Goal: Task Accomplishment & Management: Manage account settings

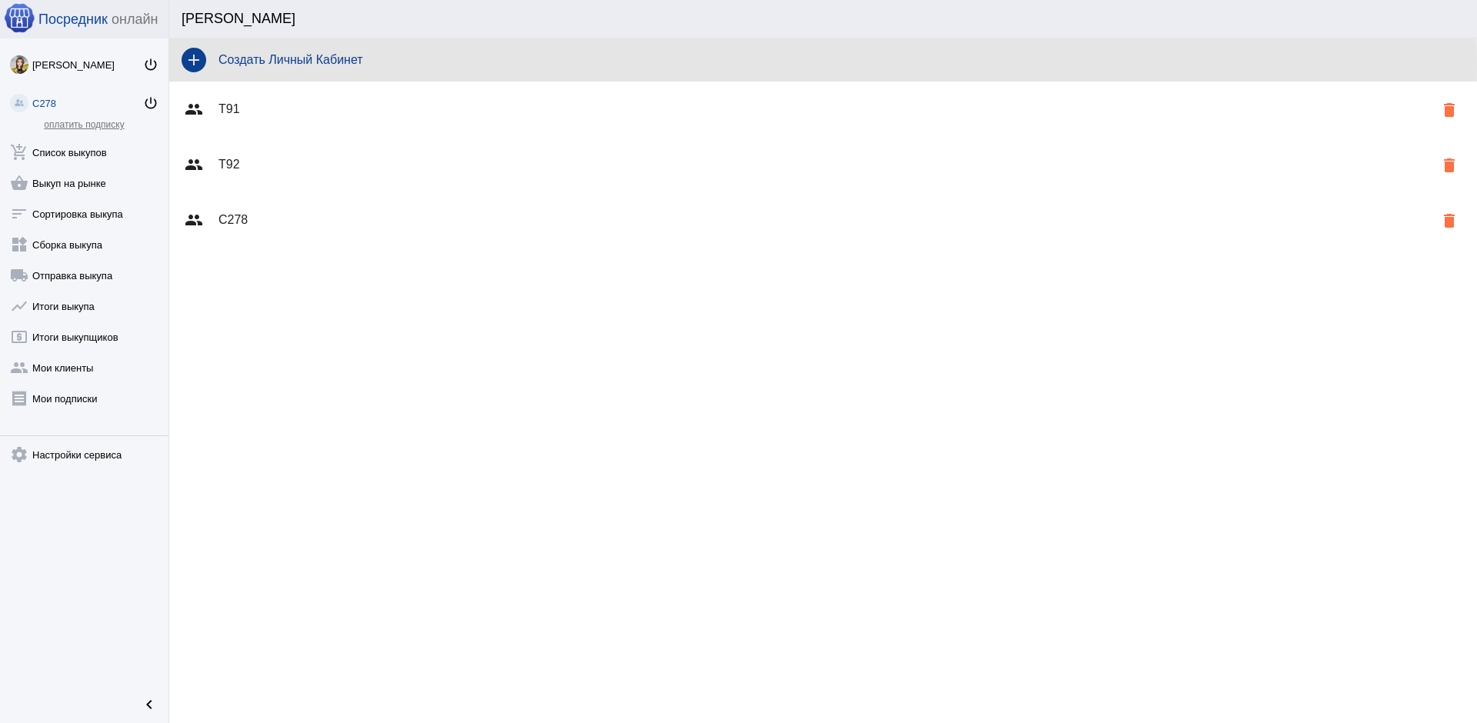
click at [338, 65] on h4 "Создать Личный Кабинет" at bounding box center [841, 60] width 1246 height 14
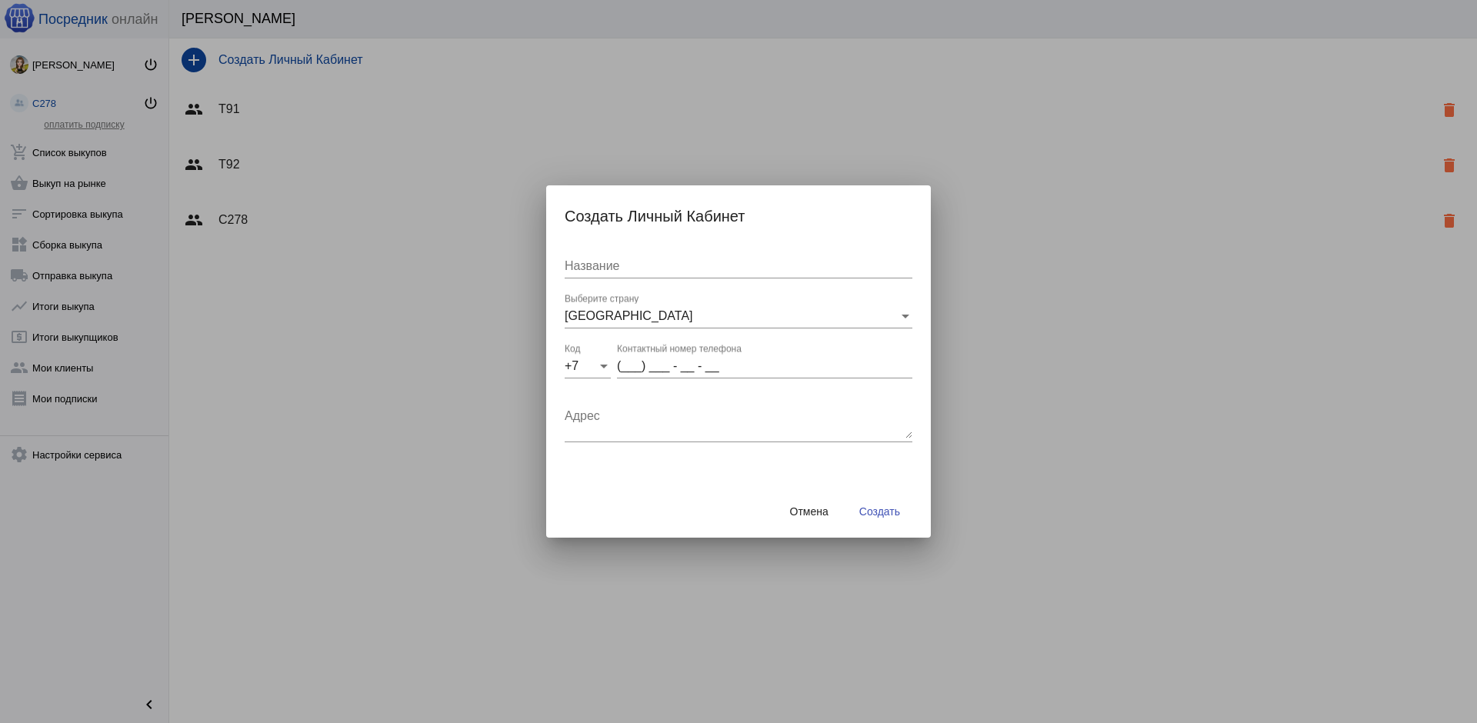
click at [808, 503] on button "Отмена" at bounding box center [809, 512] width 63 height 28
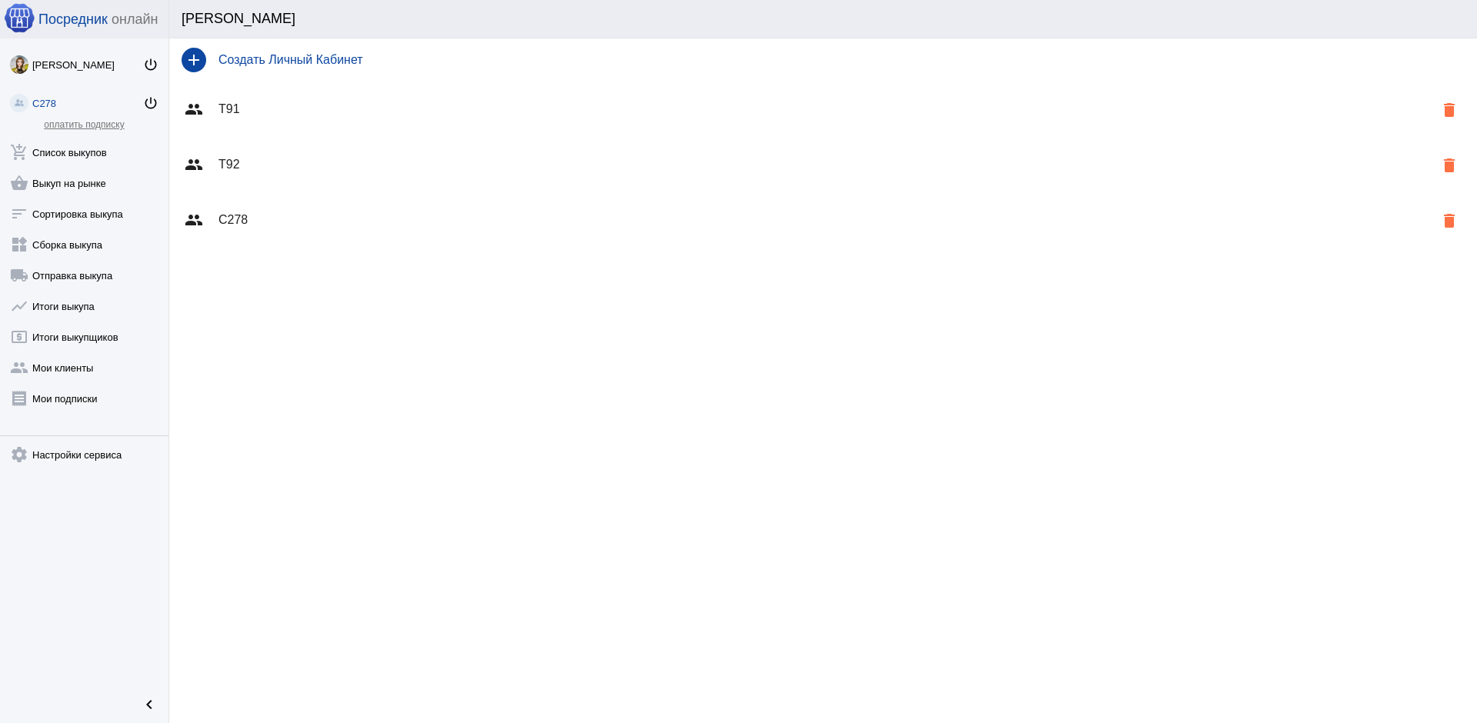
click at [204, 18] on div "[PERSON_NAME]" at bounding box center [816, 19] width 1268 height 16
click at [1454, 219] on mat-icon "delete" at bounding box center [1449, 221] width 18 height 18
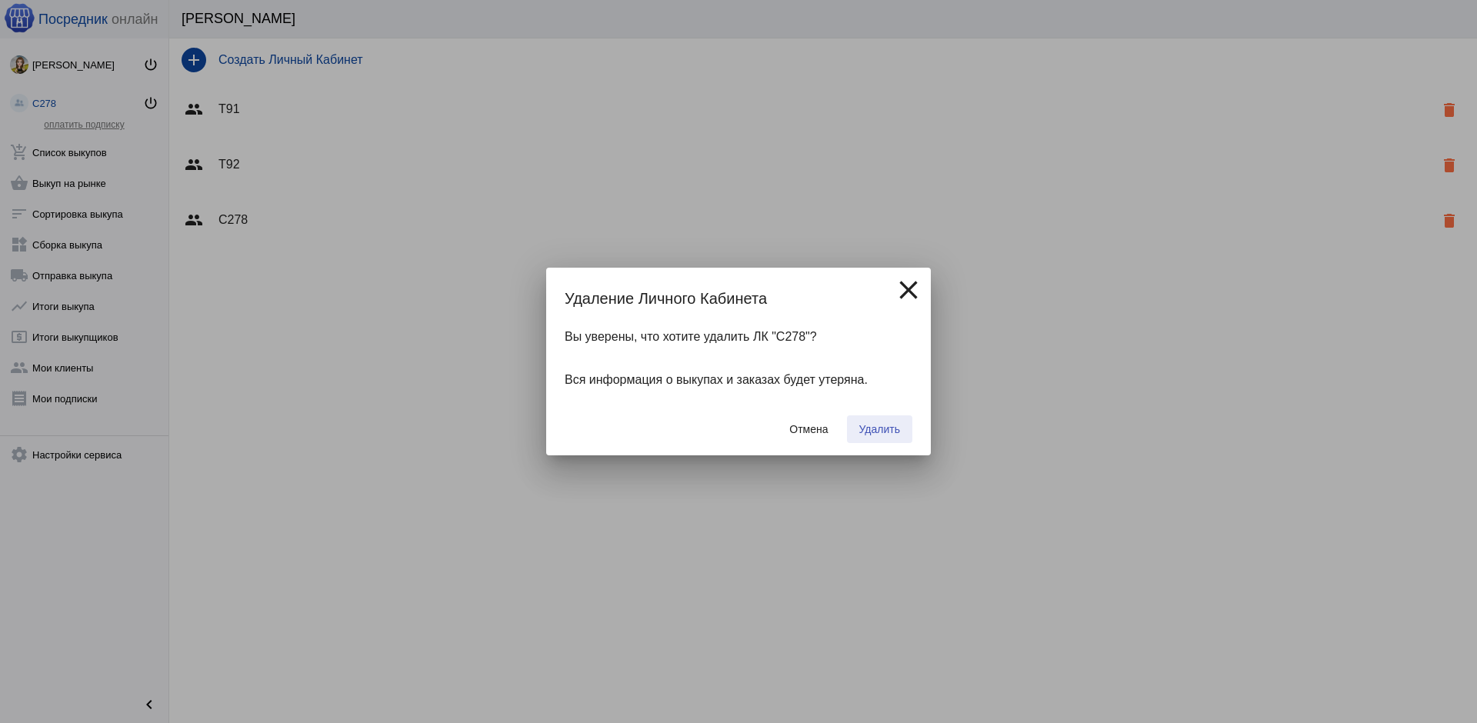
click at [878, 428] on span "Удалить" at bounding box center [879, 429] width 41 height 12
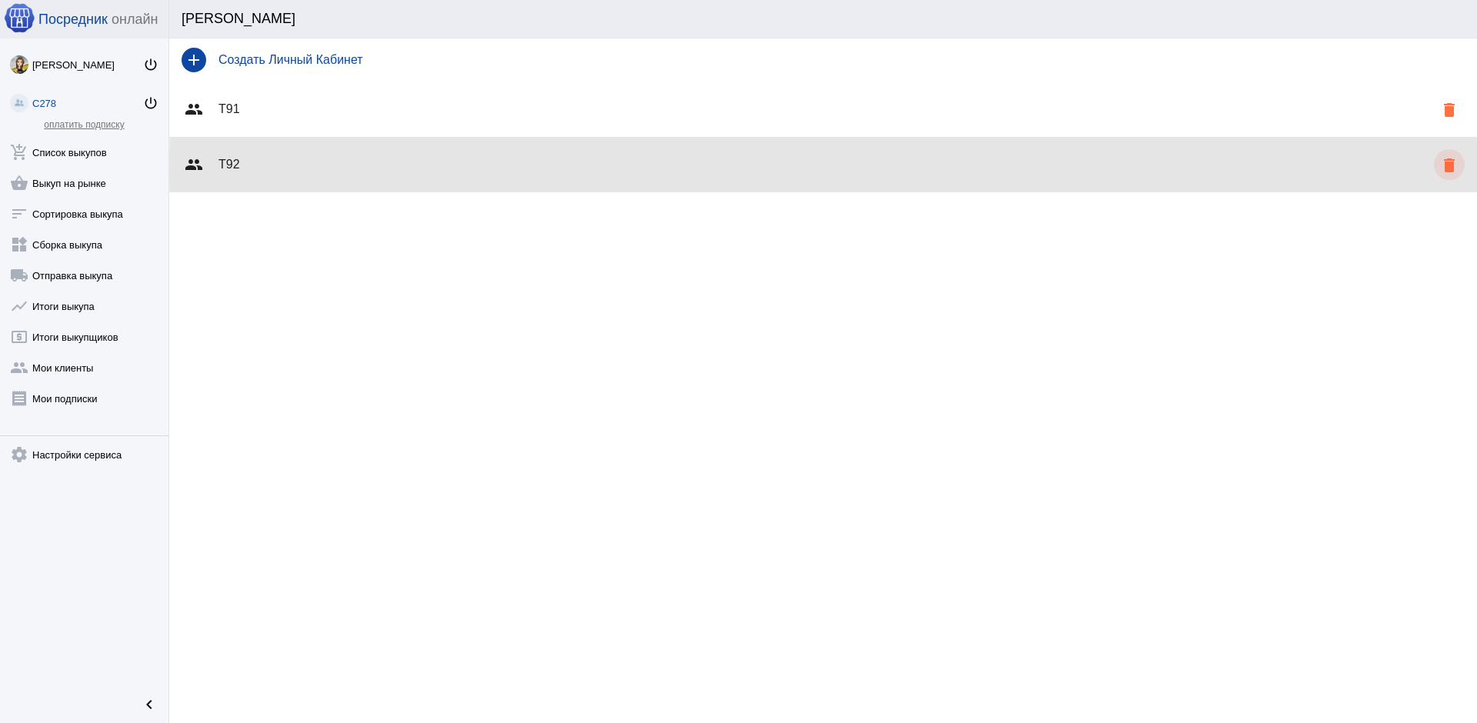
click at [1451, 166] on mat-icon "delete" at bounding box center [1449, 165] width 18 height 18
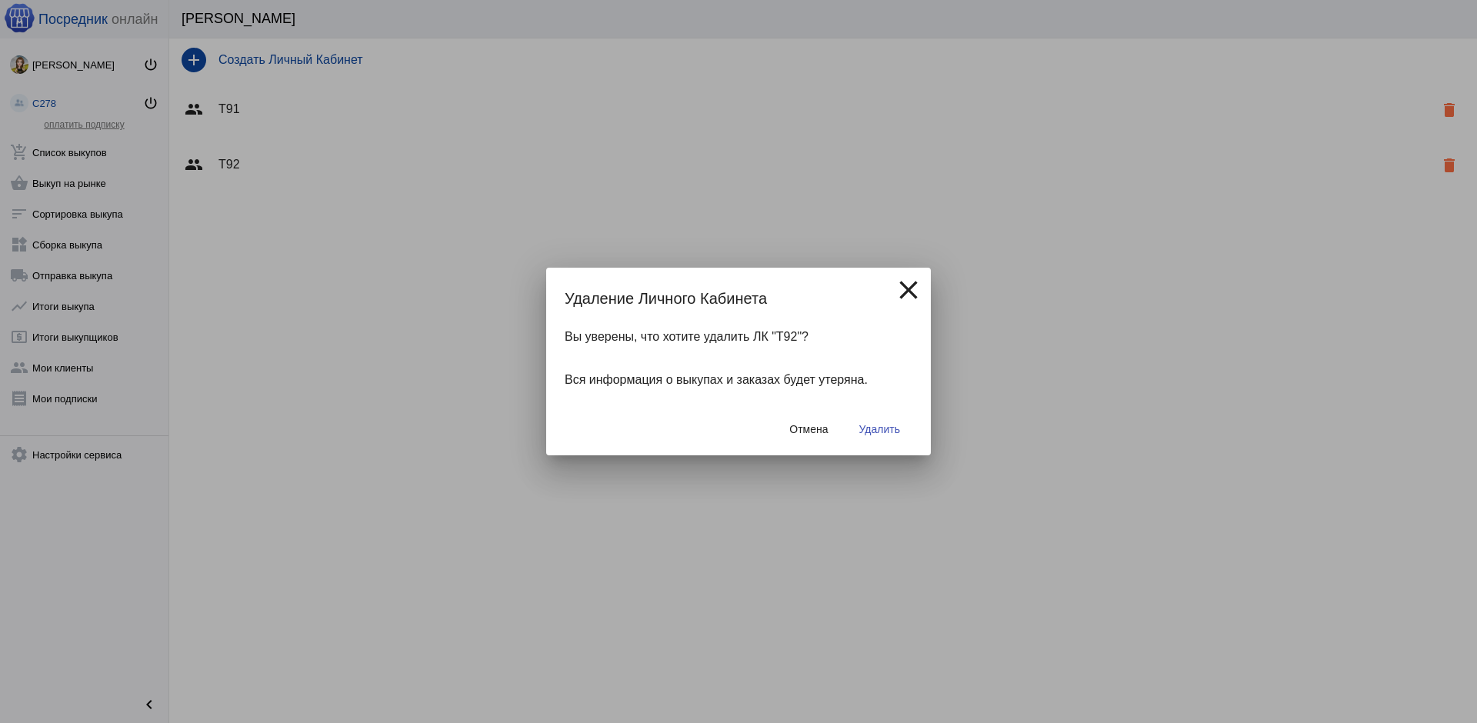
click at [883, 428] on span "Удалить" at bounding box center [879, 429] width 41 height 12
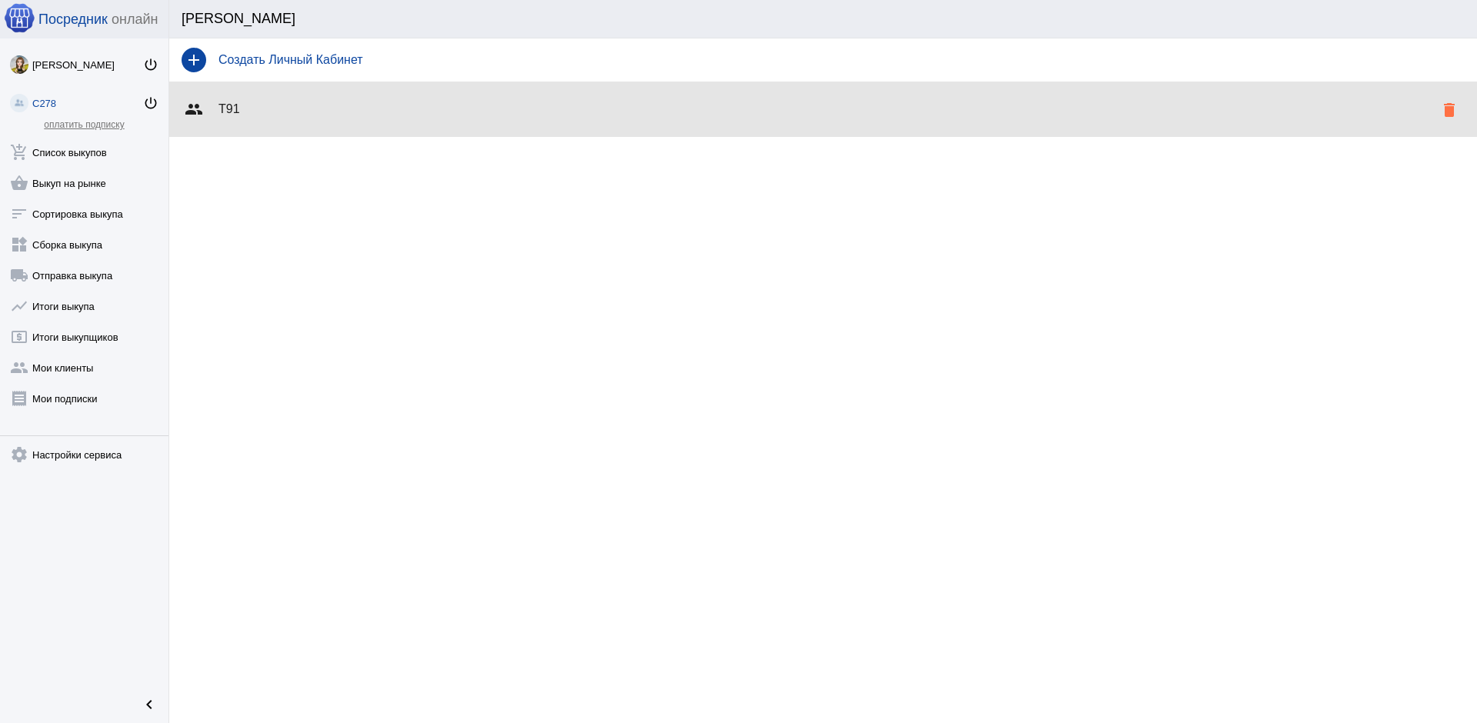
click at [355, 102] on div "group Т91 delete" at bounding box center [823, 109] width 1308 height 55
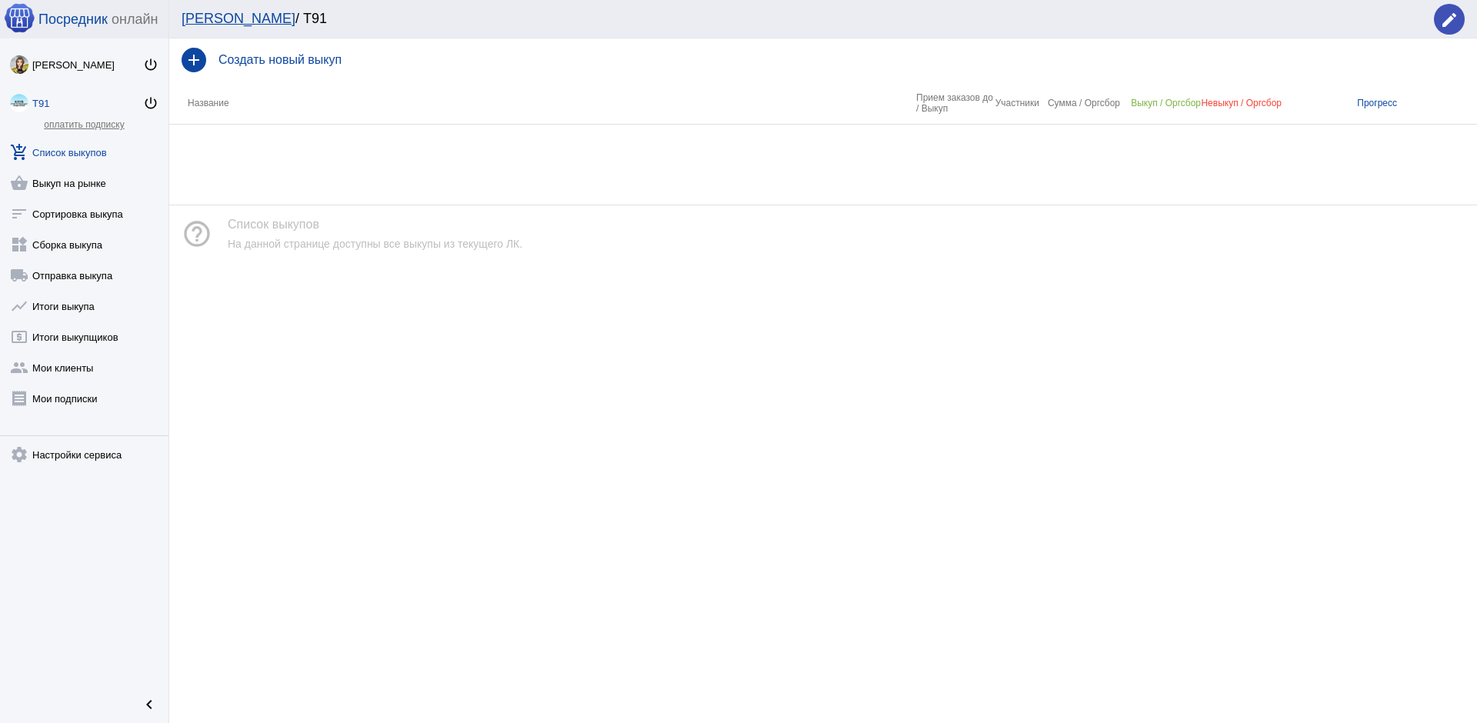
click at [317, 172] on div "add Создать новый выкуп Название Прием заказов до / Выкуп Участники Сумма / Орг…" at bounding box center [823, 380] width 1308 height 685
click at [218, 102] on th "Название" at bounding box center [542, 103] width 747 height 43
click at [335, 102] on th "Название" at bounding box center [542, 103] width 747 height 43
click at [321, 68] on div "add Создать новый выкуп" at bounding box center [823, 59] width 1308 height 43
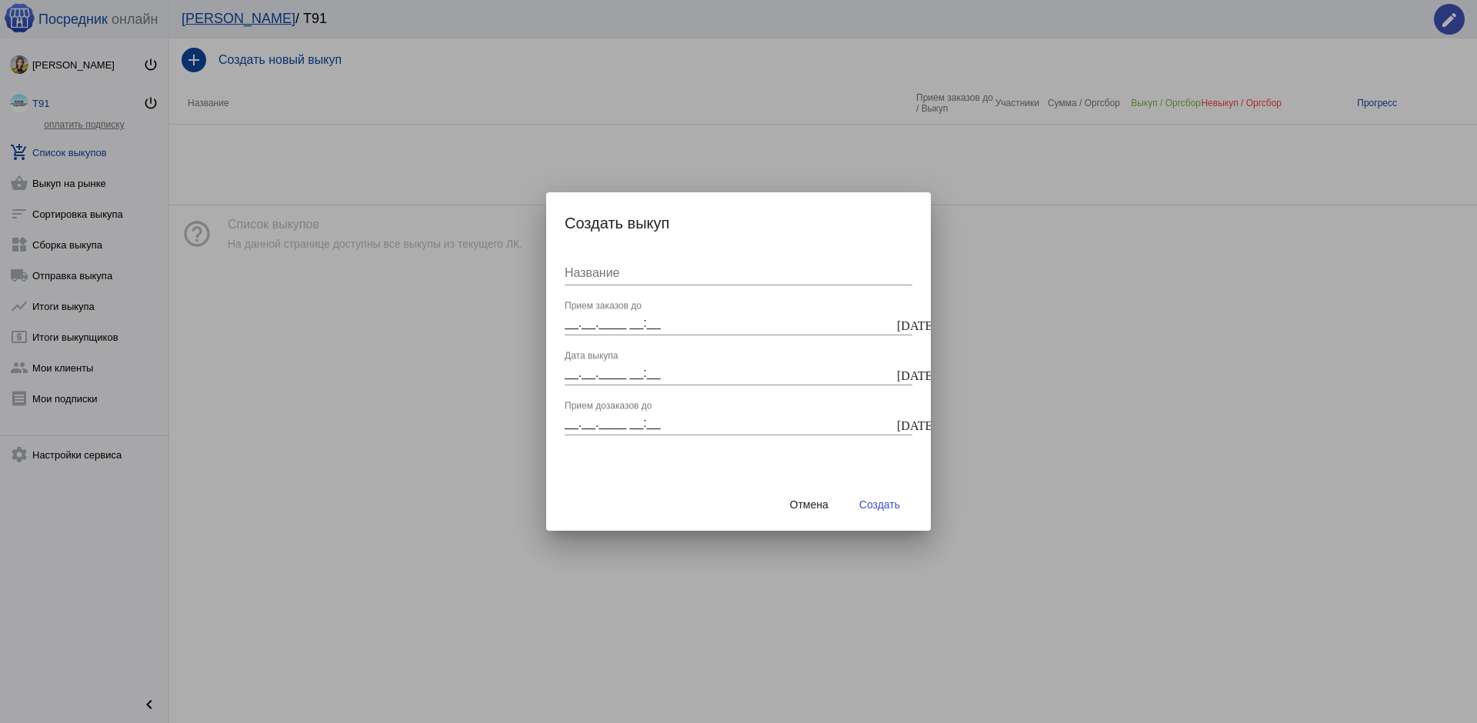
click at [822, 505] on span "Отмена" at bounding box center [809, 504] width 38 height 12
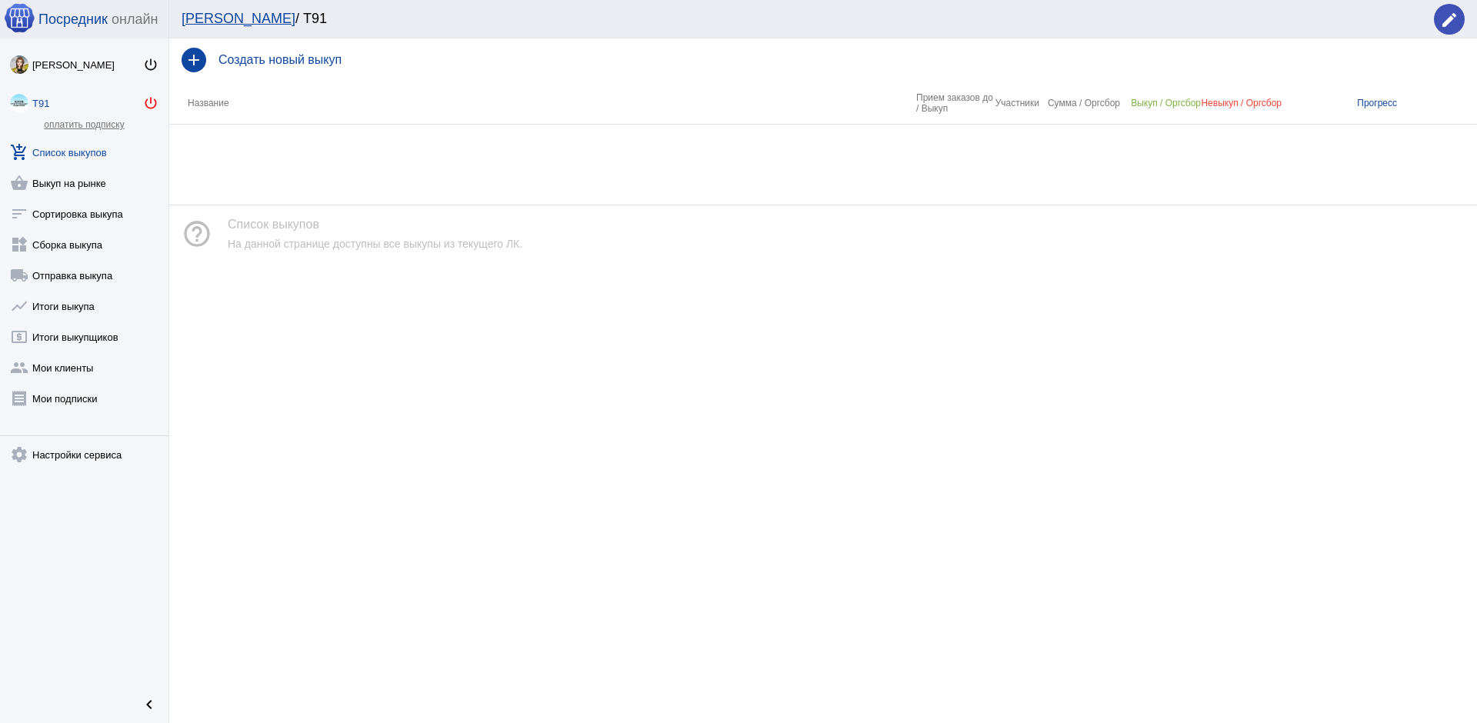
click at [146, 108] on mat-icon "power_settings_new" at bounding box center [150, 102] width 15 height 15
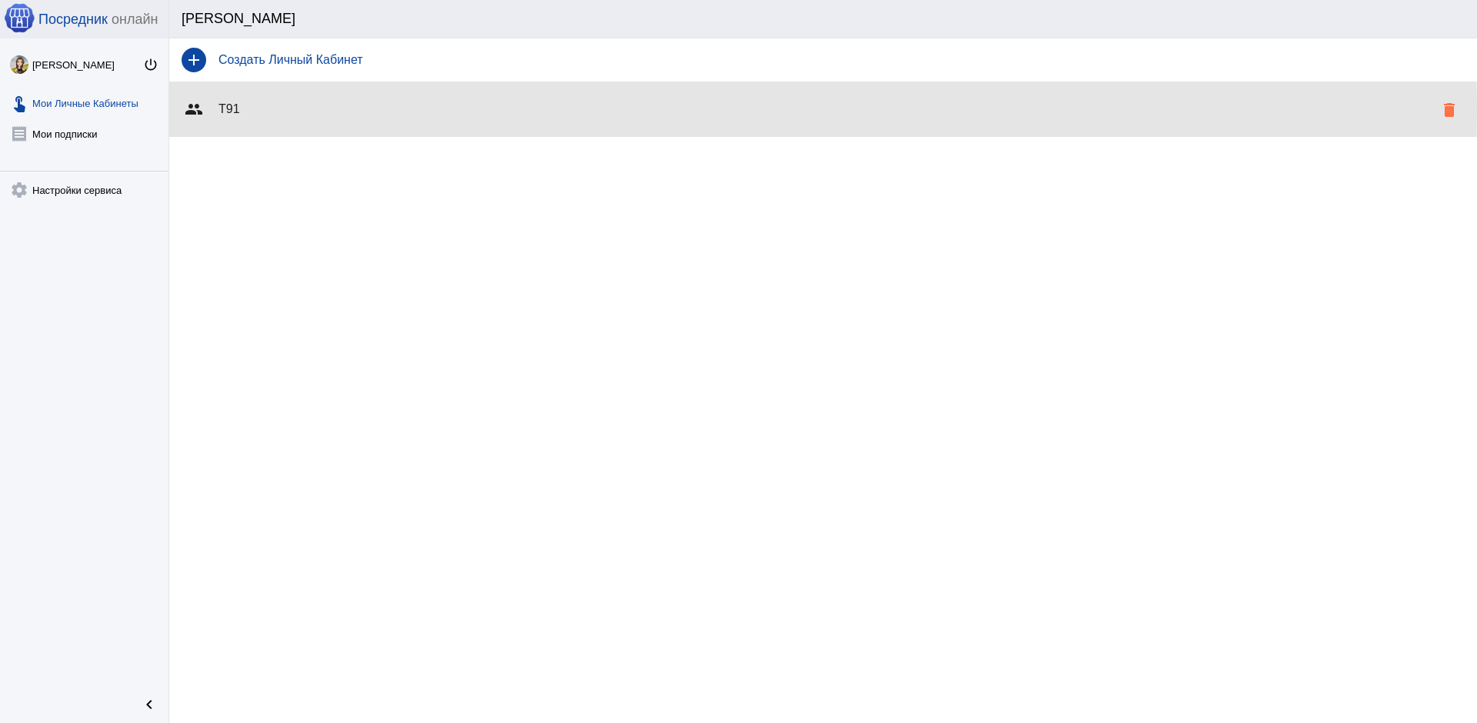
click at [237, 110] on h4 "Т91" at bounding box center [825, 109] width 1215 height 14
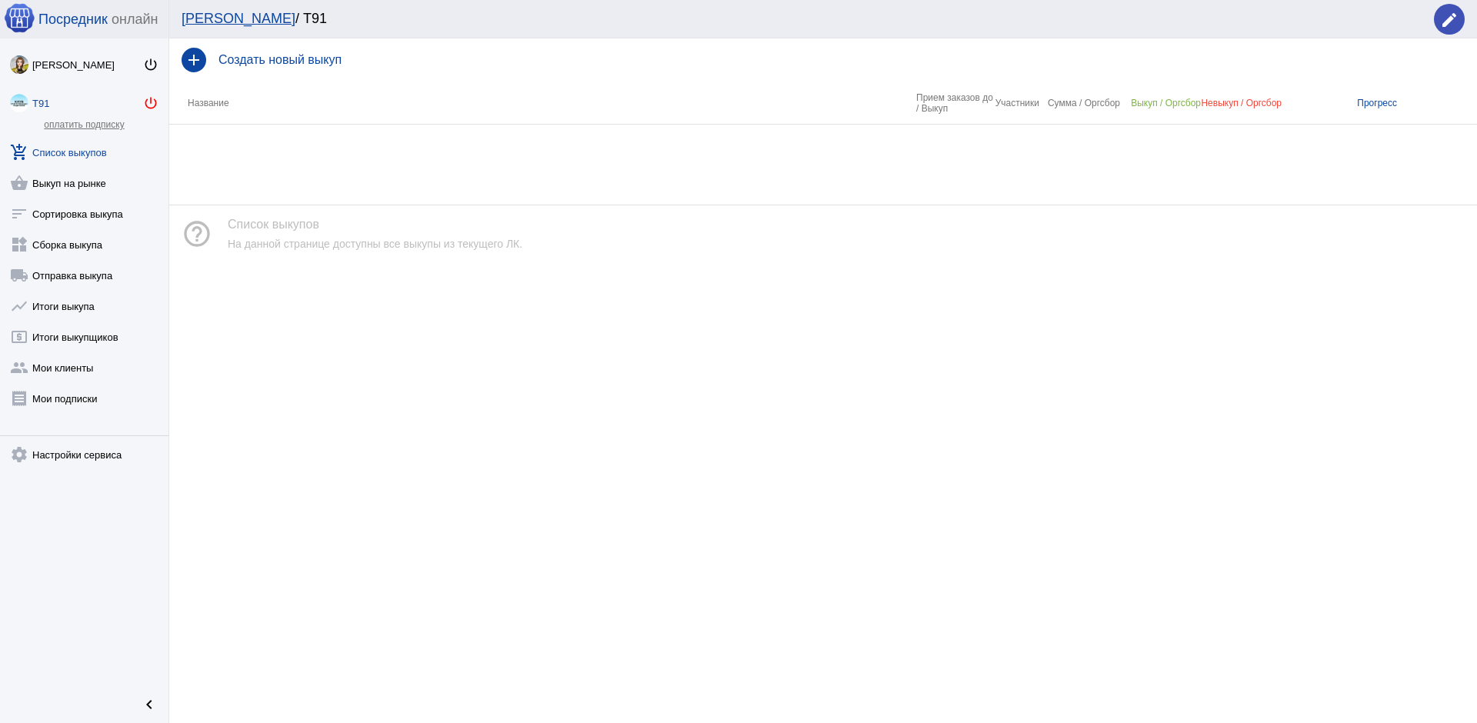
click at [155, 108] on mat-icon "power_settings_new" at bounding box center [150, 102] width 15 height 15
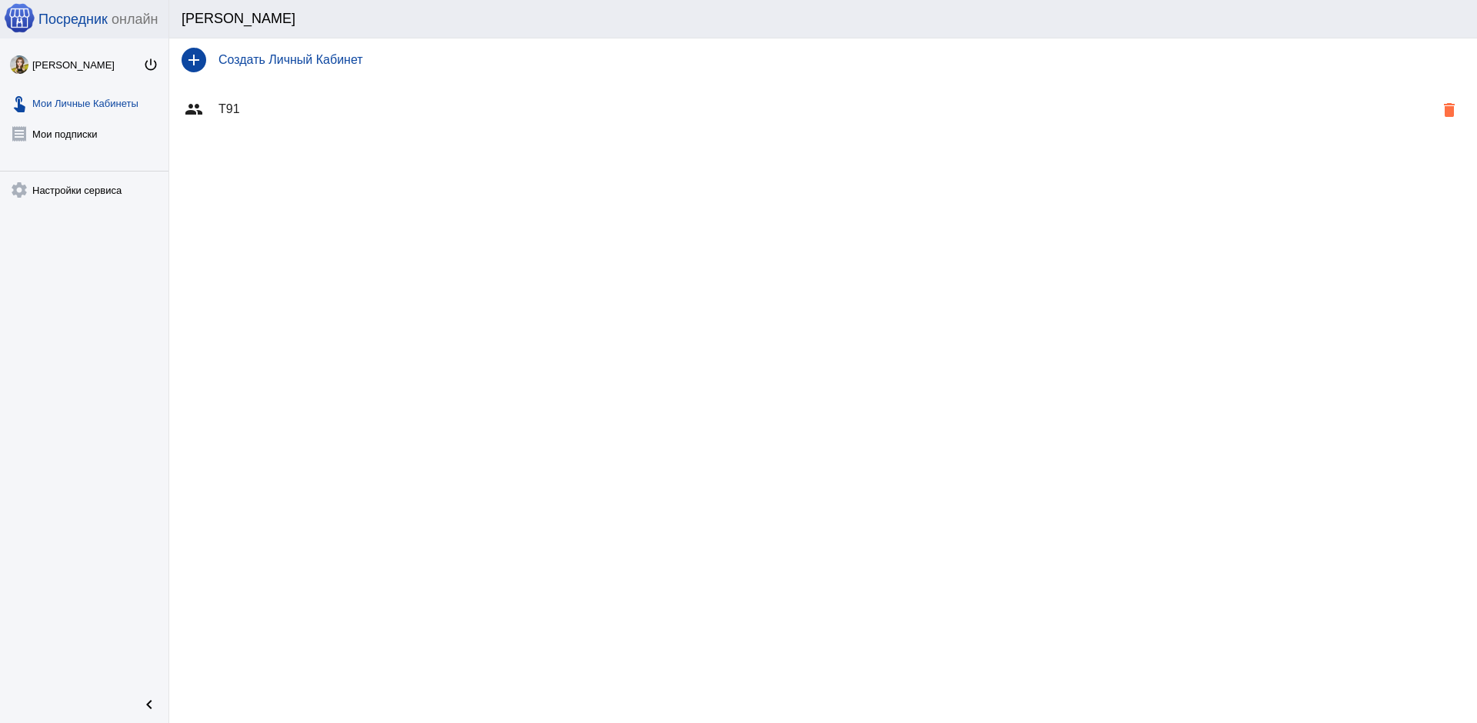
click at [1453, 111] on mat-icon "delete" at bounding box center [1449, 110] width 18 height 18
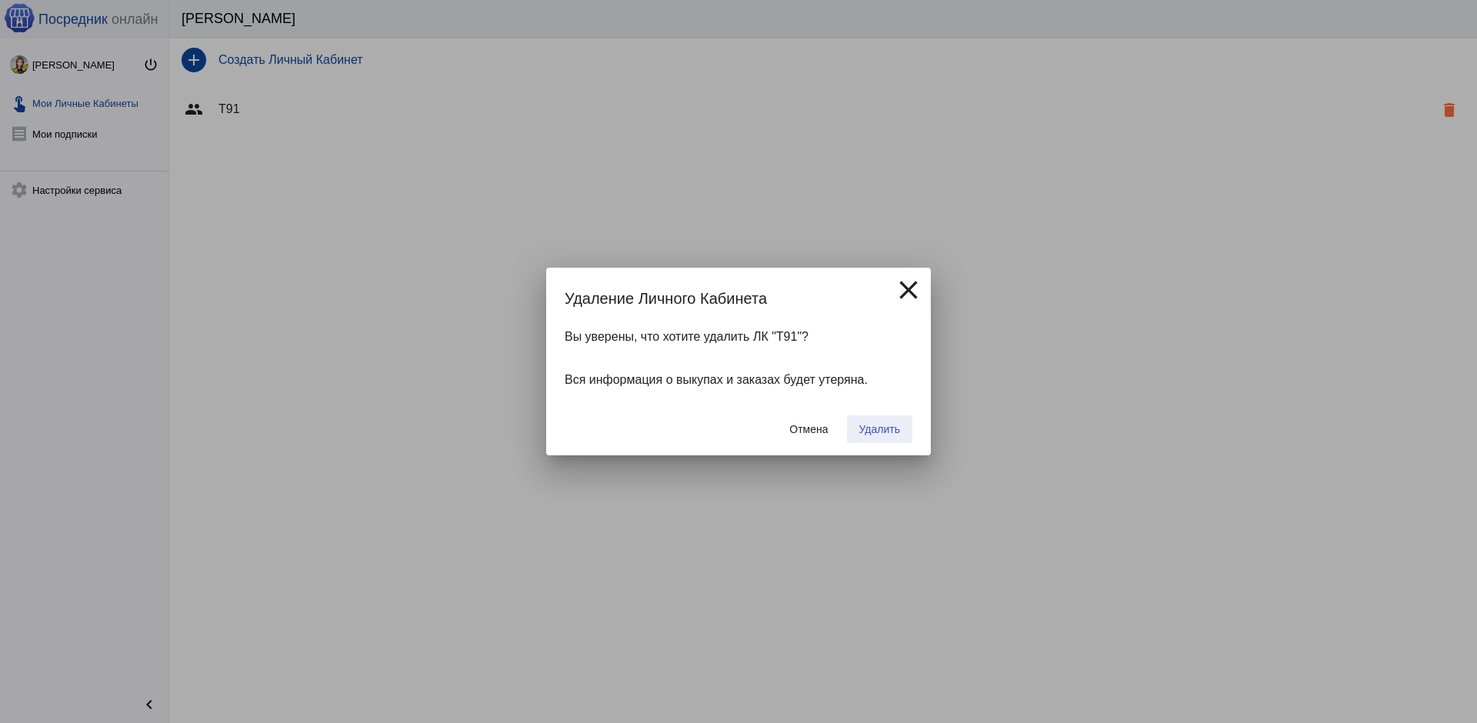
click at [875, 426] on span "Удалить" at bounding box center [879, 429] width 41 height 12
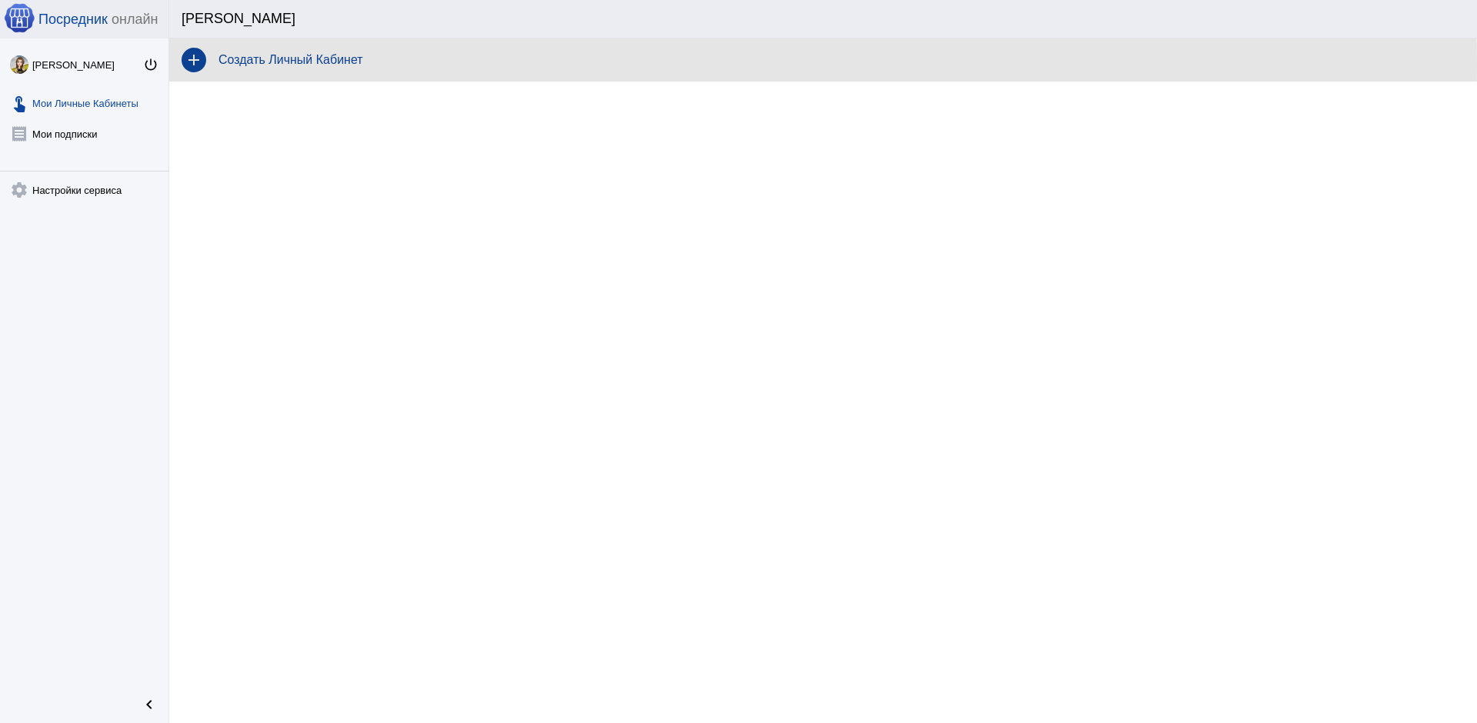
click at [269, 64] on h4 "Создать Личный Кабинет" at bounding box center [841, 60] width 1246 height 14
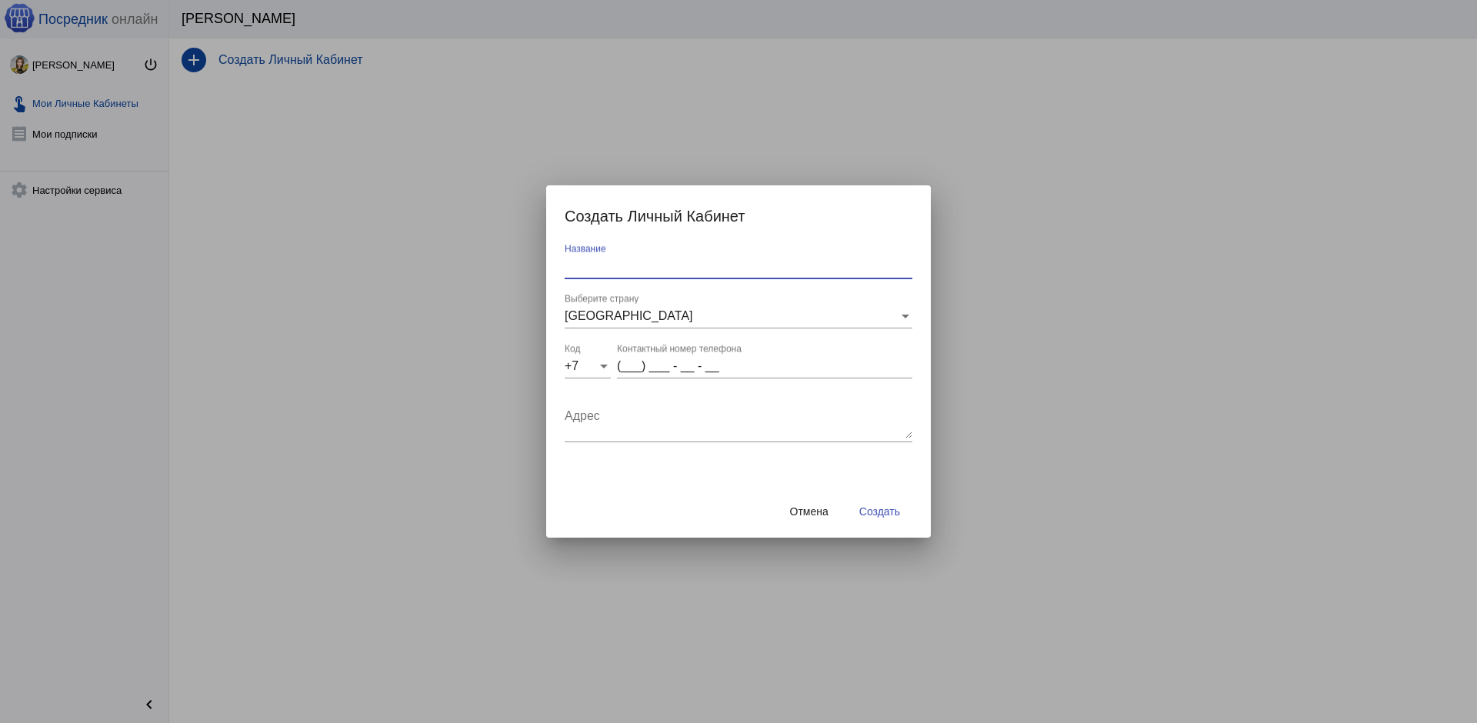
click at [688, 268] on input "Название" at bounding box center [739, 266] width 348 height 14
type input "Группа Клуб родителей"
click at [643, 367] on input "(___) ___ - __ - __" at bounding box center [764, 366] width 295 height 14
click at [720, 371] on input "(951) 442 - 47 - 10" at bounding box center [764, 366] width 295 height 14
type input "(951) 479 - 28 - 39"
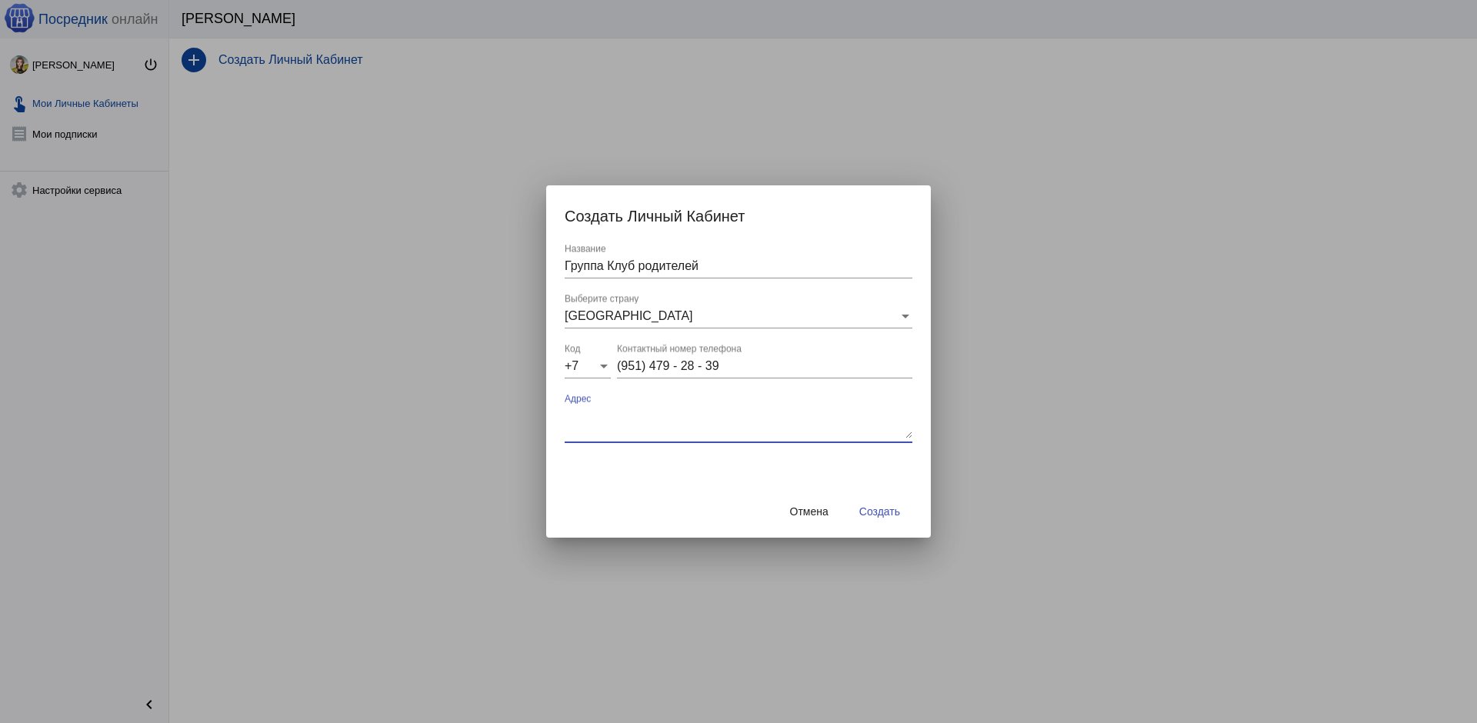
click at [700, 418] on textarea "Адрес" at bounding box center [739, 423] width 348 height 31
click at [864, 508] on span "Создать" at bounding box center [879, 511] width 41 height 12
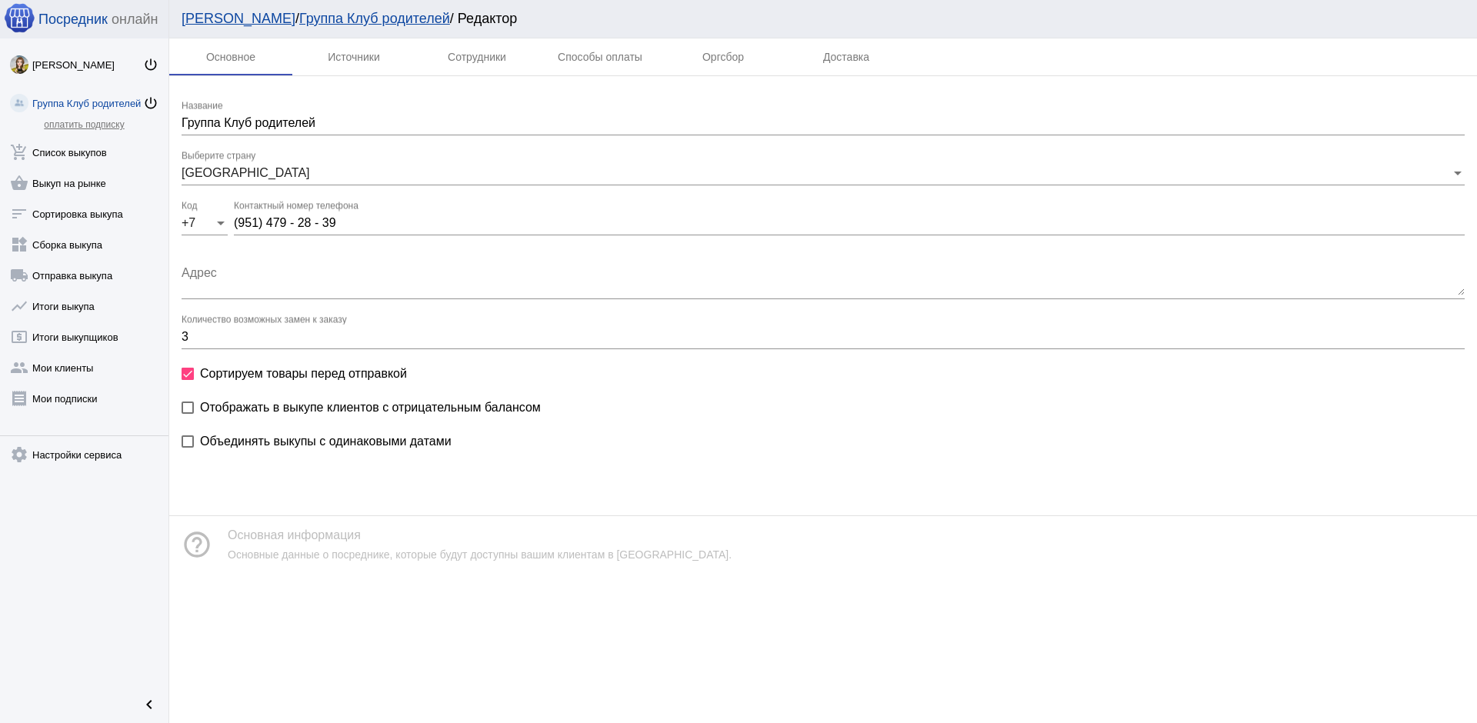
click at [318, 400] on span "Отображать в выкупе клиентов с отрицательным балансом" at bounding box center [370, 407] width 341 height 18
click at [188, 414] on input "Отображать в выкупе клиентов с отрицательным балансом" at bounding box center [187, 414] width 1 height 1
checkbox input "true"
click at [321, 441] on span "Объединять выкупы с одинаковыми датами" at bounding box center [326, 441] width 252 height 18
click at [188, 448] on input "Объединять выкупы с одинаковыми датами" at bounding box center [187, 448] width 1 height 1
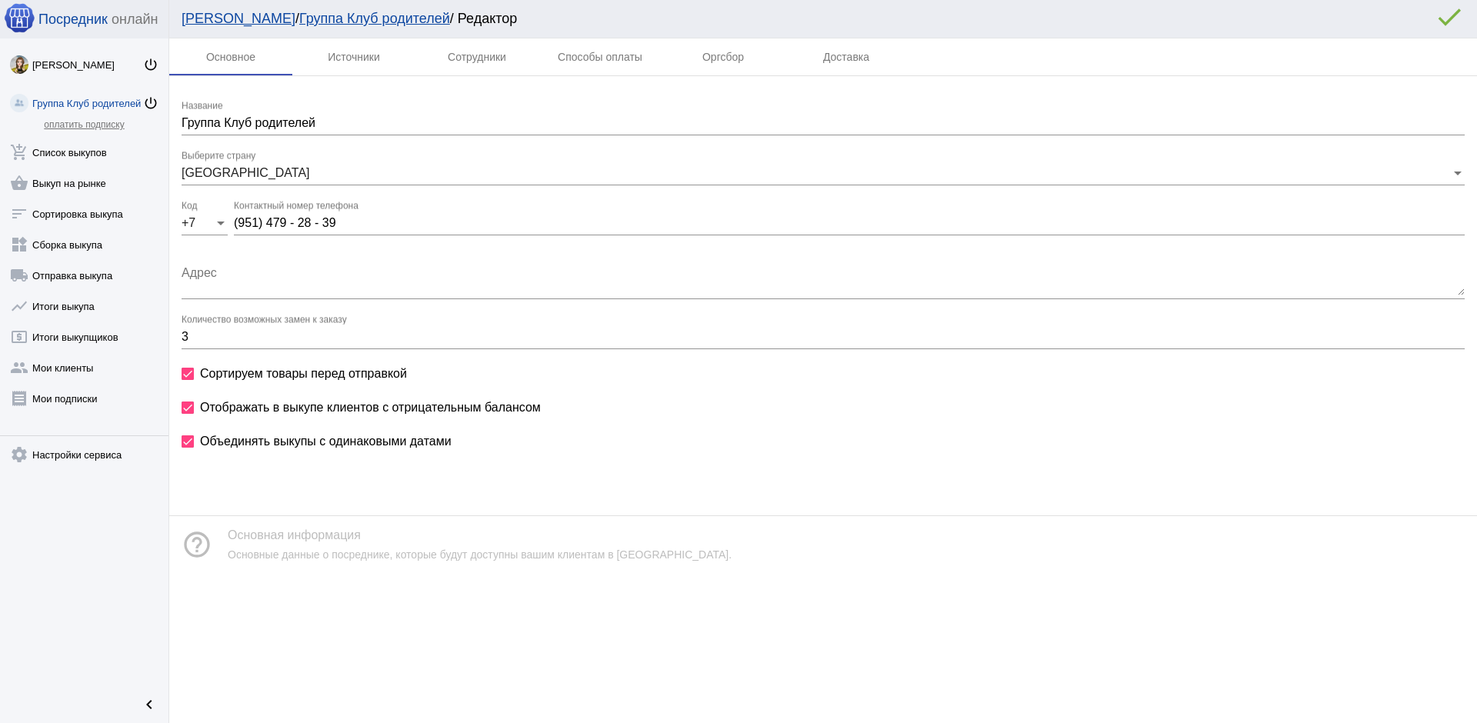
click at [362, 445] on span "Объединять выкупы с одинаковыми датами" at bounding box center [326, 441] width 252 height 18
click at [188, 448] on input "Объединять выкупы с одинаковыми датами" at bounding box center [187, 448] width 1 height 1
click at [365, 444] on span "Объединять выкупы с одинаковыми датами" at bounding box center [326, 441] width 252 height 18
click at [188, 448] on input "Объединять выкупы с одинаковыми датами" at bounding box center [187, 448] width 1 height 1
checkbox input "true"
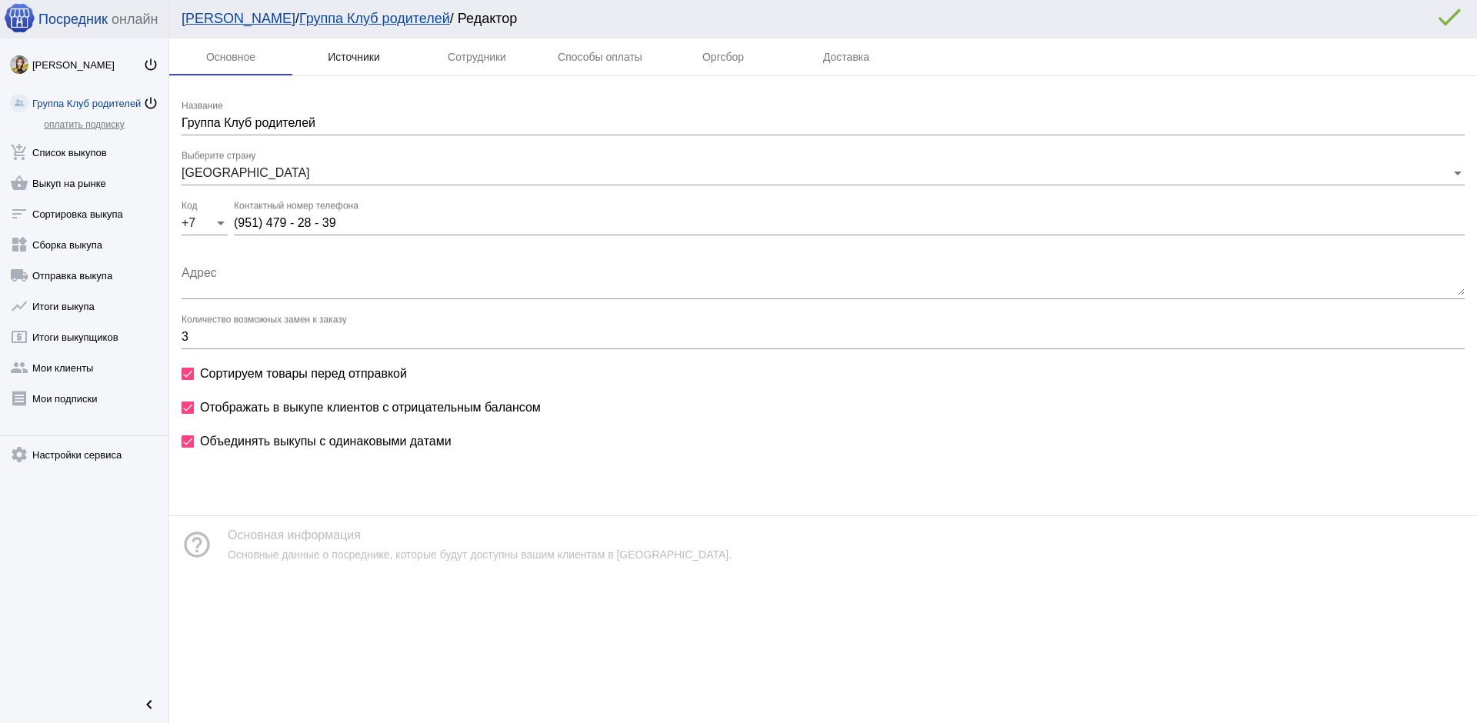
click at [366, 62] on div "Источники" at bounding box center [354, 57] width 52 height 12
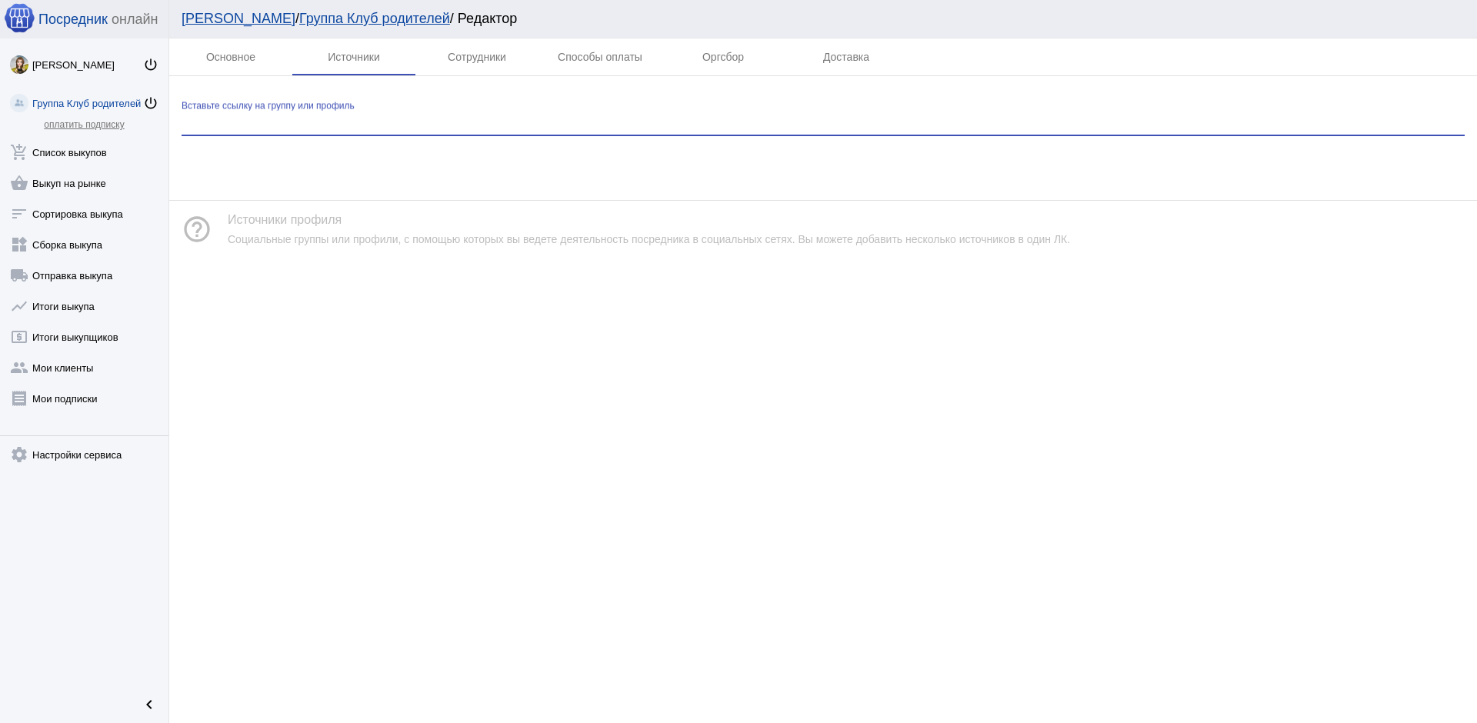
click at [364, 124] on input "Вставьте ссылку на группу или профиль" at bounding box center [823, 123] width 1283 height 14
paste input "[URL][DOMAIN_NAME]"
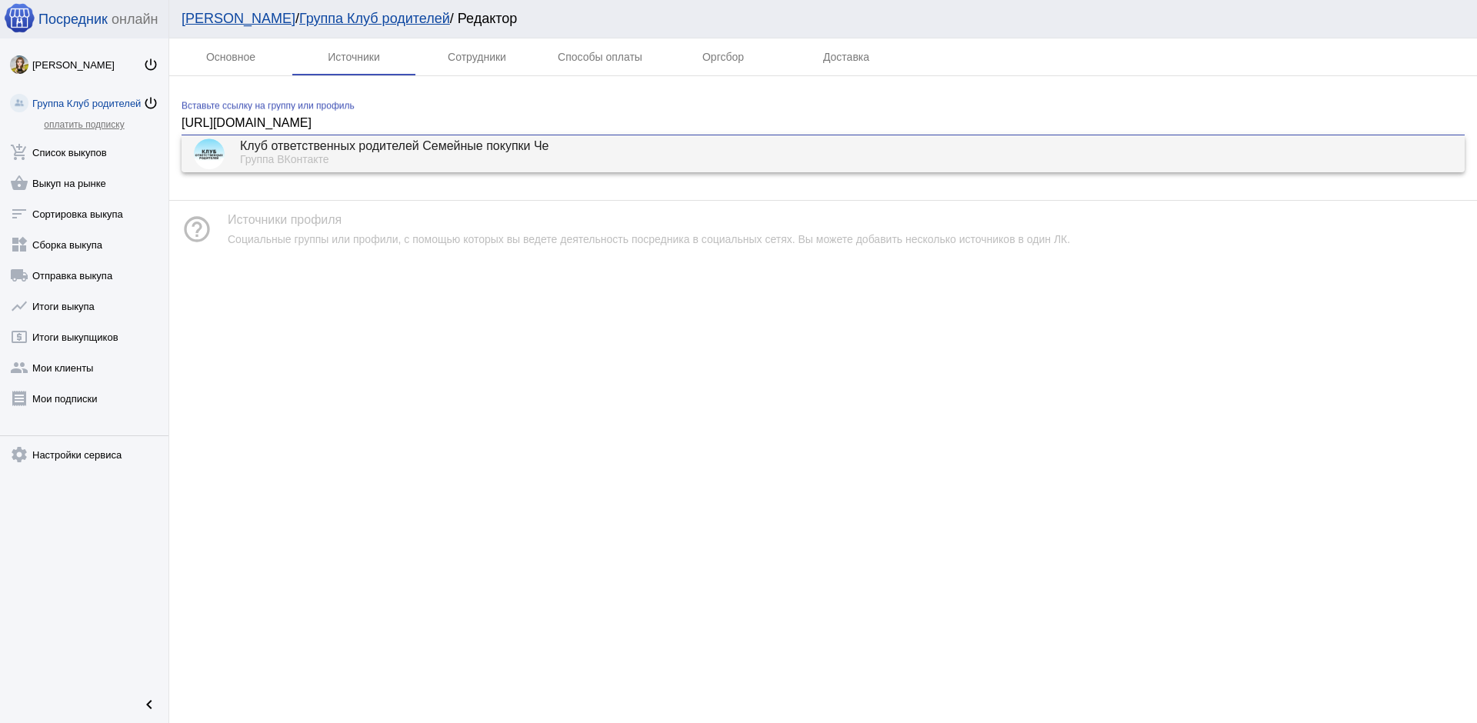
type input "[URL][DOMAIN_NAME]"
click at [390, 172] on mat-option "Клуб ответственных родителей Семейные покупки Че Группа ВКонтакте" at bounding box center [823, 153] width 1283 height 37
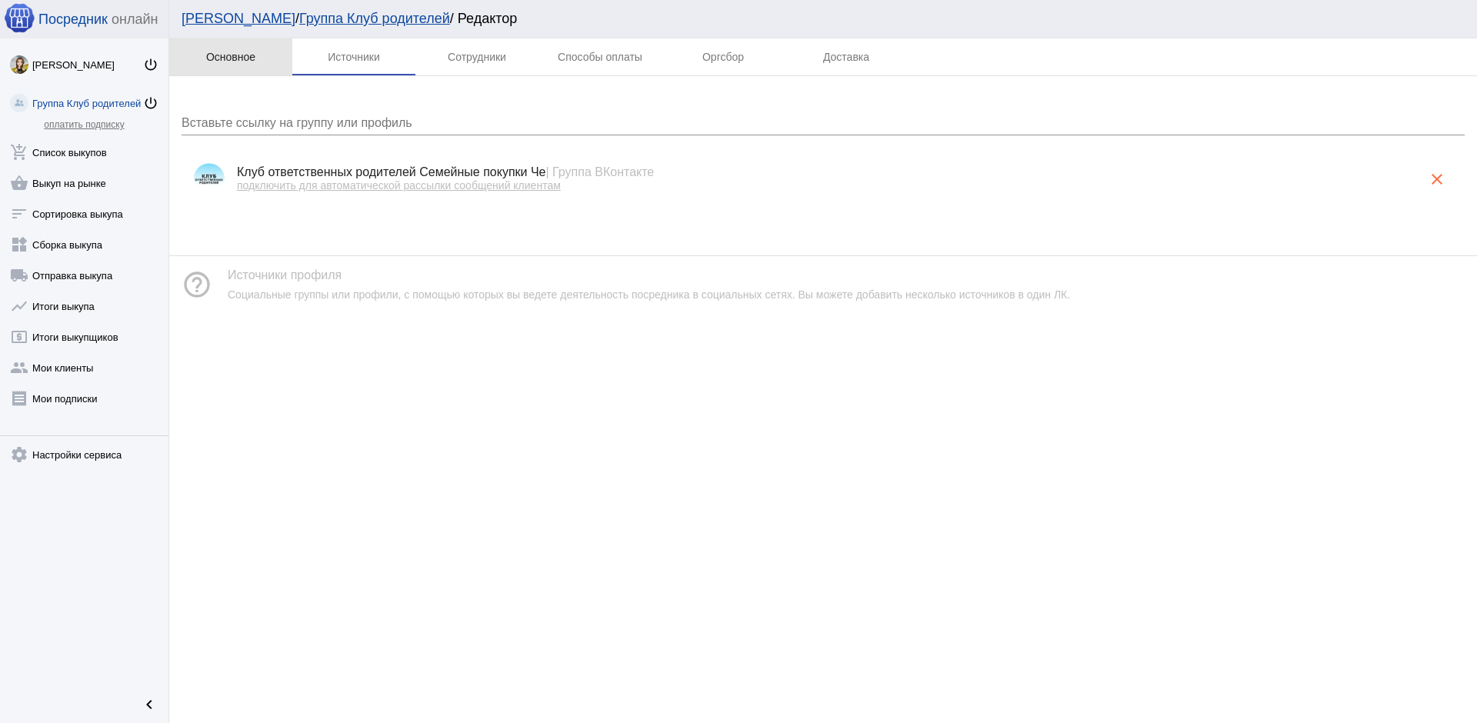
click at [238, 61] on div "Основное" at bounding box center [230, 57] width 49 height 12
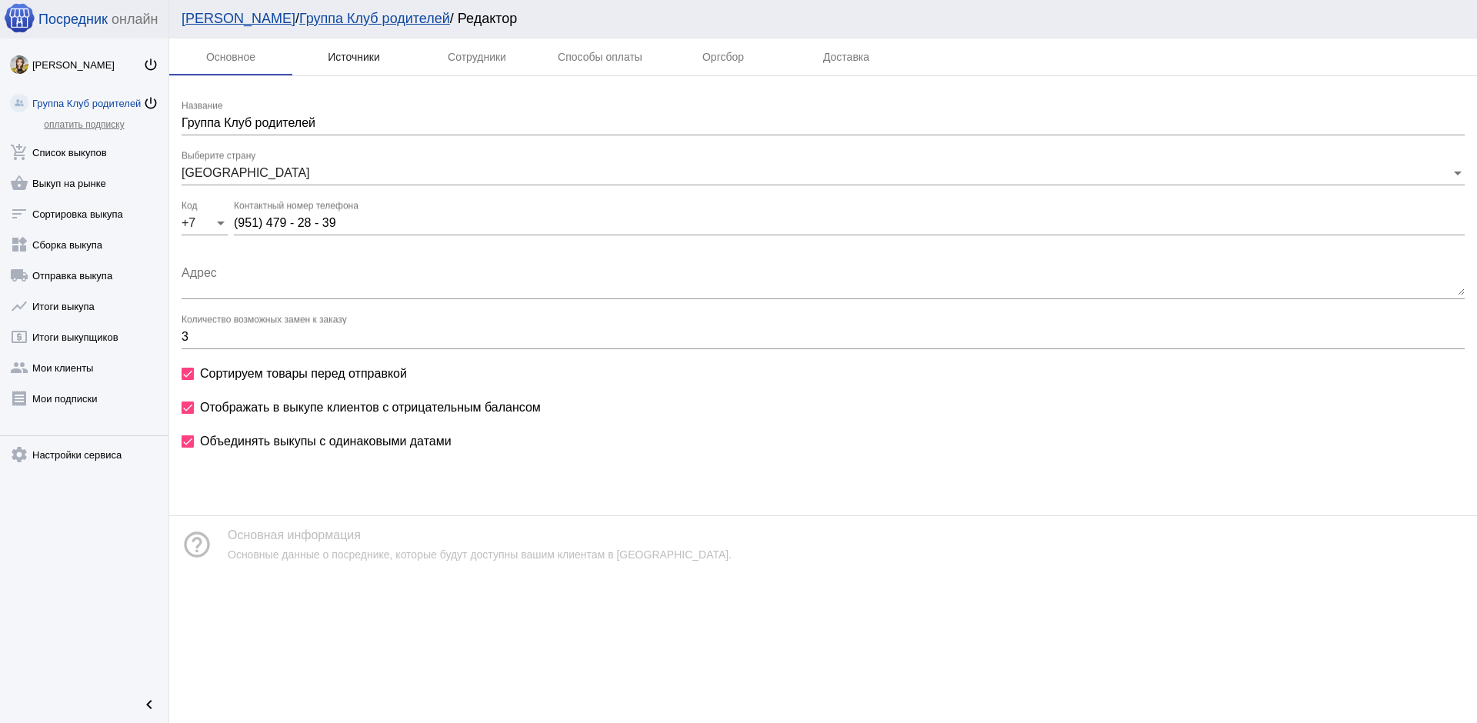
click at [345, 61] on div "Источники" at bounding box center [354, 57] width 52 height 12
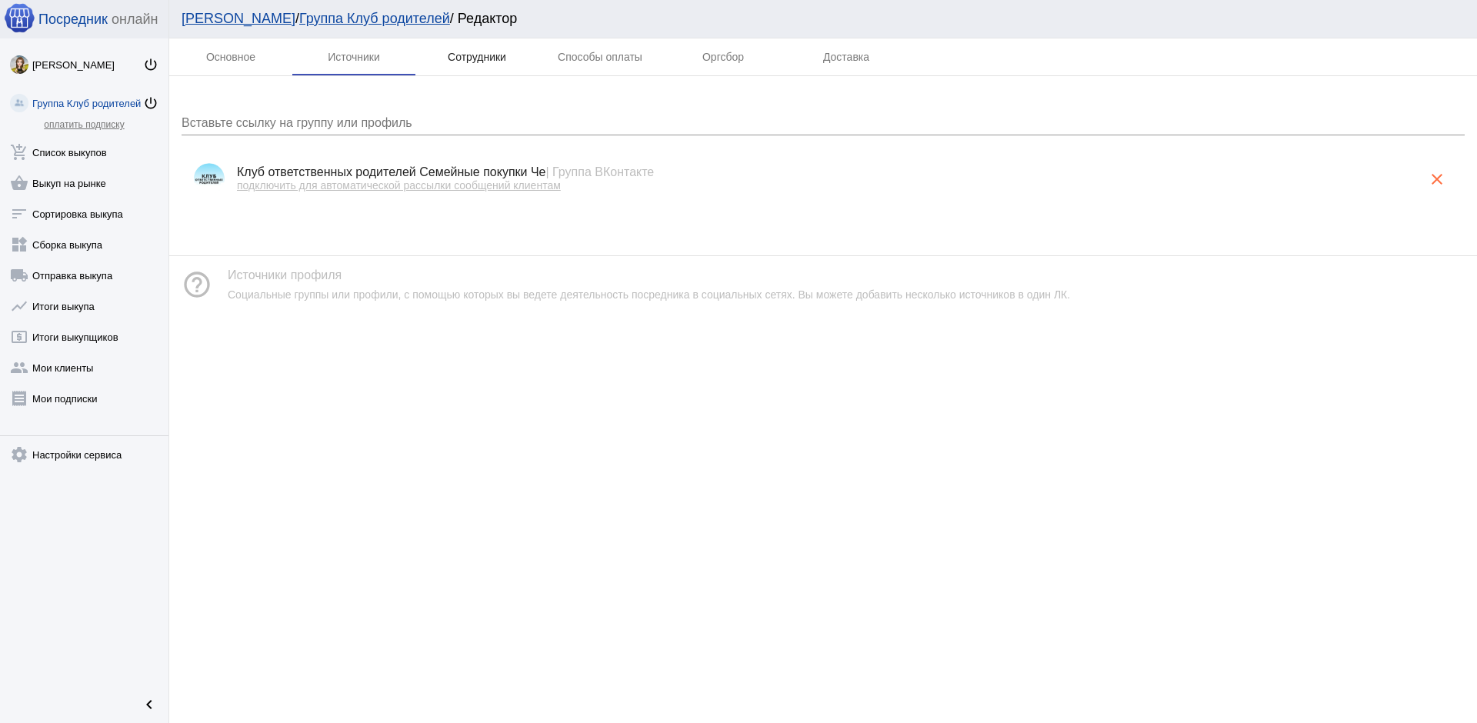
click at [477, 57] on div "Сотрудники" at bounding box center [477, 57] width 58 height 12
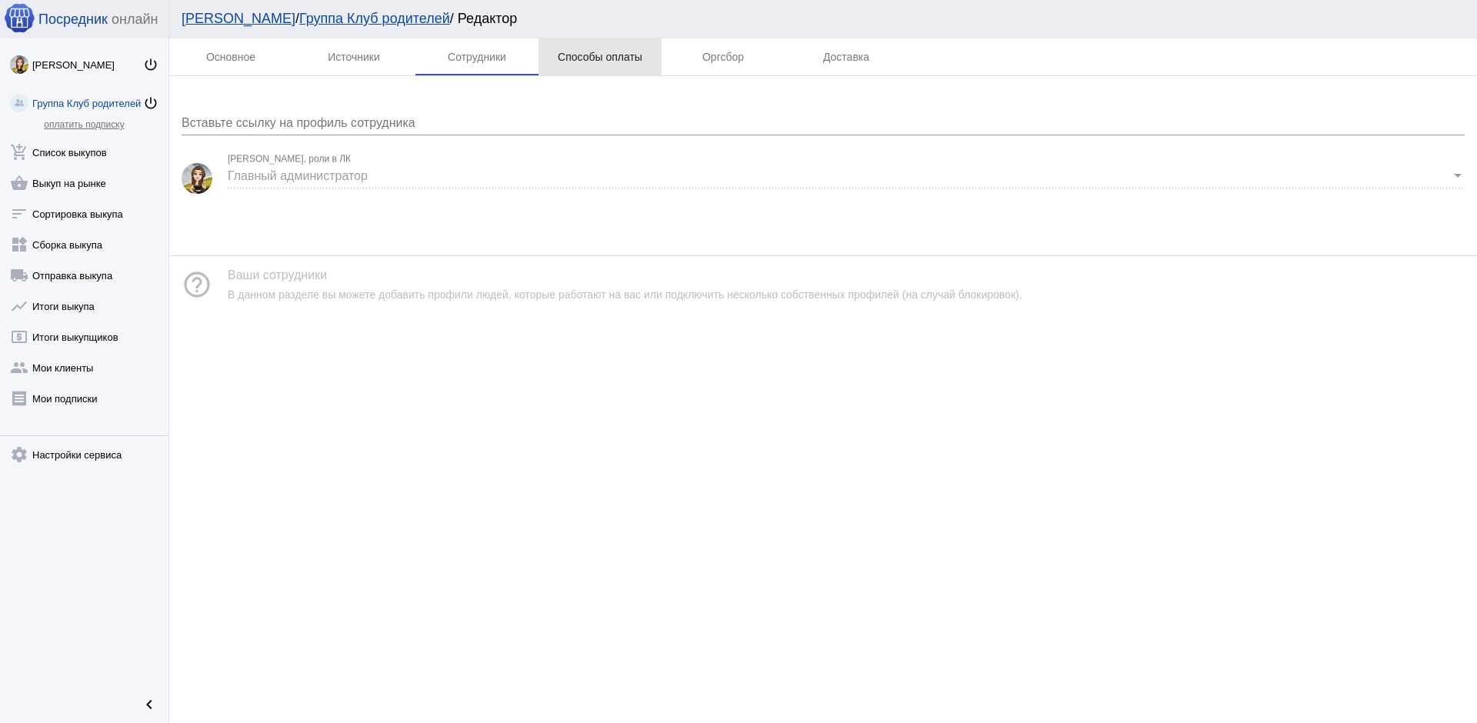
click at [578, 61] on div "Способы оплаты" at bounding box center [600, 57] width 85 height 12
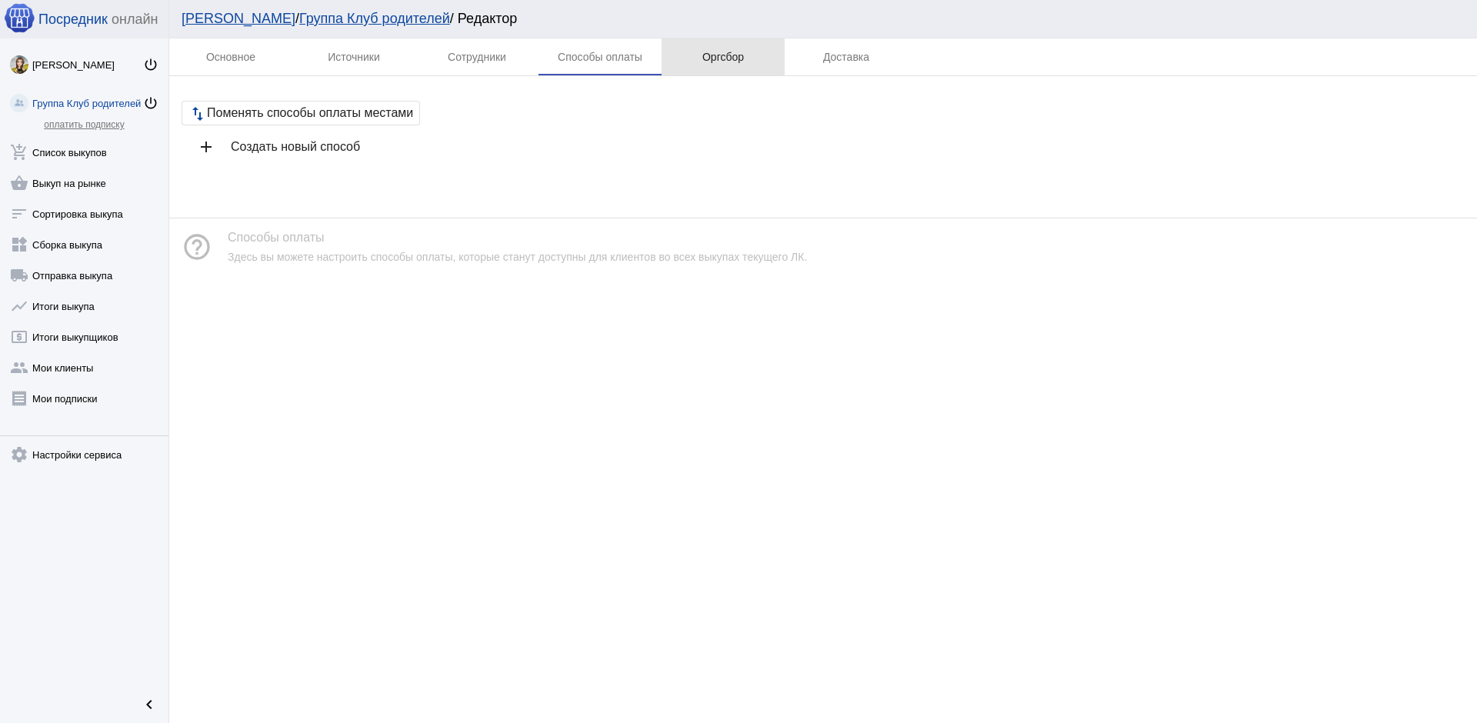
click at [717, 53] on div "Оргсбор" at bounding box center [723, 57] width 42 height 12
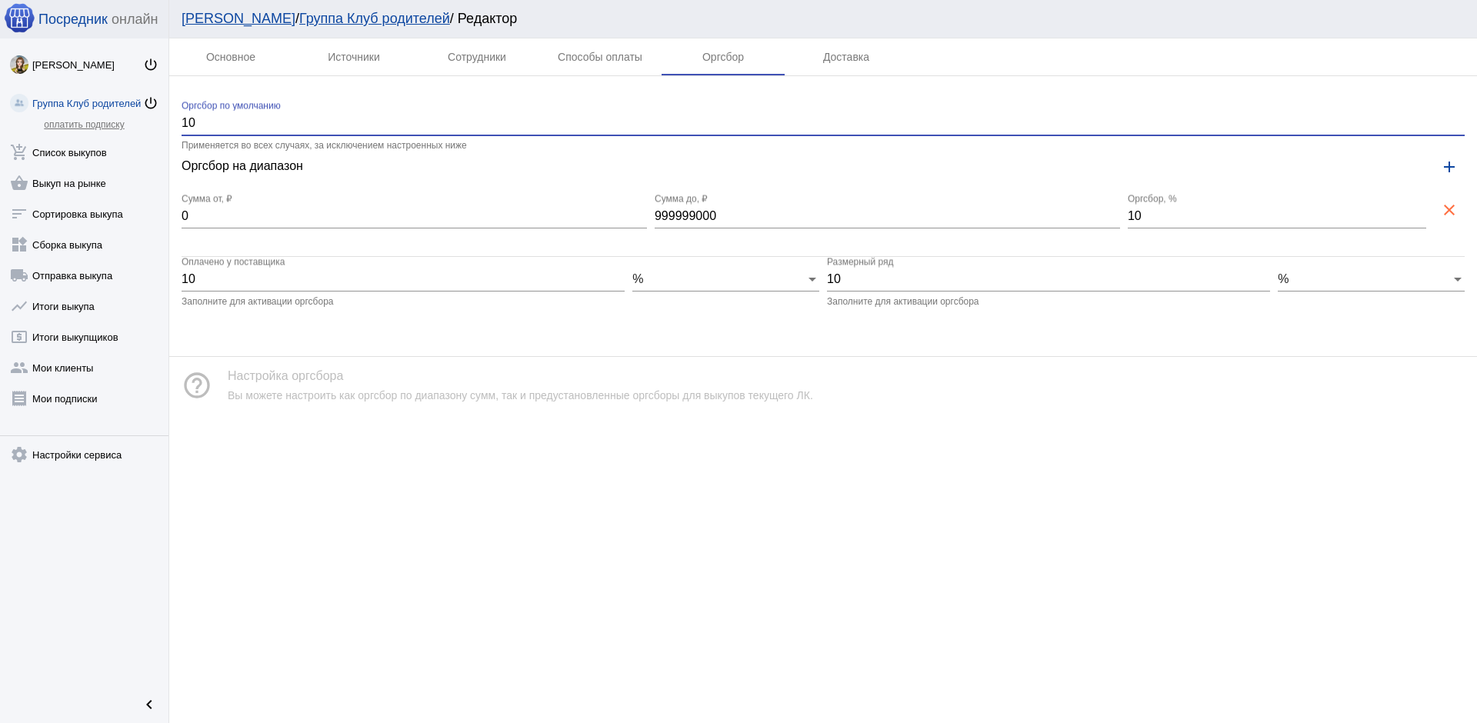
click at [215, 124] on input "10" at bounding box center [823, 123] width 1283 height 14
type input "1"
type input "25"
click at [228, 216] on input "0" at bounding box center [414, 216] width 465 height 14
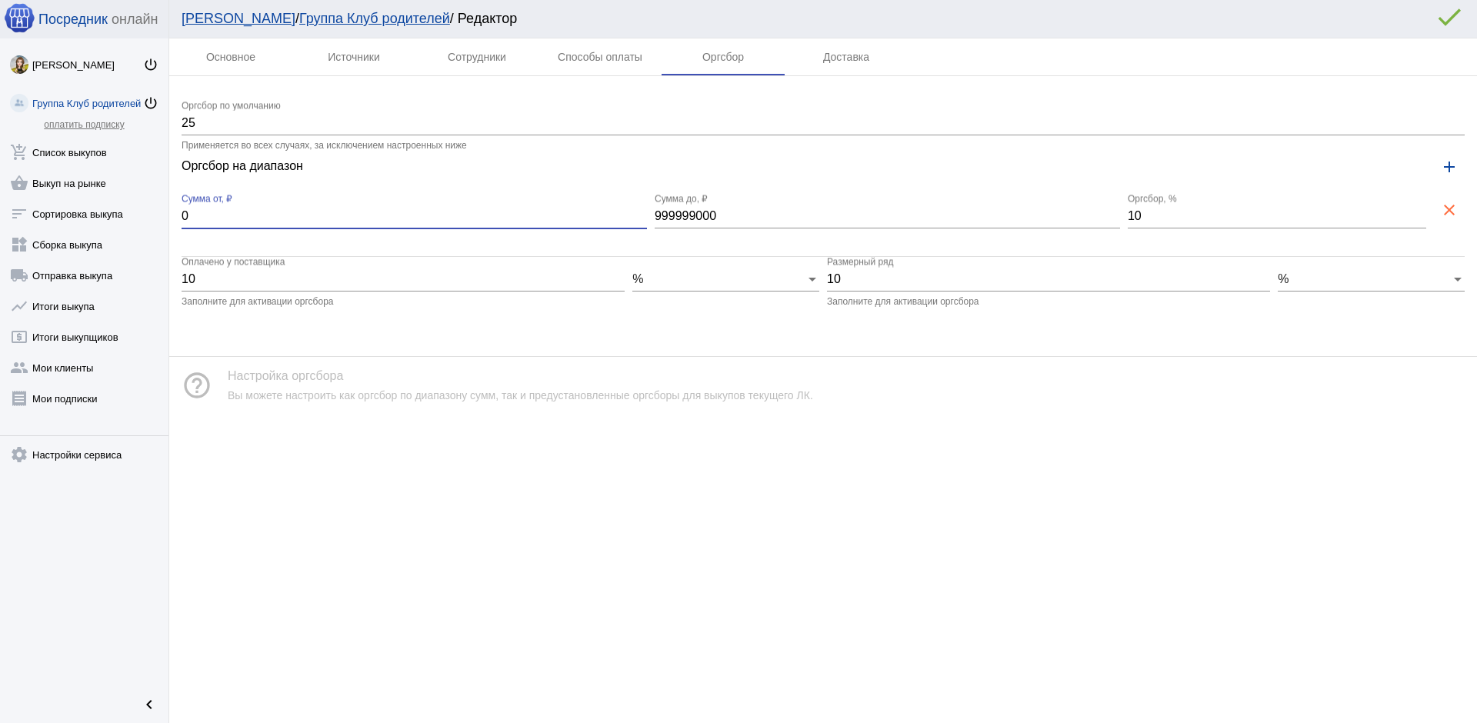
click at [228, 216] on input "0" at bounding box center [414, 216] width 465 height 14
type input "100"
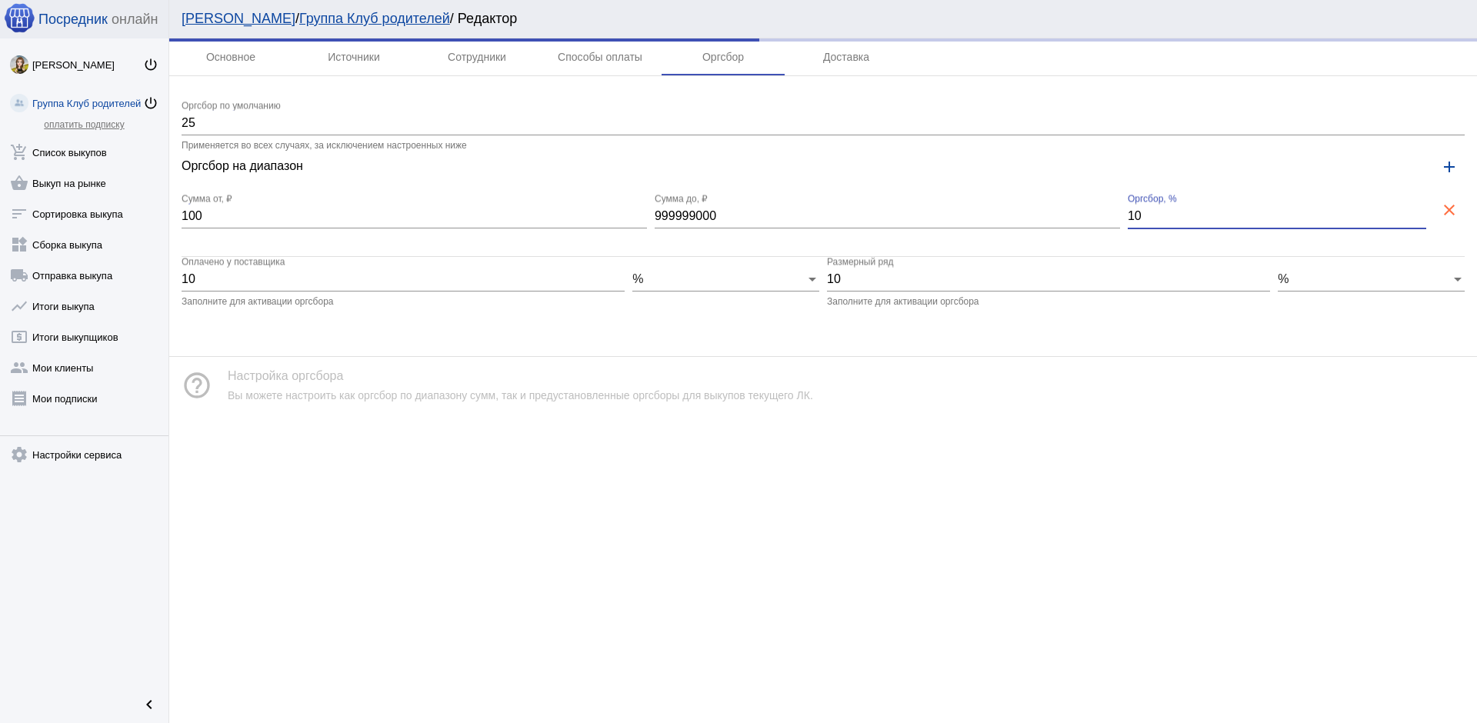
click at [1222, 220] on input "10" at bounding box center [1277, 216] width 298 height 14
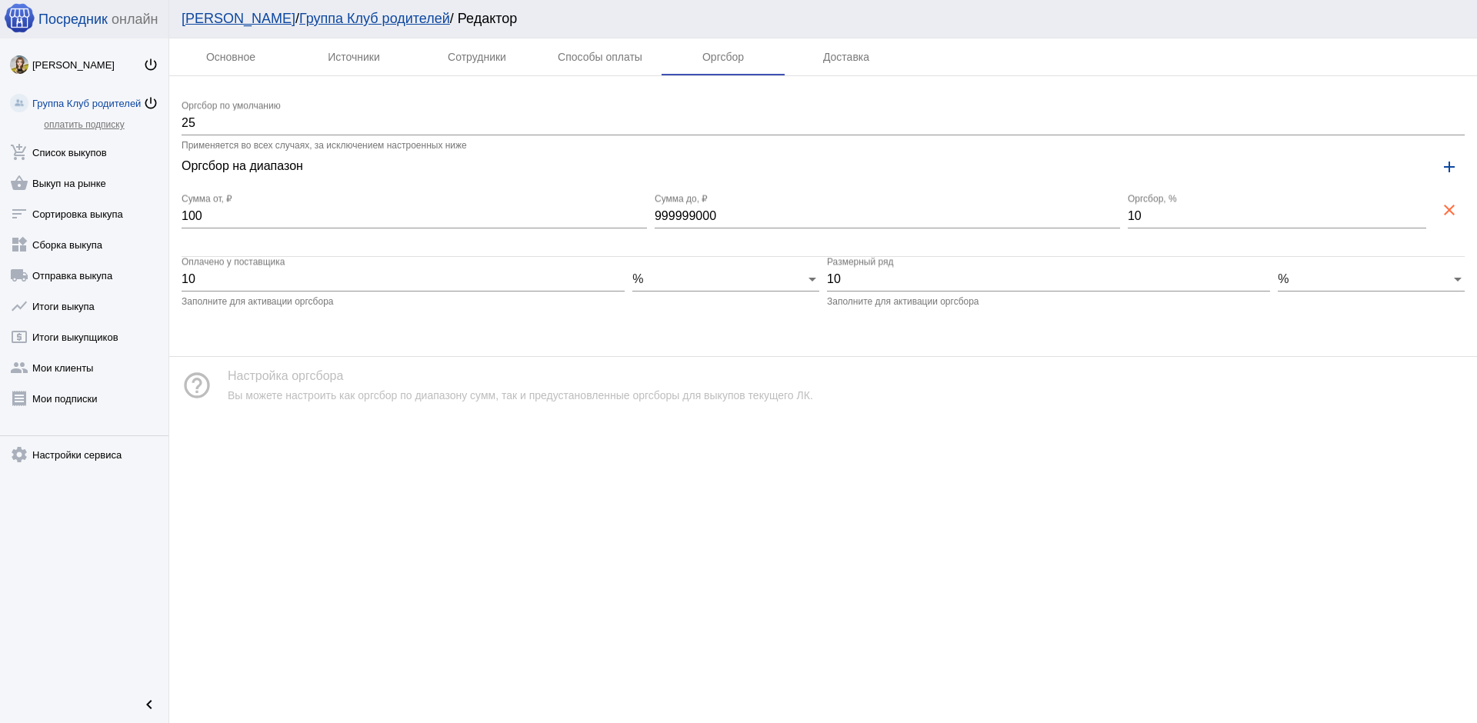
click at [1222, 220] on input "10" at bounding box center [1277, 216] width 298 height 14
type input "1"
type input "25"
drag, startPoint x: 1110, startPoint y: 385, endPoint x: 1136, endPoint y: 371, distance: 30.0
click at [1120, 379] on div "help_outline Настройка оргсбора Вы можете настроить как оргсбор по диапазону су…" at bounding box center [823, 385] width 1308 height 57
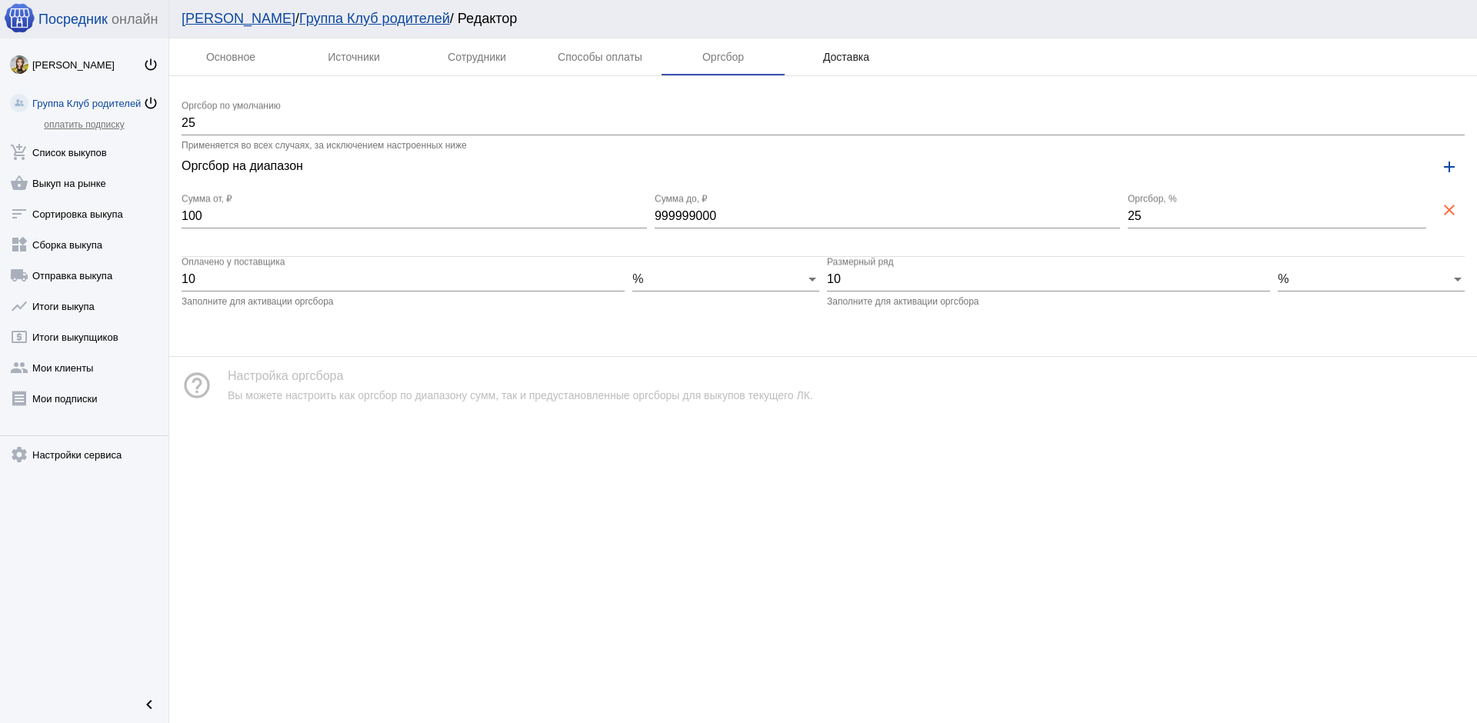
click at [829, 54] on div "Доставка" at bounding box center [846, 57] width 46 height 12
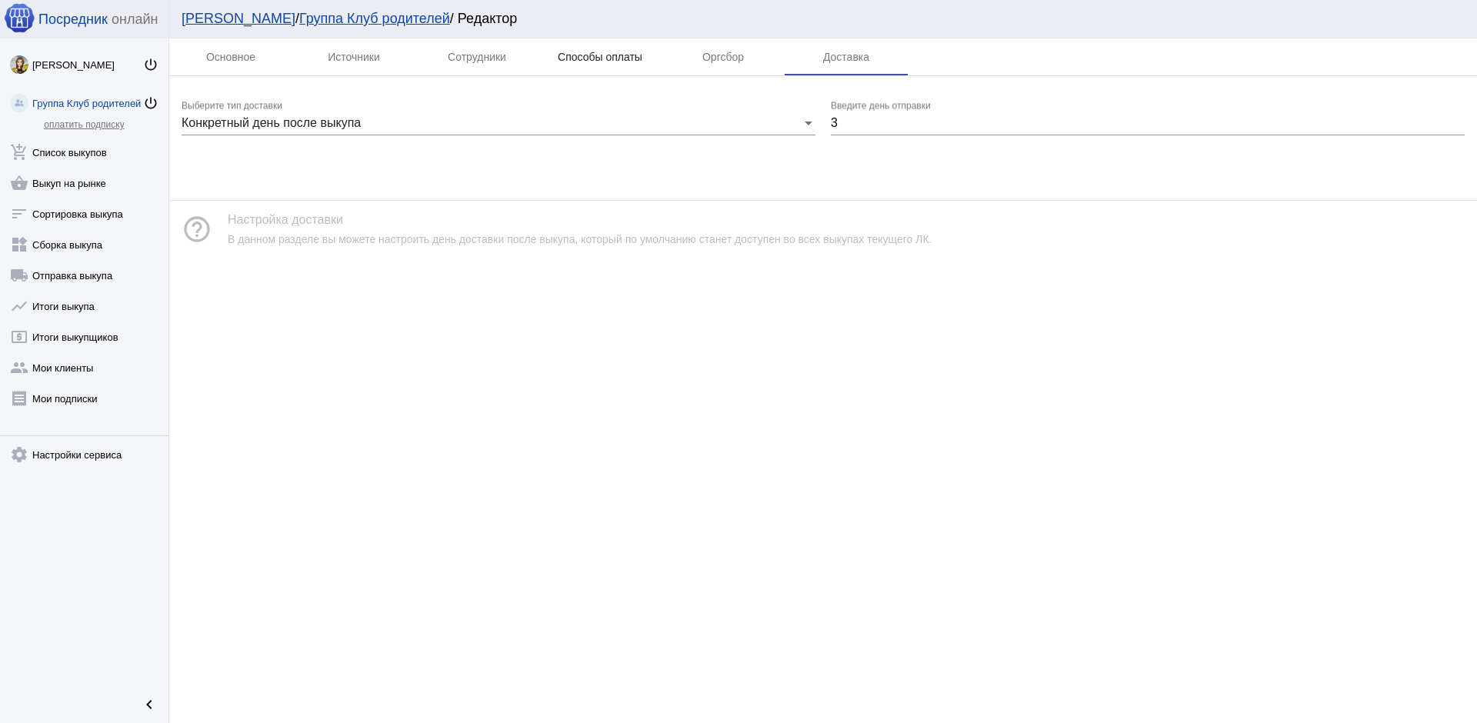
click at [592, 53] on div "Способы оплаты" at bounding box center [600, 57] width 85 height 12
click at [360, 57] on div "Источники" at bounding box center [354, 57] width 52 height 12
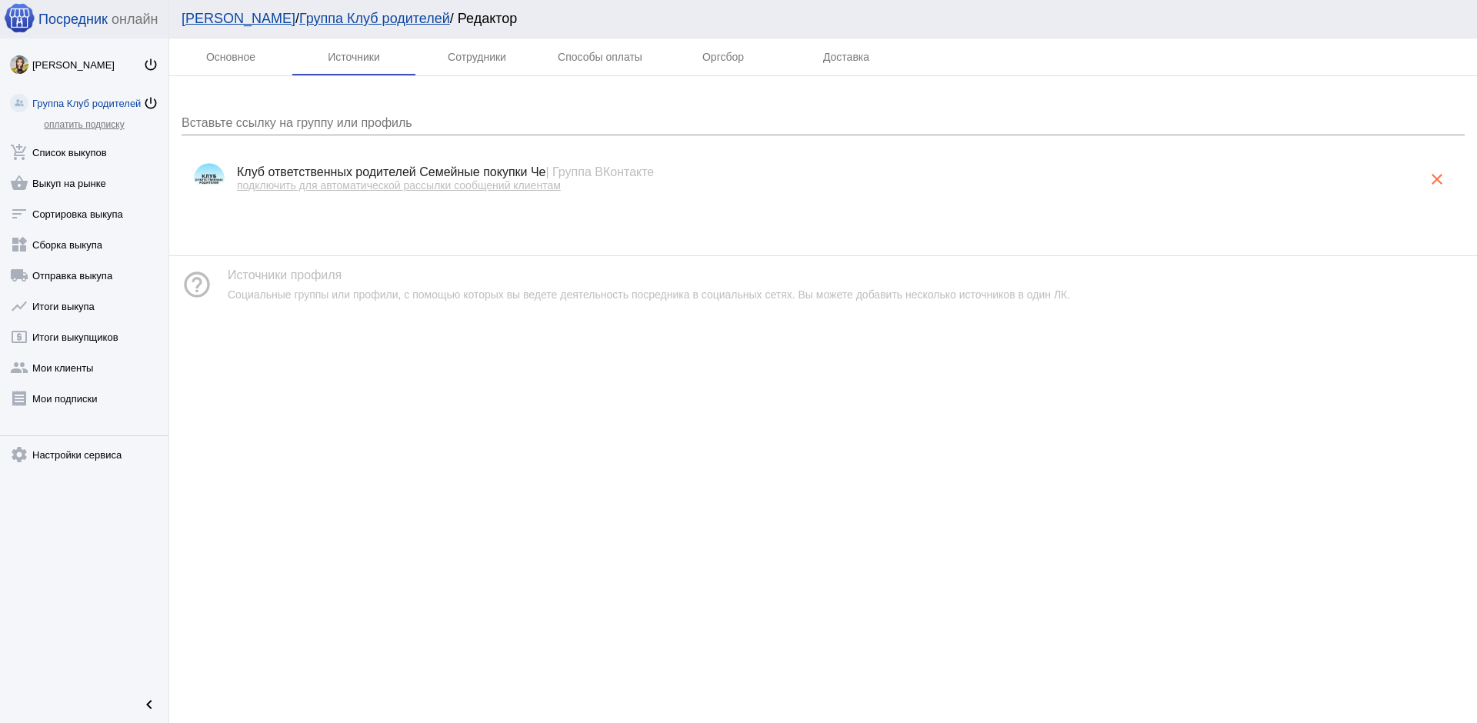
click at [92, 106] on div "Группа Клуб родителей" at bounding box center [87, 104] width 111 height 12
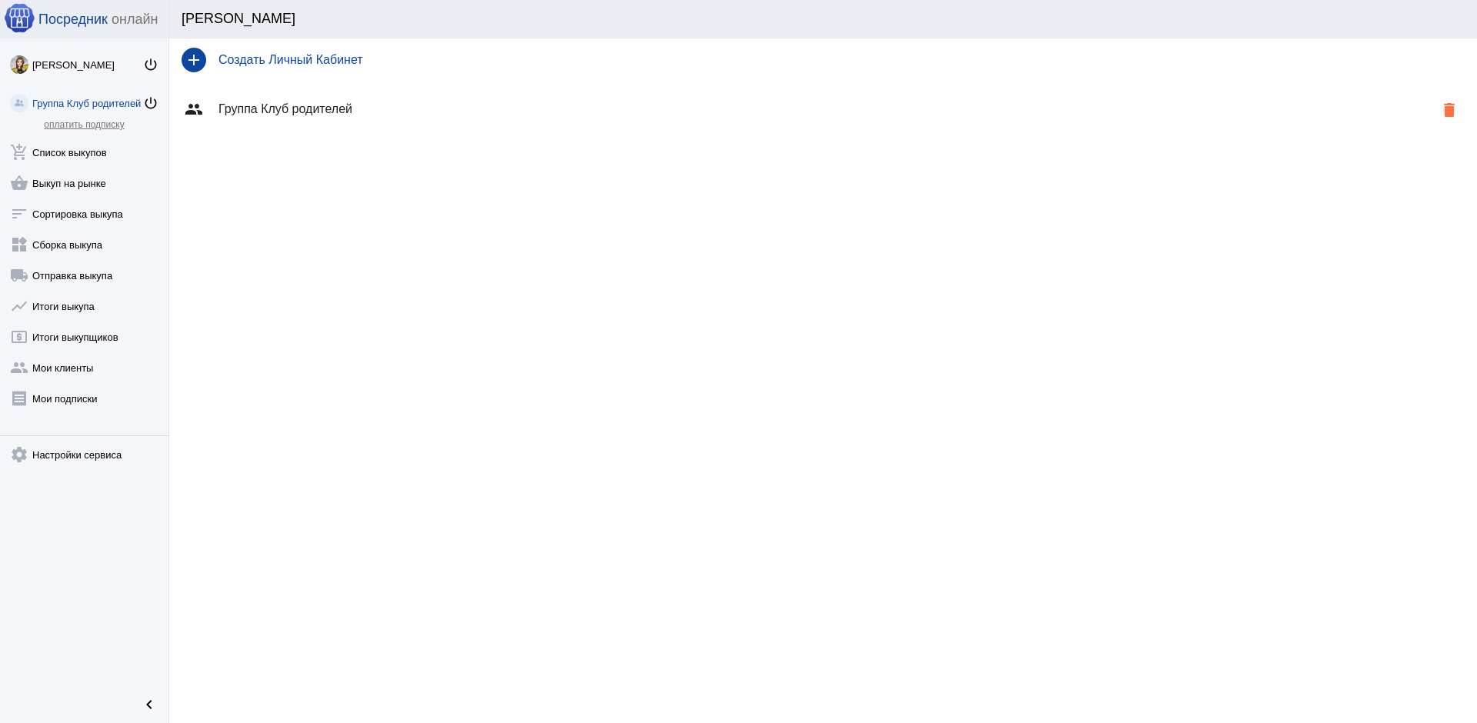
click at [285, 122] on div "group Группа Клуб родителей delete" at bounding box center [823, 109] width 1308 height 55
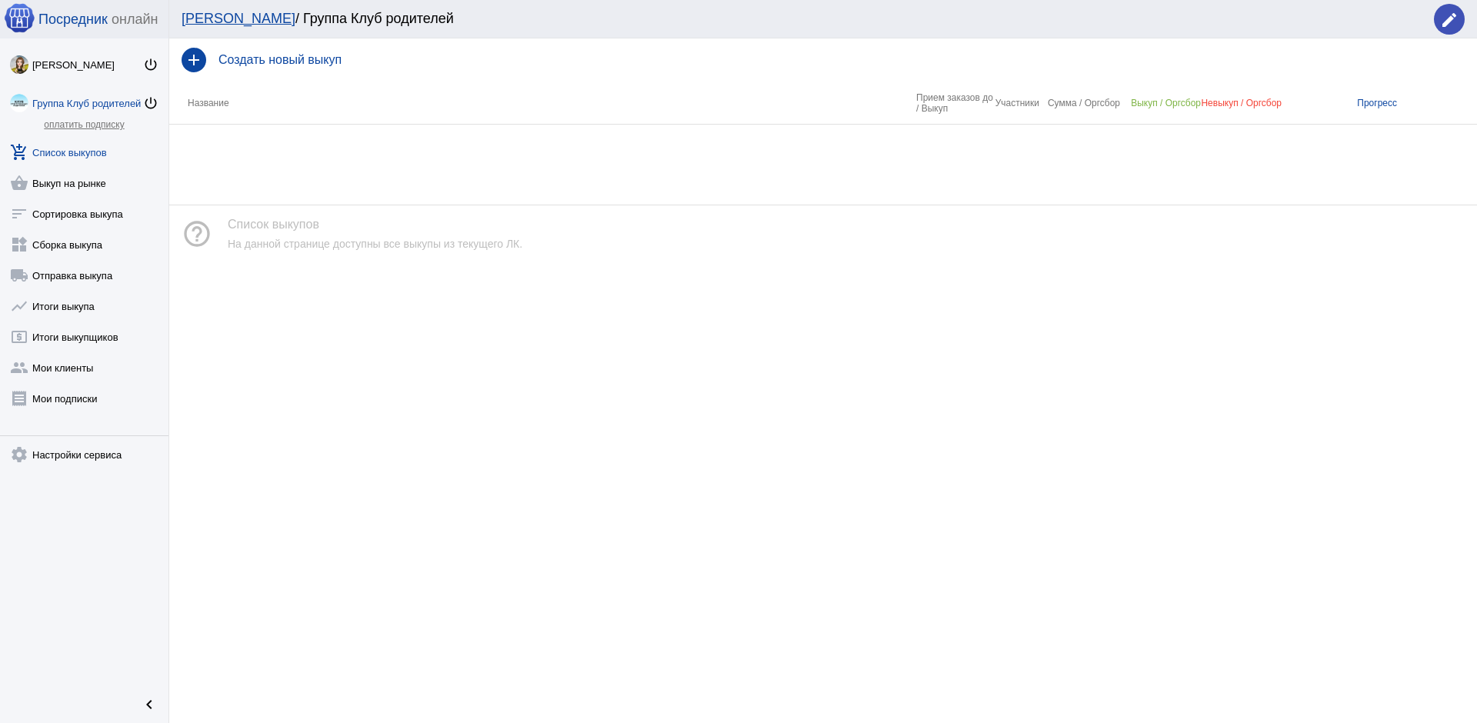
click at [299, 62] on h4 "Создать новый выкуп" at bounding box center [841, 60] width 1246 height 14
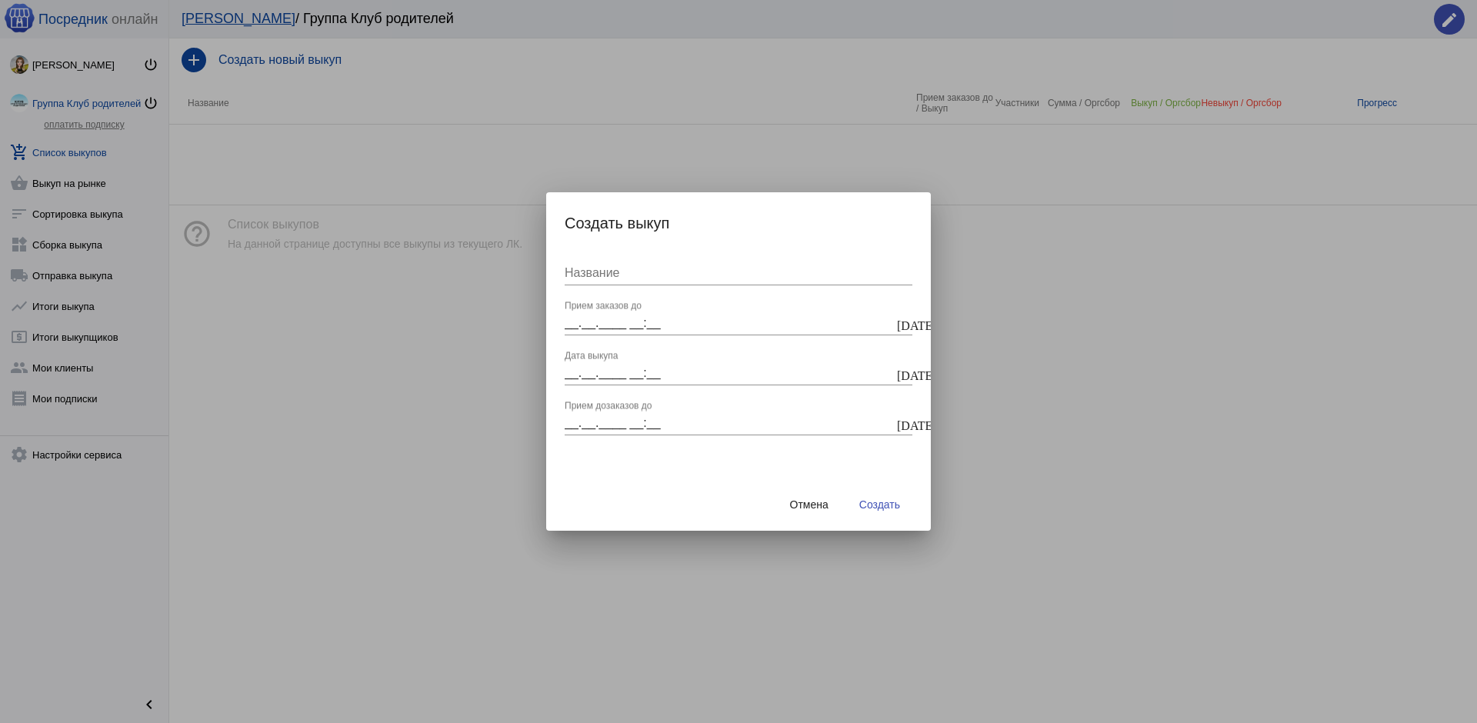
click at [608, 272] on input "Название" at bounding box center [739, 273] width 348 height 14
type input "Таг 91"
click at [622, 317] on input "__.__.____ __:__" at bounding box center [729, 323] width 329 height 14
type input "[DATE] 18:00"
click at [583, 372] on input "__.__.____ __:__" at bounding box center [729, 373] width 329 height 14
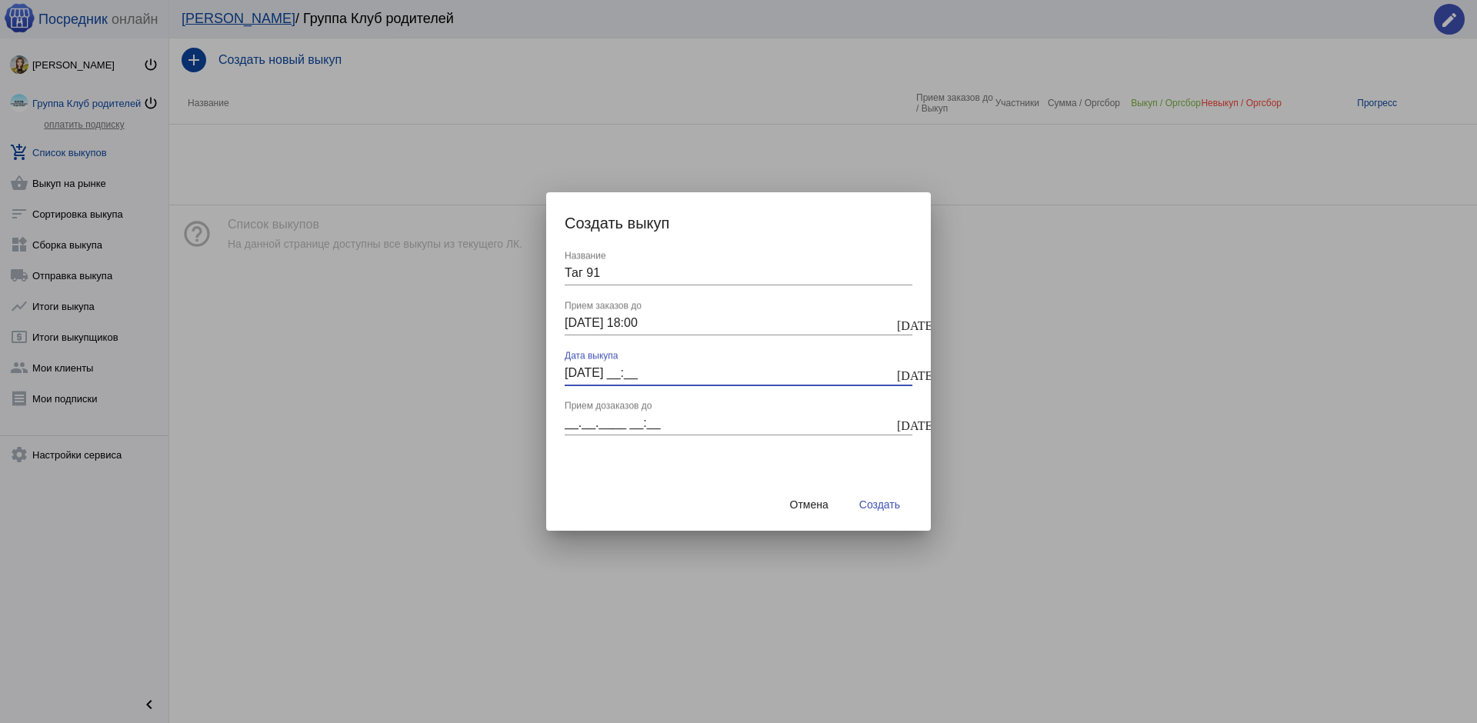
click at [884, 501] on span "Создать" at bounding box center [879, 504] width 41 height 12
click at [640, 362] on div "[DATE] __:__ Дата выкупа" at bounding box center [729, 368] width 329 height 35
click at [641, 375] on input "[DATE] __:__" at bounding box center [729, 373] width 329 height 14
type input "[DATE] 08:00"
click at [570, 423] on input "__.__.____ __:__" at bounding box center [729, 423] width 329 height 14
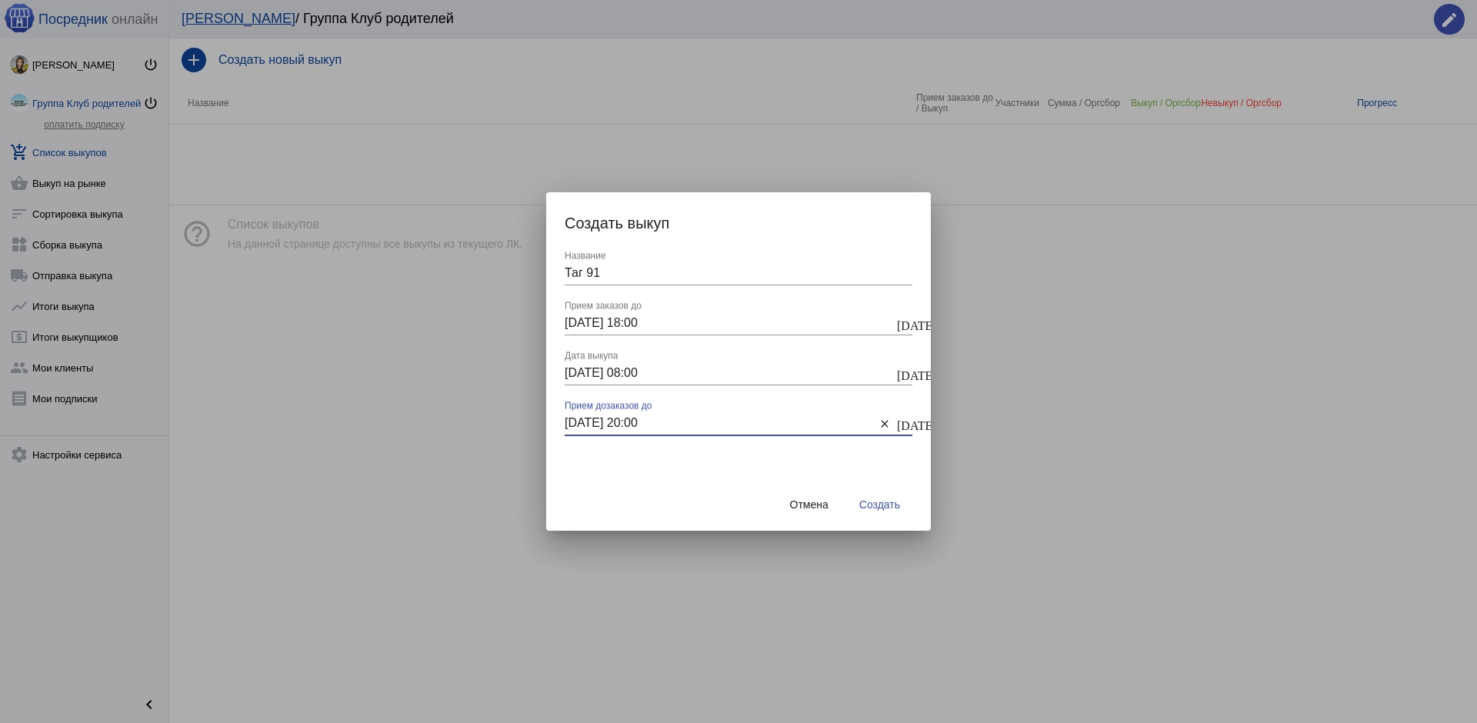
type input "[DATE] 20:00"
click at [875, 508] on span "Создать" at bounding box center [879, 504] width 41 height 12
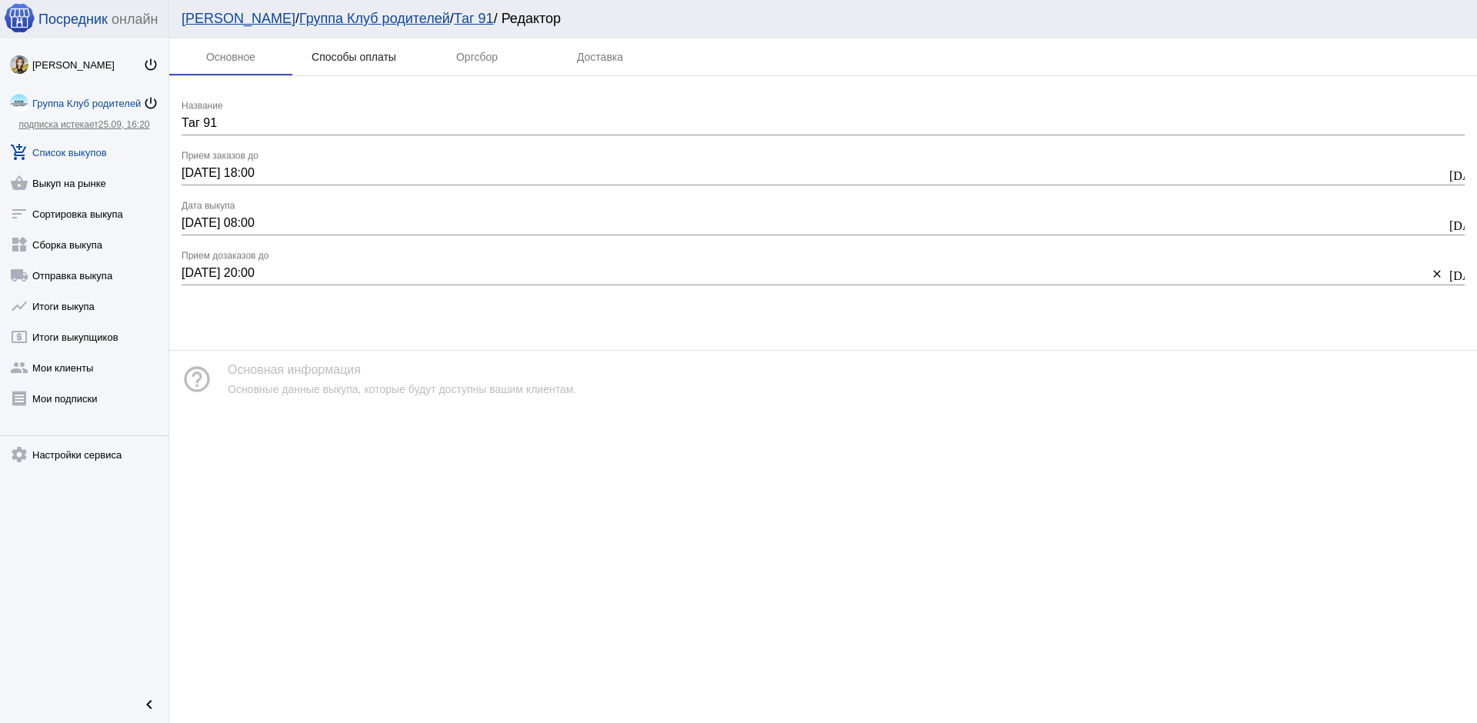
click at [362, 62] on div "Способы оплаты" at bounding box center [354, 57] width 85 height 12
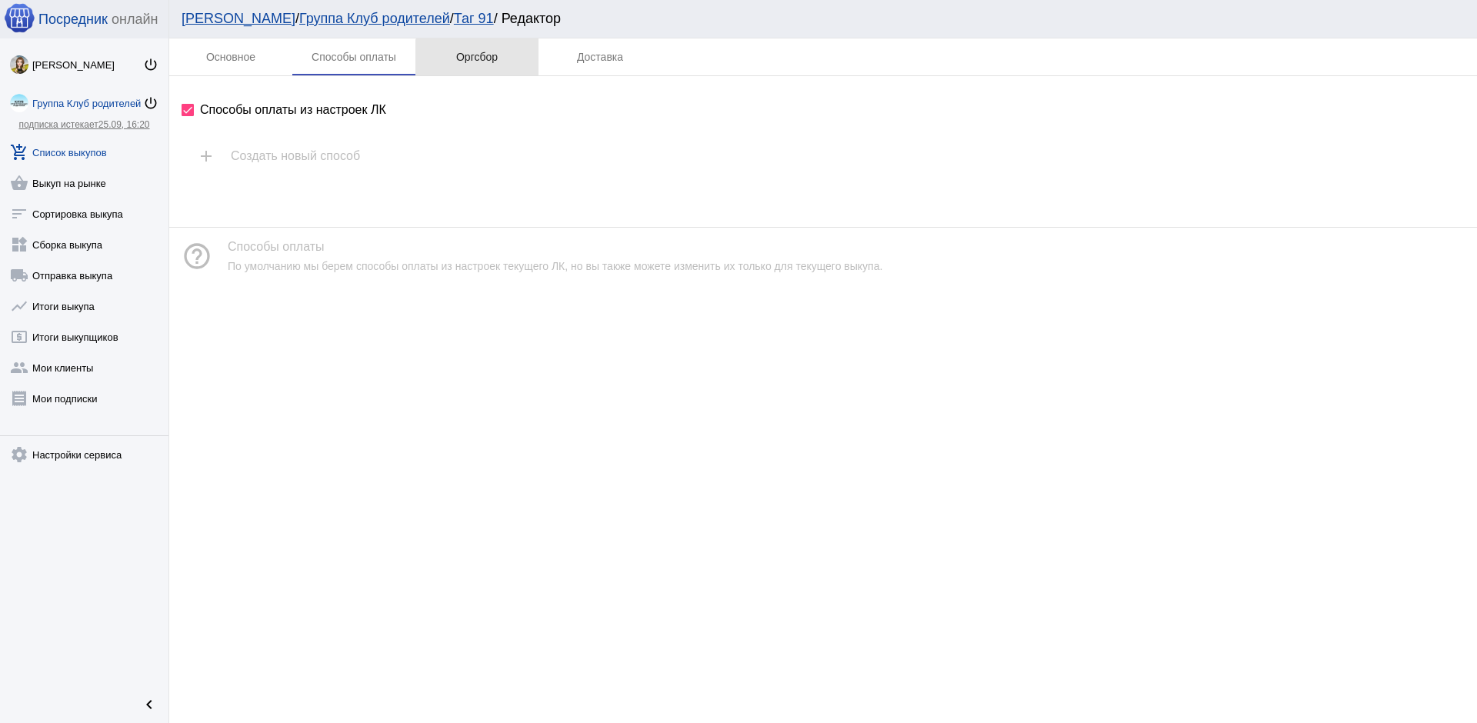
click at [481, 60] on div "Оргсбор" at bounding box center [477, 57] width 42 height 12
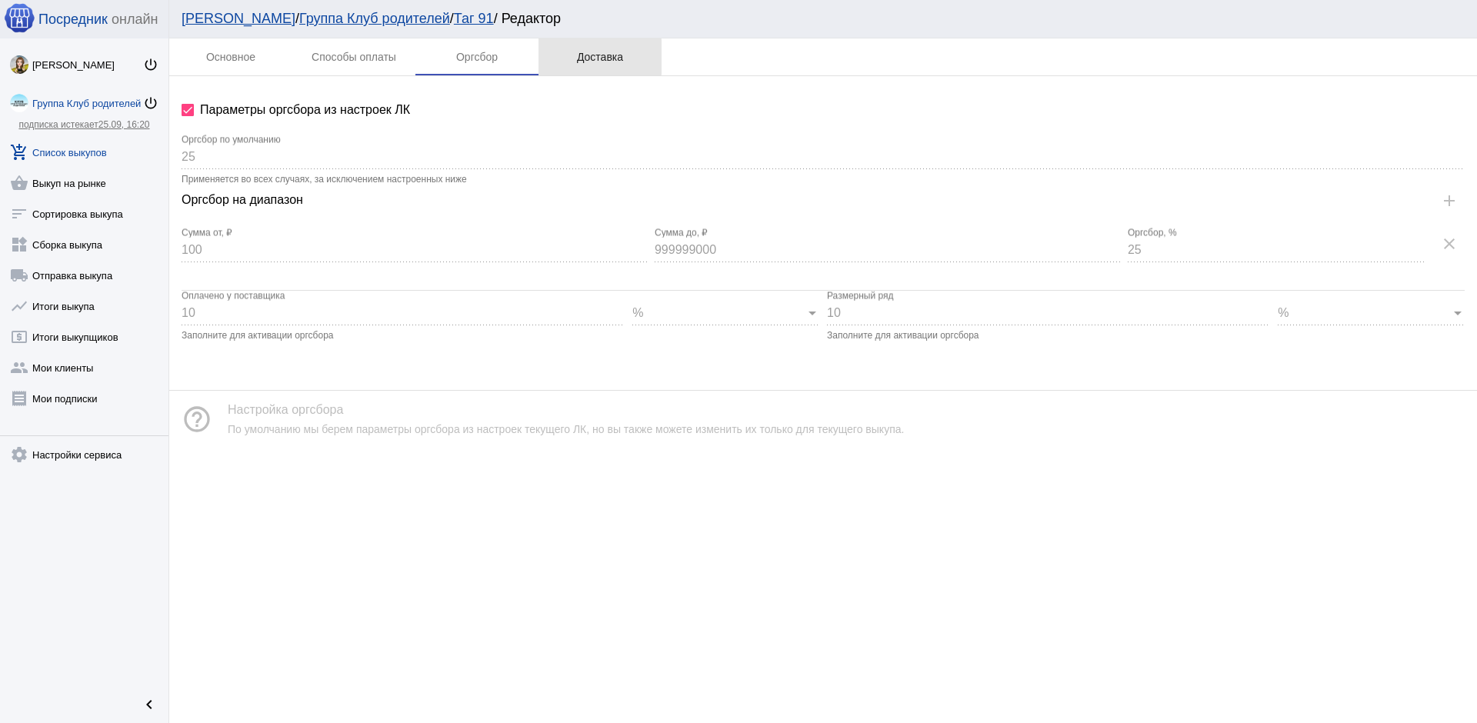
click at [597, 57] on div "Доставка" at bounding box center [600, 57] width 46 height 12
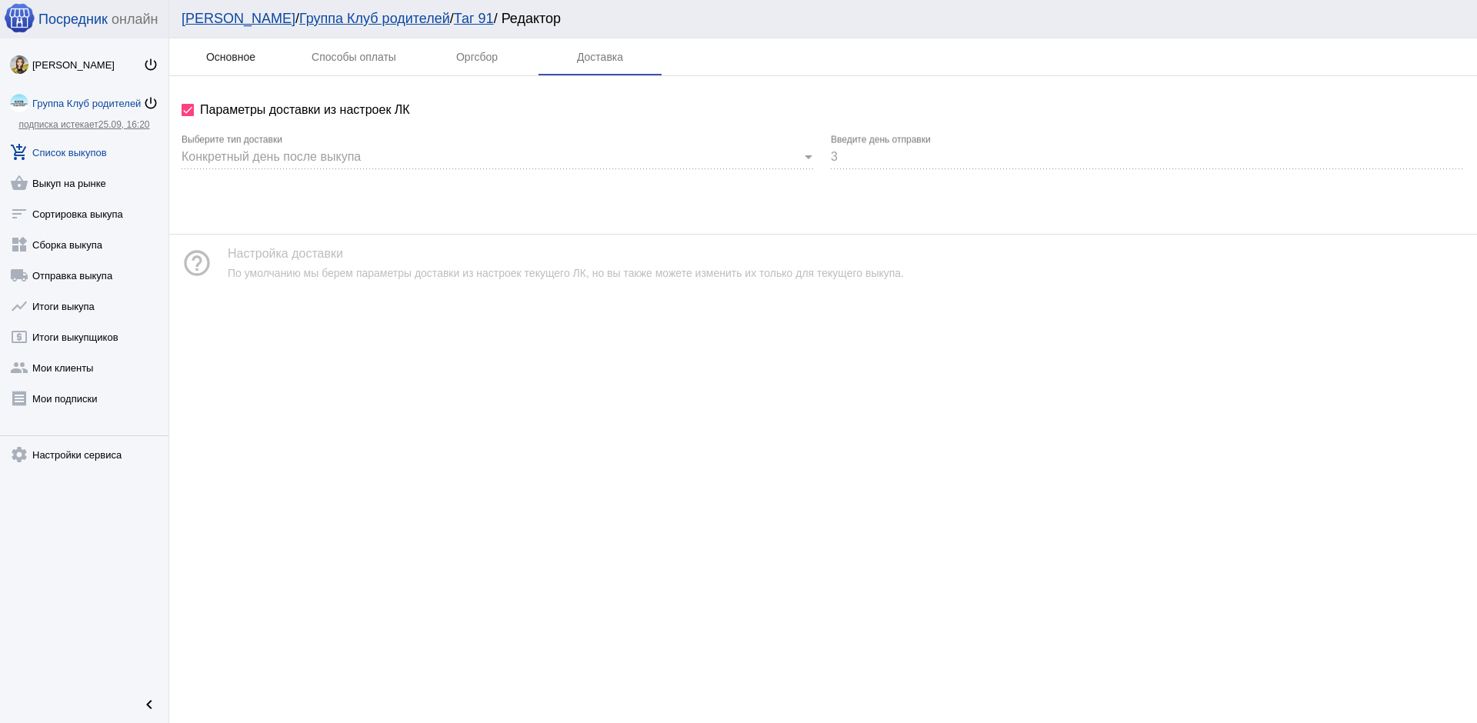
click at [224, 55] on div "Основное" at bounding box center [230, 57] width 49 height 12
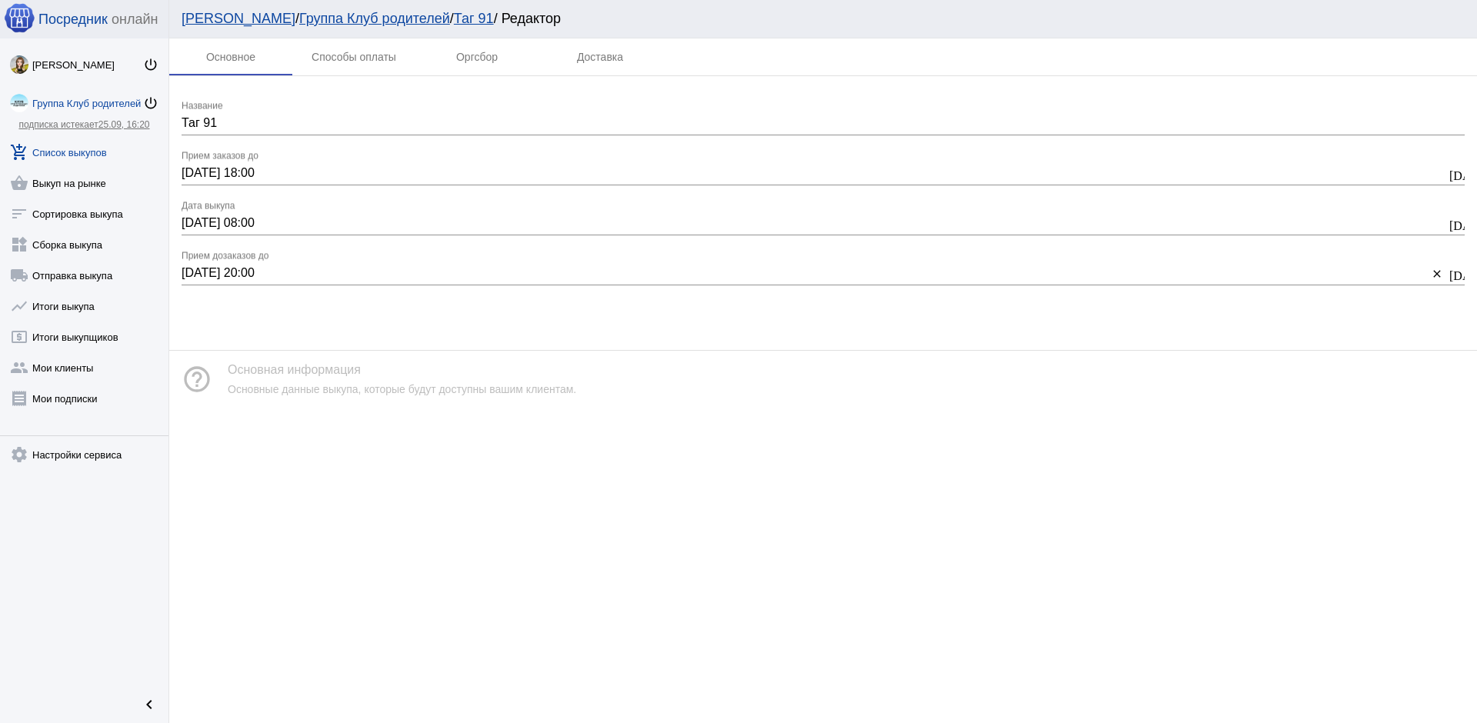
click at [78, 153] on link "add_shopping_cart Список выкупов" at bounding box center [84, 149] width 168 height 31
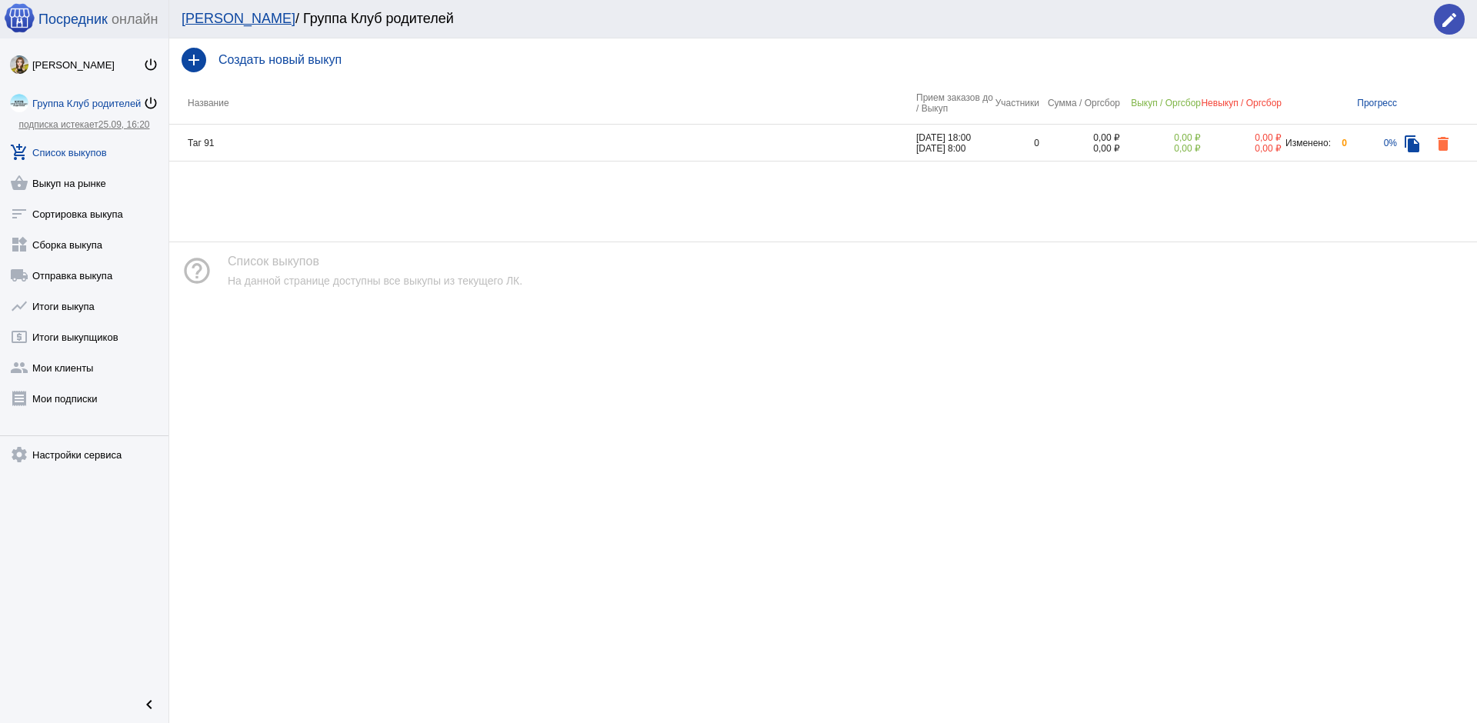
click at [87, 108] on div "Группа Клуб родителей" at bounding box center [87, 104] width 111 height 12
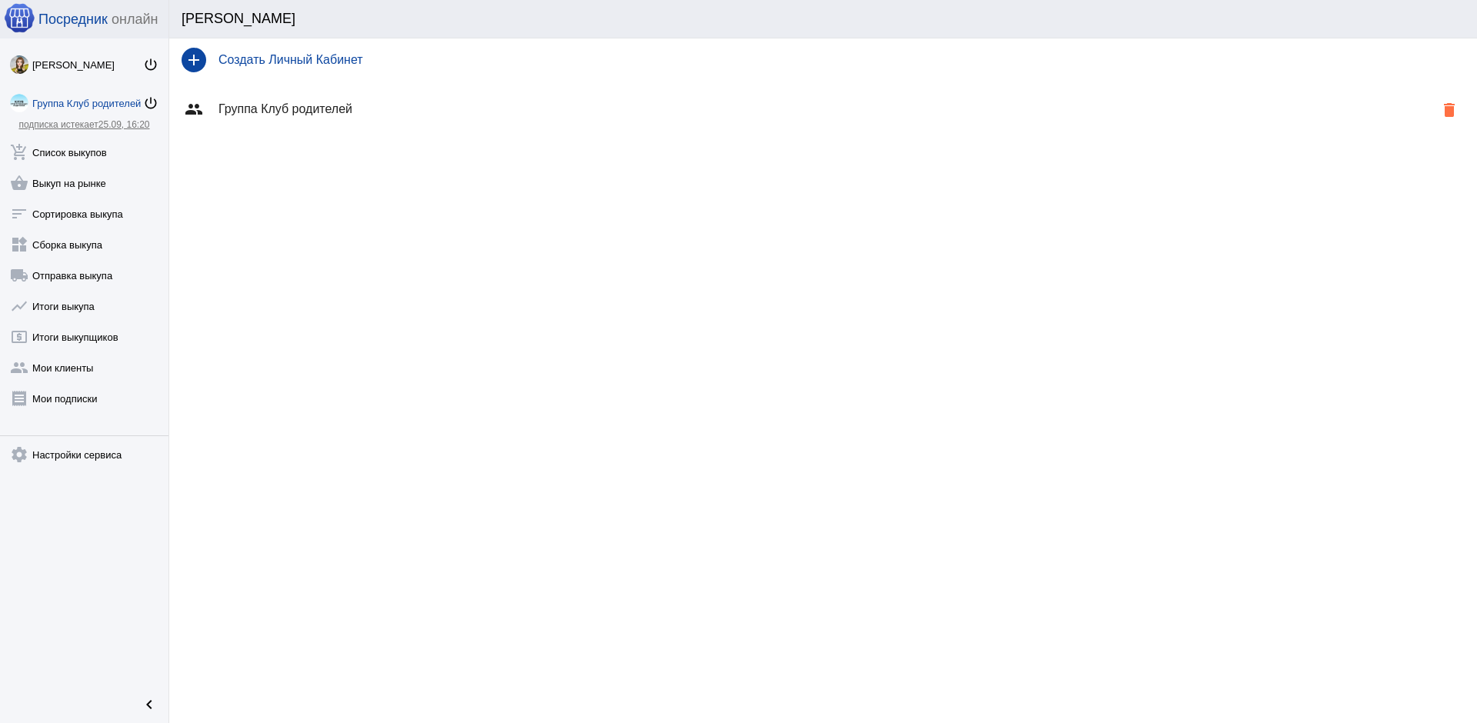
click at [91, 125] on link "подписка истекает 25.09, 16:20" at bounding box center [83, 124] width 131 height 11
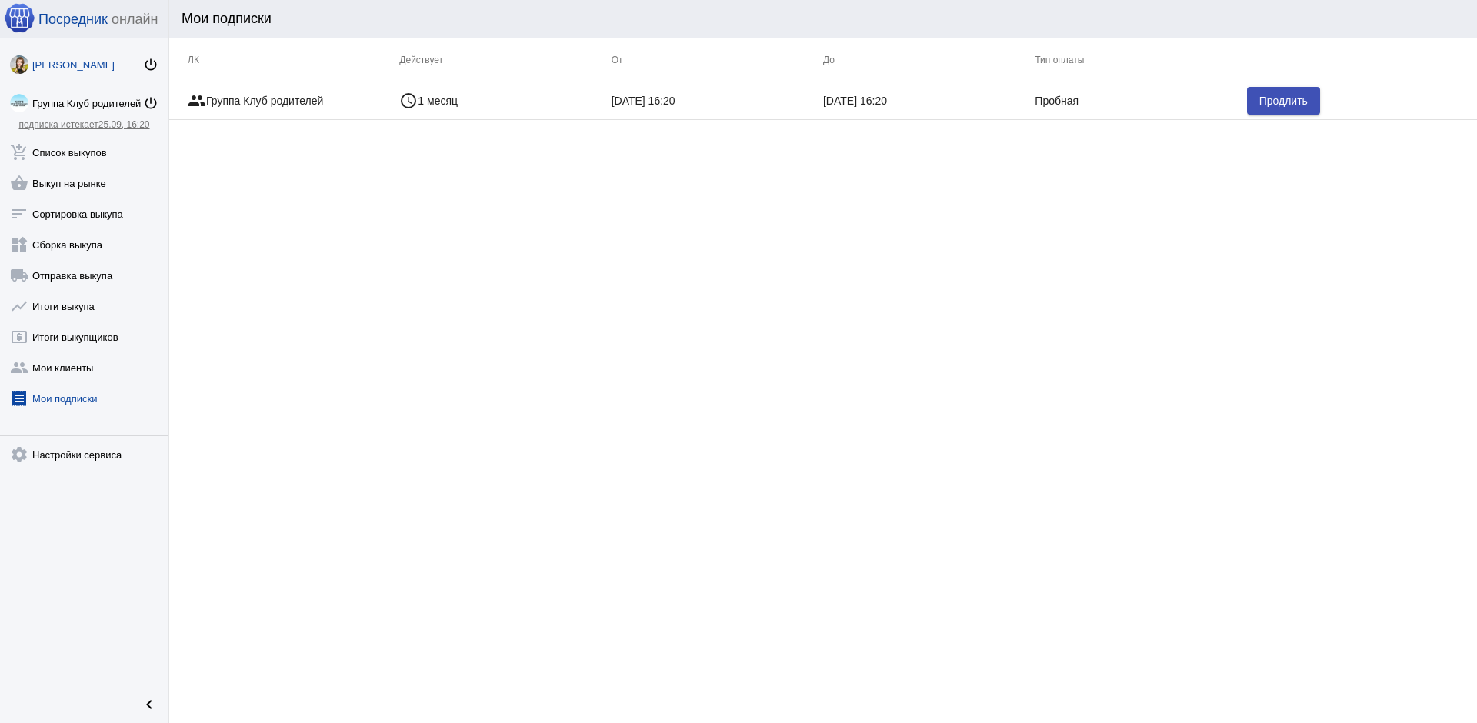
click at [92, 61] on div "[PERSON_NAME]" at bounding box center [87, 65] width 111 height 12
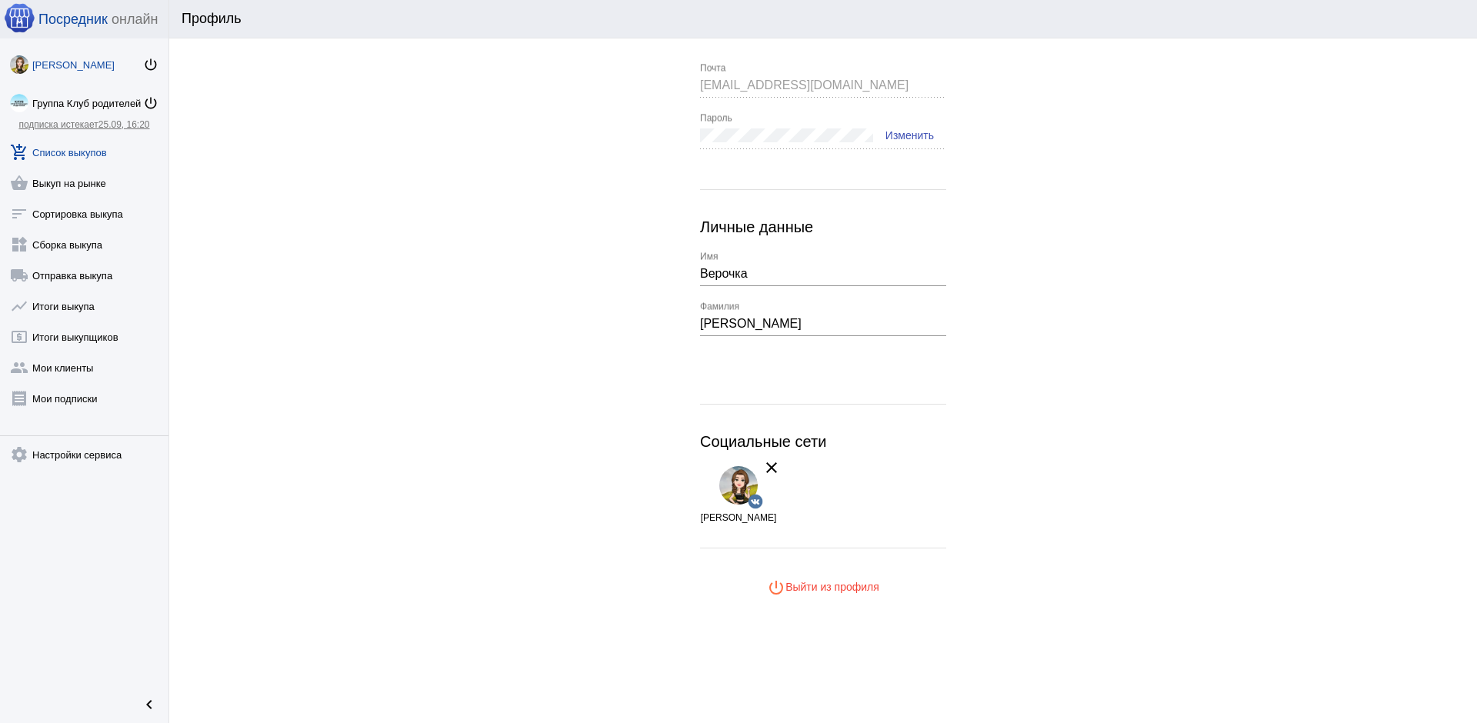
click at [105, 152] on link "add_shopping_cart Список выкупов" at bounding box center [84, 149] width 168 height 31
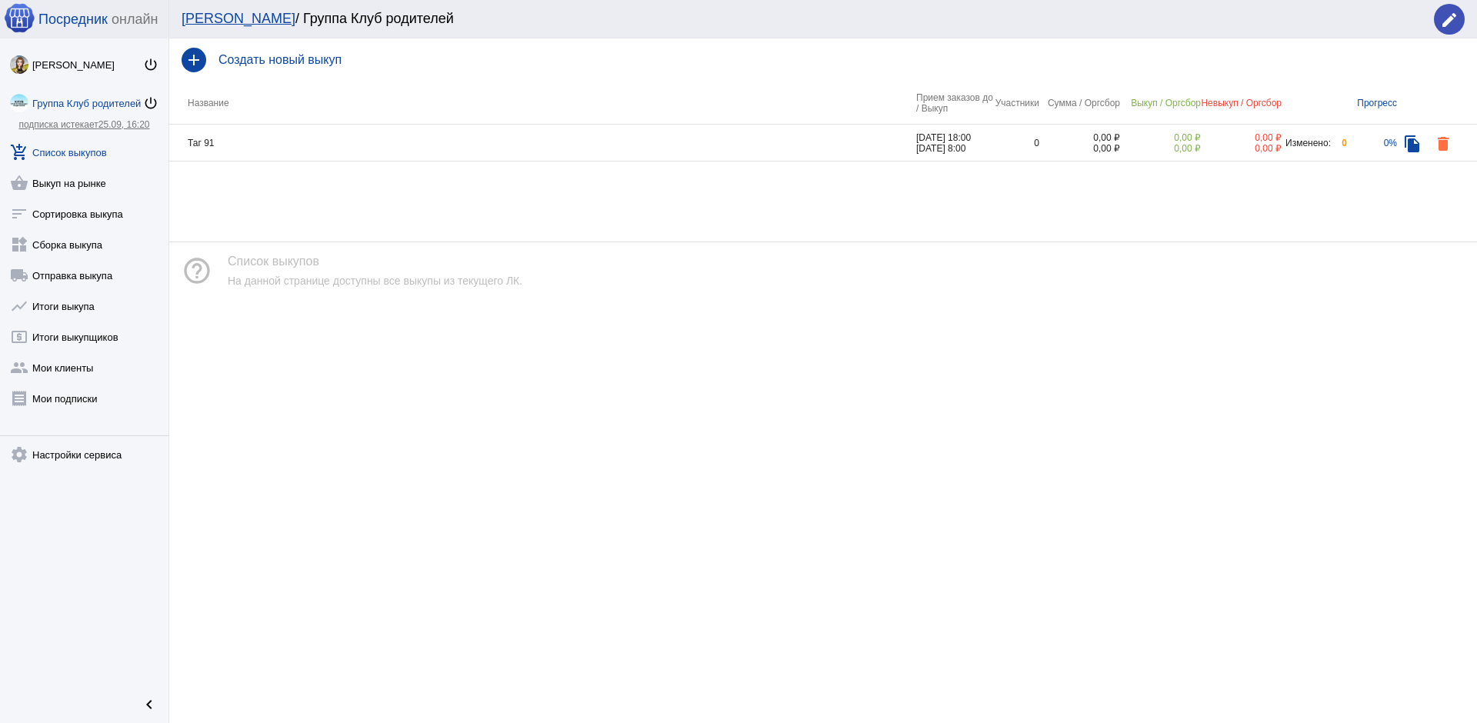
click at [208, 141] on td "Таг 91" at bounding box center [542, 143] width 747 height 37
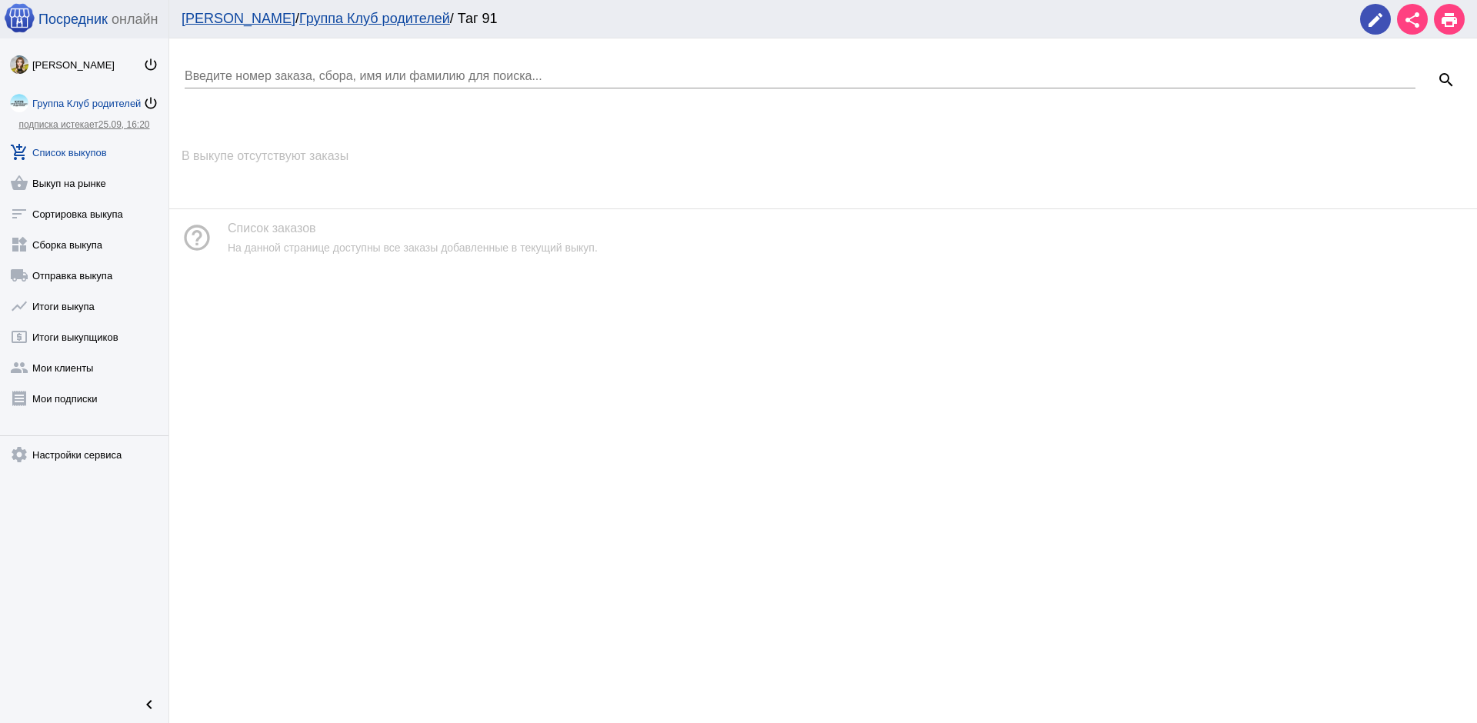
click at [295, 158] on h4 "В выкупе отсутствуют заказы" at bounding box center [823, 156] width 1283 height 14
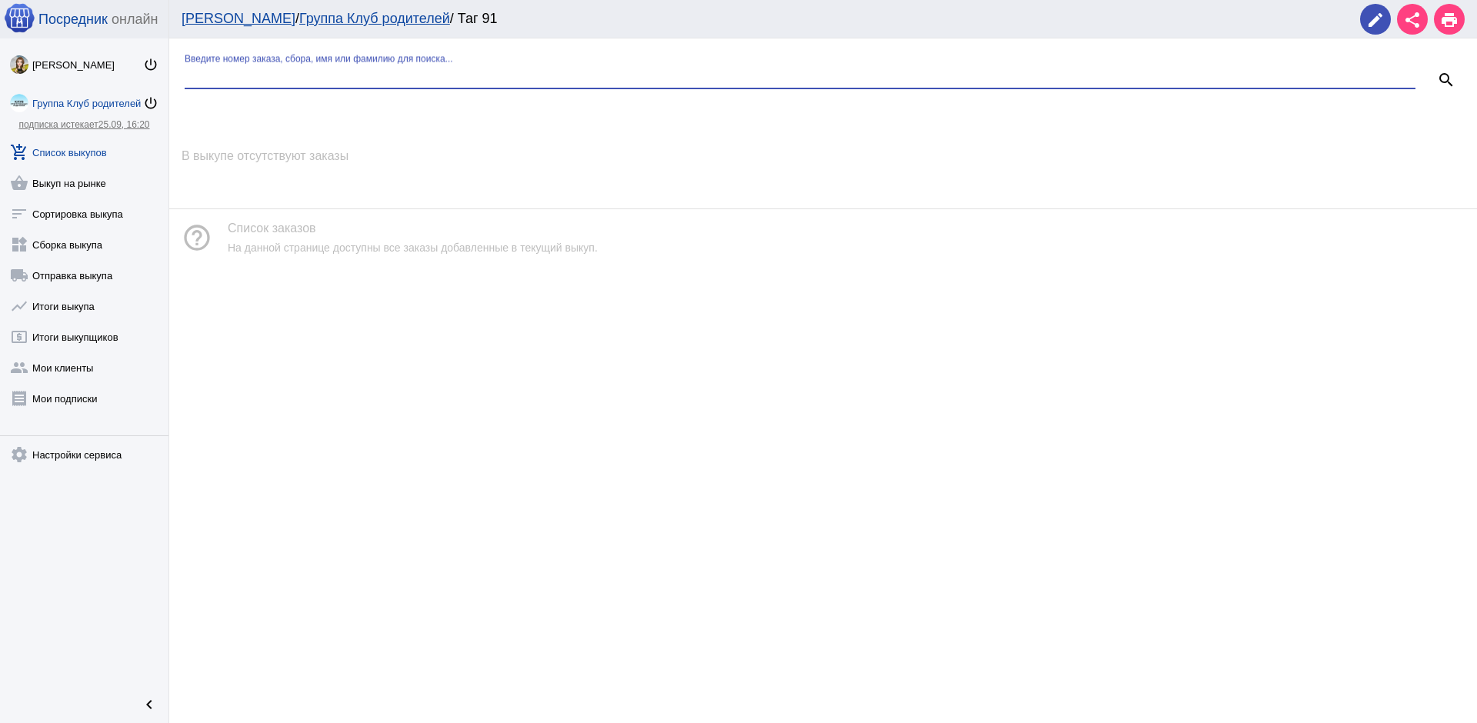
click at [270, 78] on input "Введите номер заказа, сбора, имя или фамилию для поиска..." at bounding box center [800, 76] width 1231 height 14
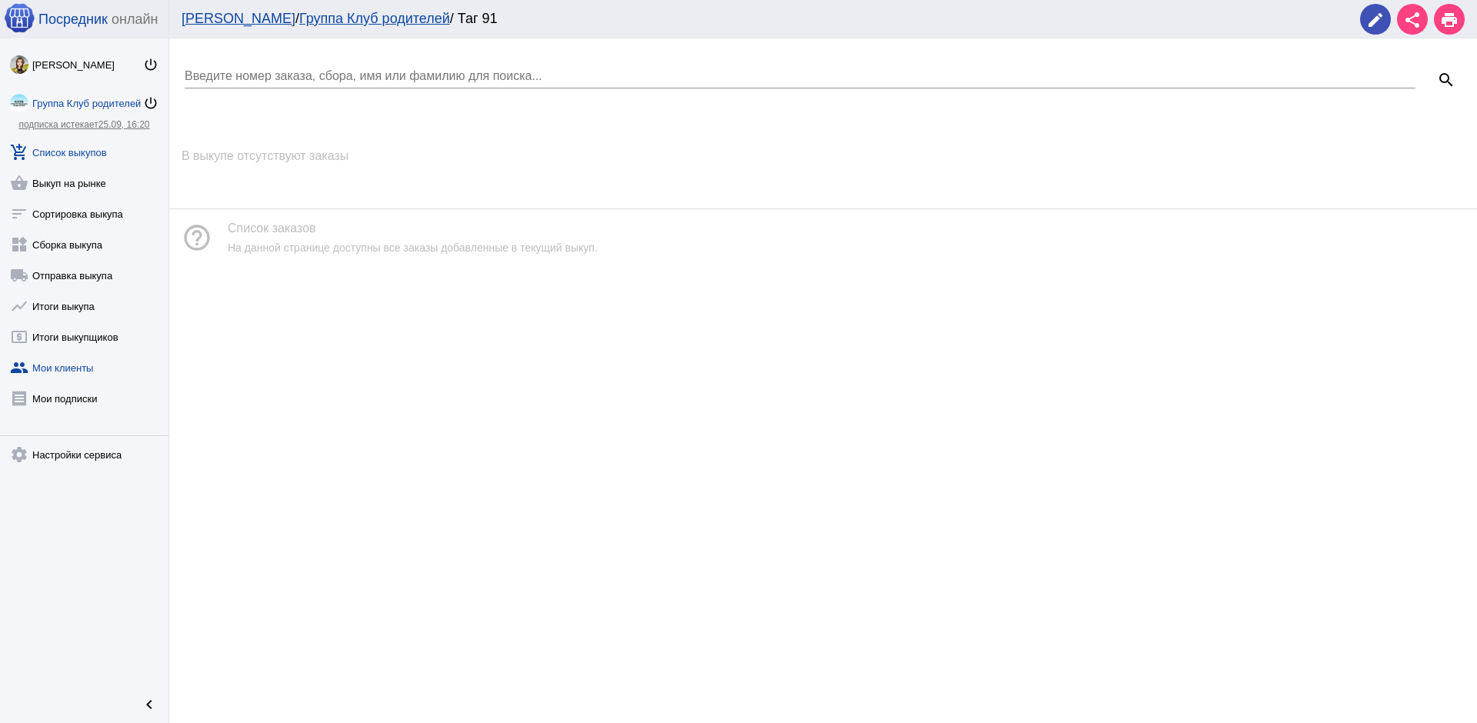
click at [82, 371] on link "group Мои клиенты" at bounding box center [84, 364] width 168 height 31
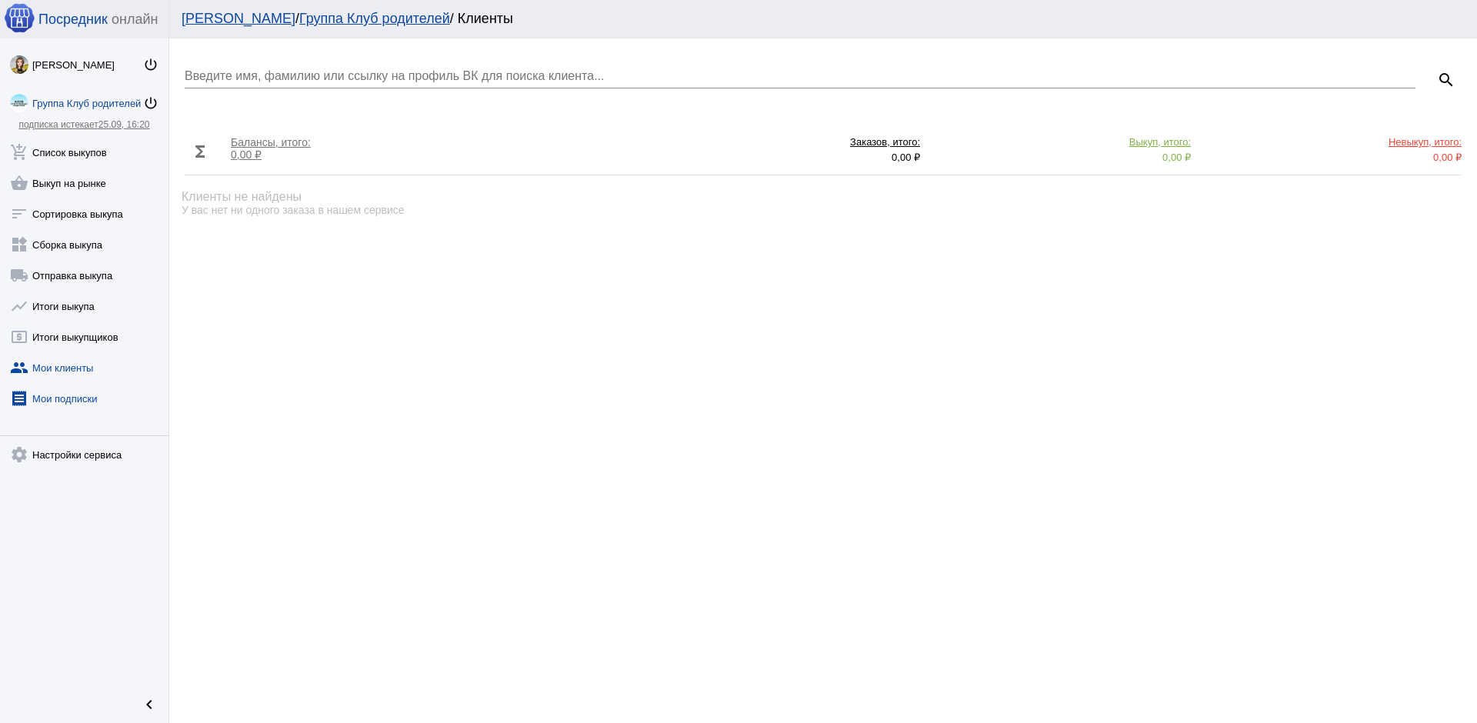
click at [76, 399] on link "receipt [PERSON_NAME] подписки" at bounding box center [84, 395] width 168 height 31
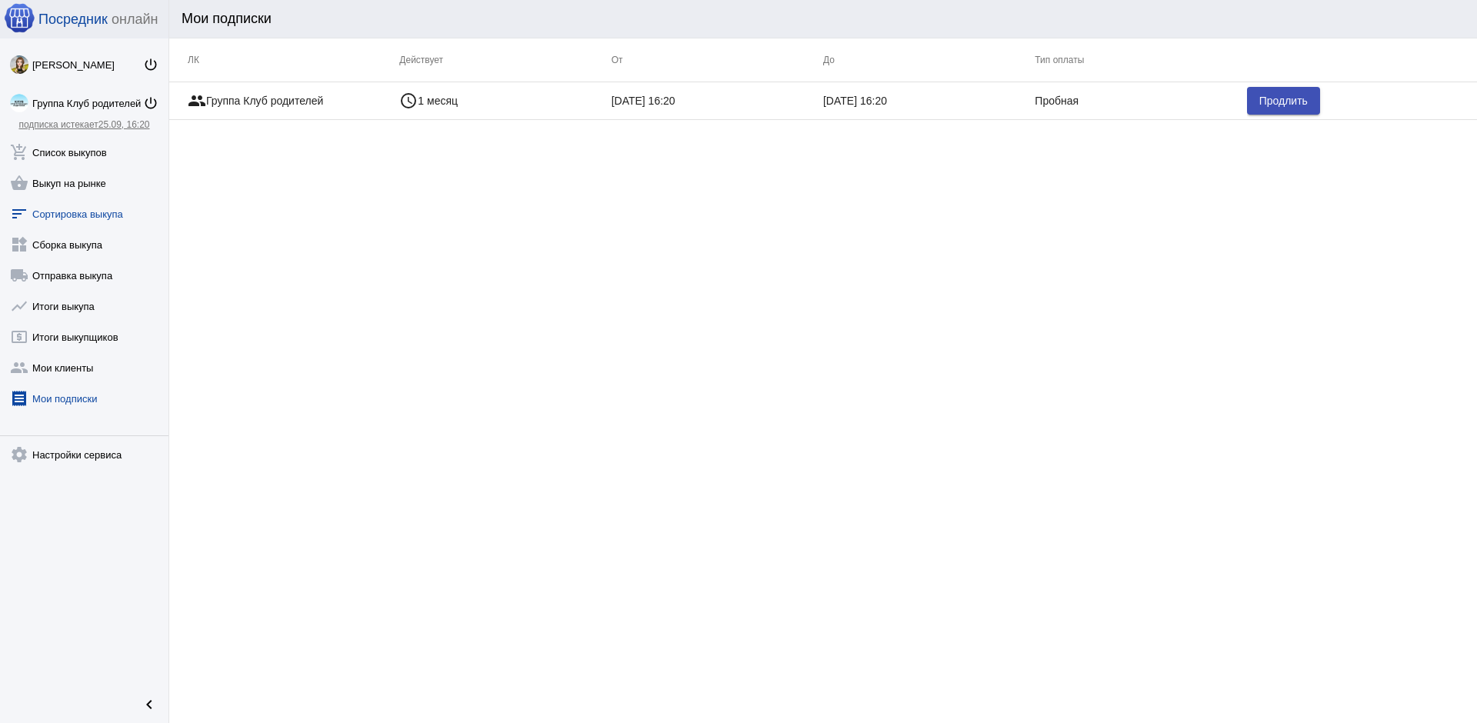
click at [70, 217] on link "sort Сортировка выкупа" at bounding box center [84, 210] width 168 height 31
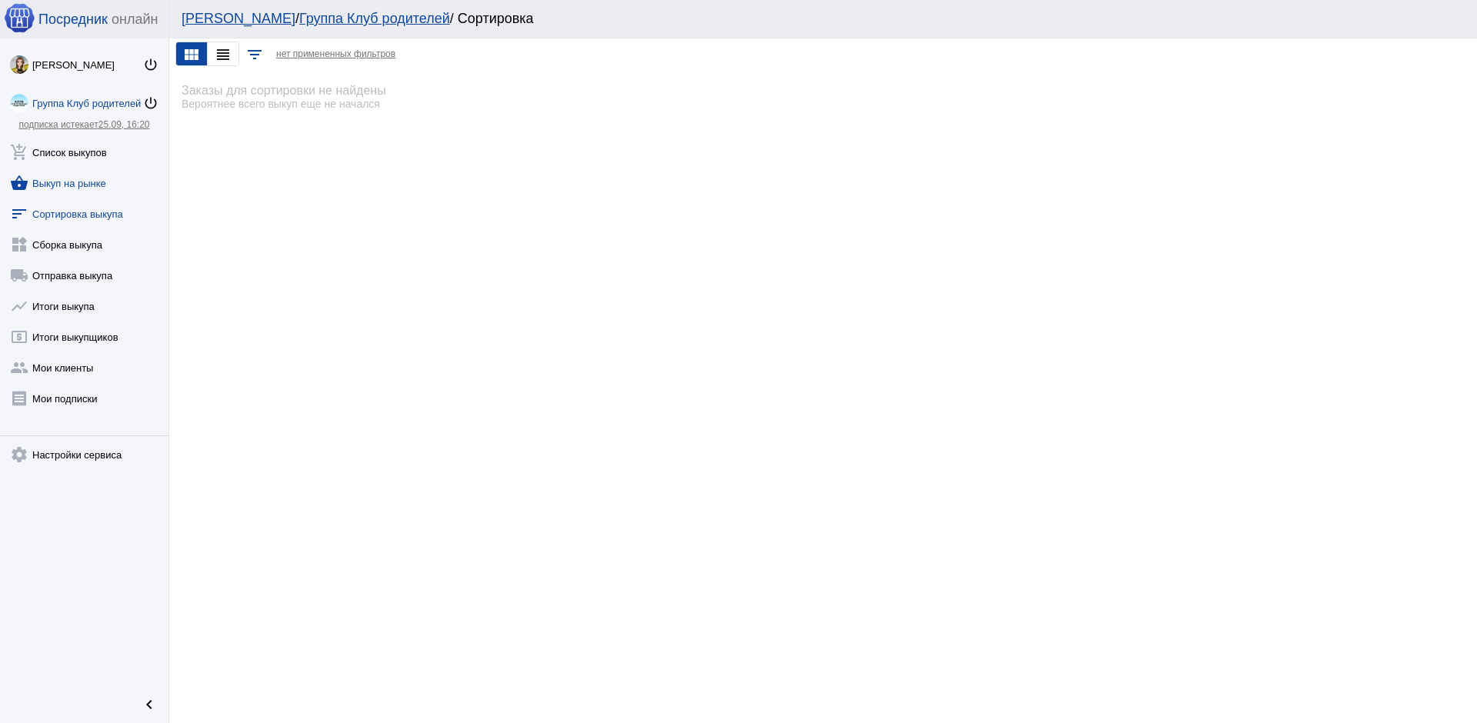
click at [89, 181] on link "shopping_basket Выкуп на рынке" at bounding box center [84, 180] width 168 height 31
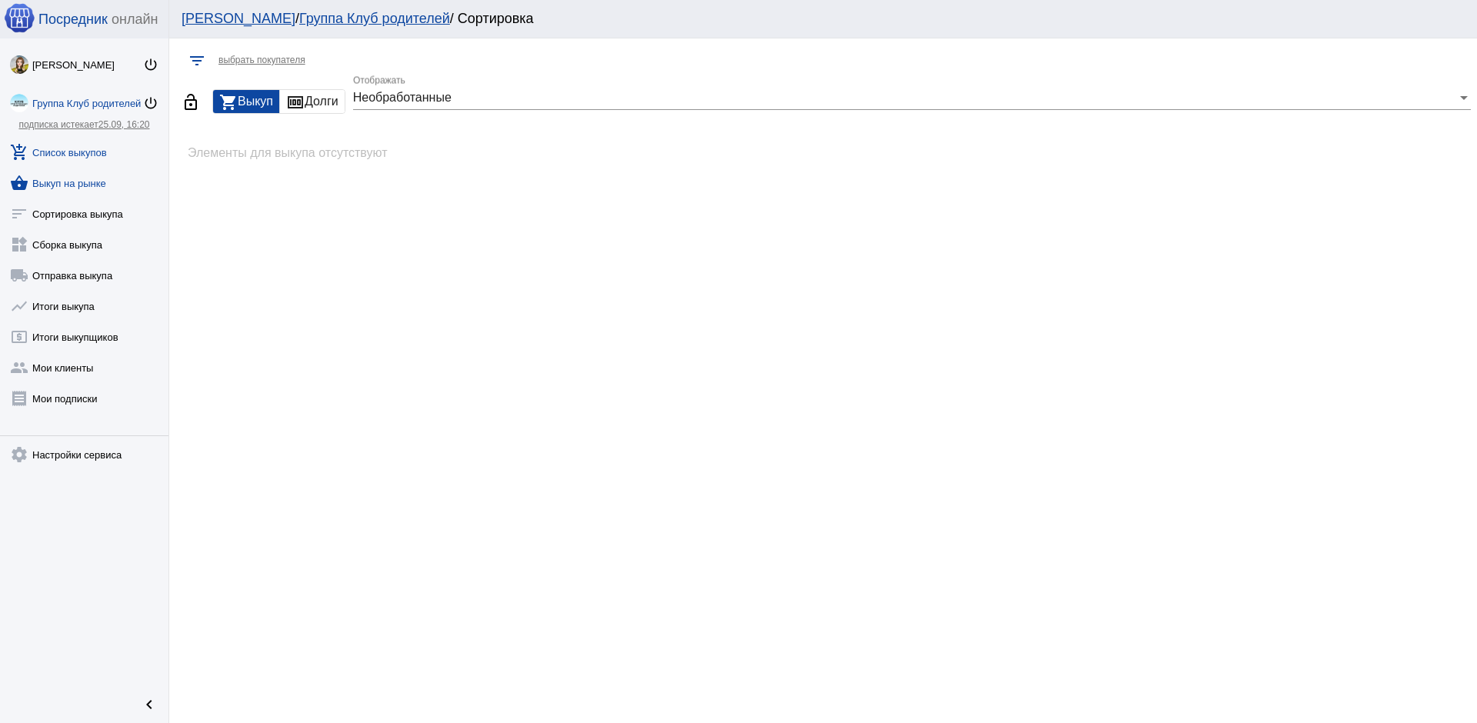
click at [85, 153] on link "add_shopping_cart Список выкупов" at bounding box center [84, 149] width 168 height 31
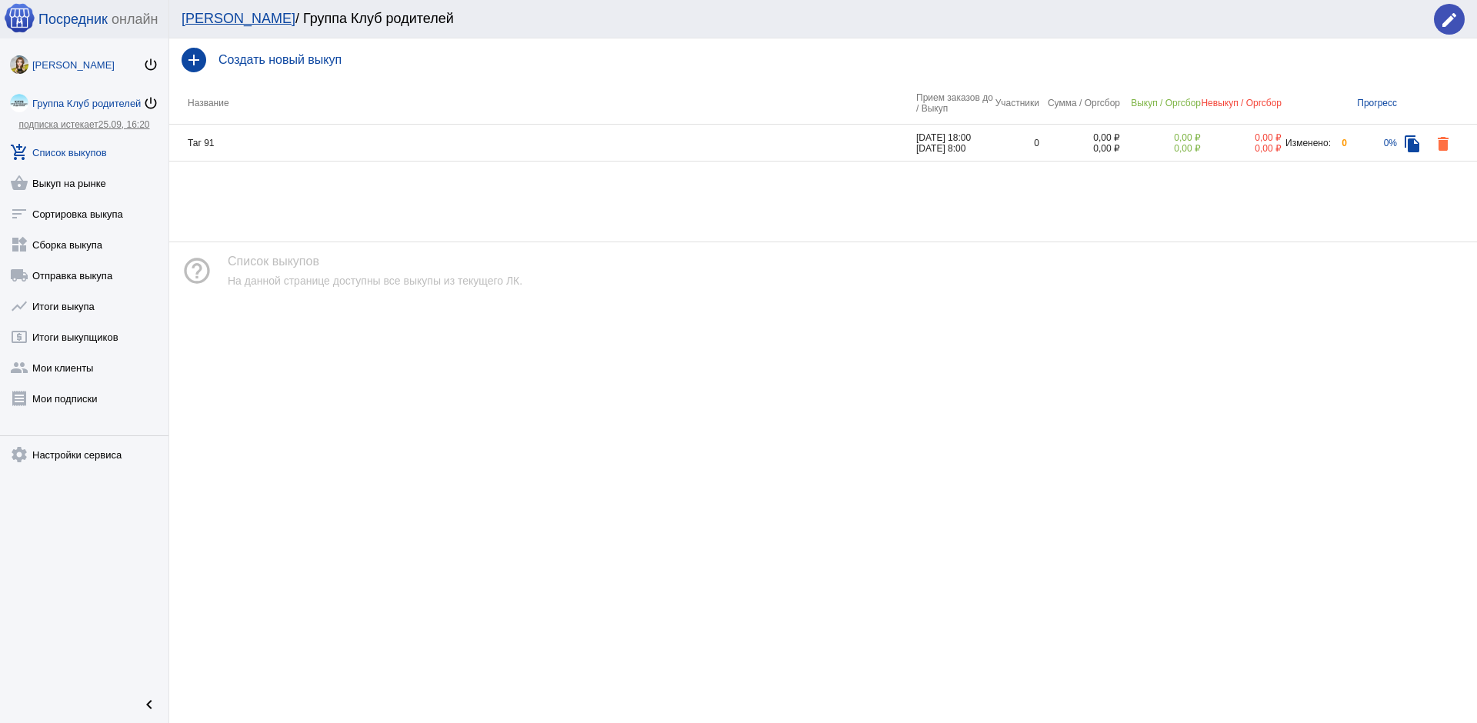
click at [85, 61] on div "[PERSON_NAME]" at bounding box center [87, 65] width 111 height 12
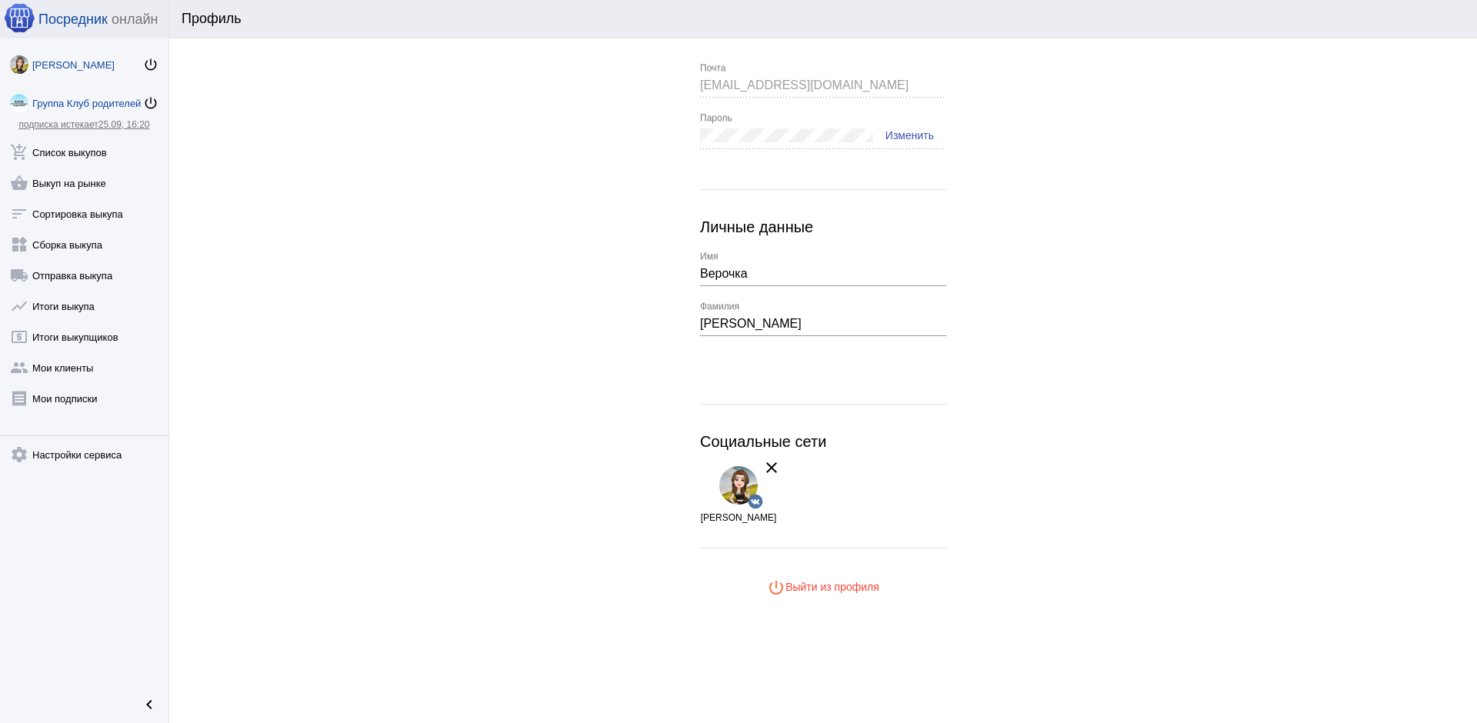
click at [74, 111] on link "Группа Клуб родителей power_settings_new" at bounding box center [84, 100] width 168 height 31
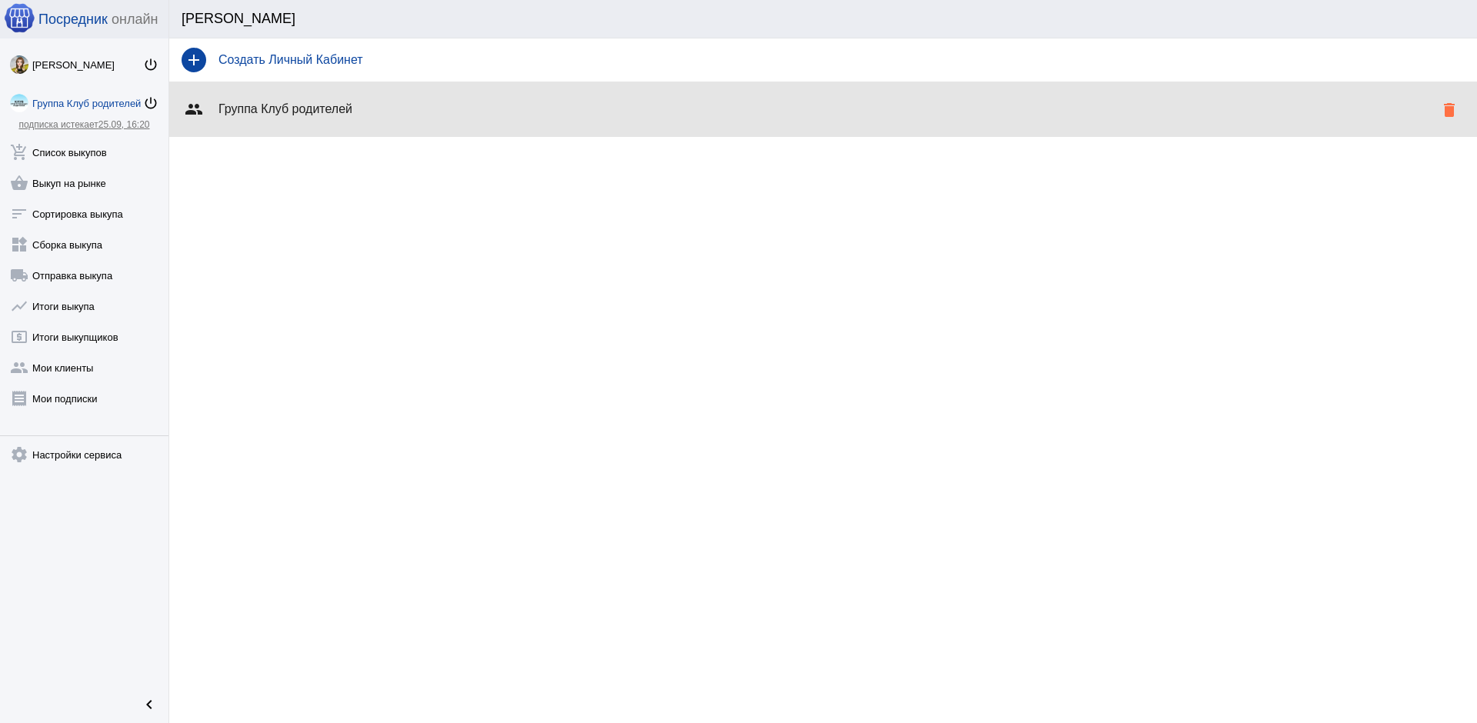
click at [268, 102] on h4 "Группа Клуб родителей" at bounding box center [825, 109] width 1215 height 14
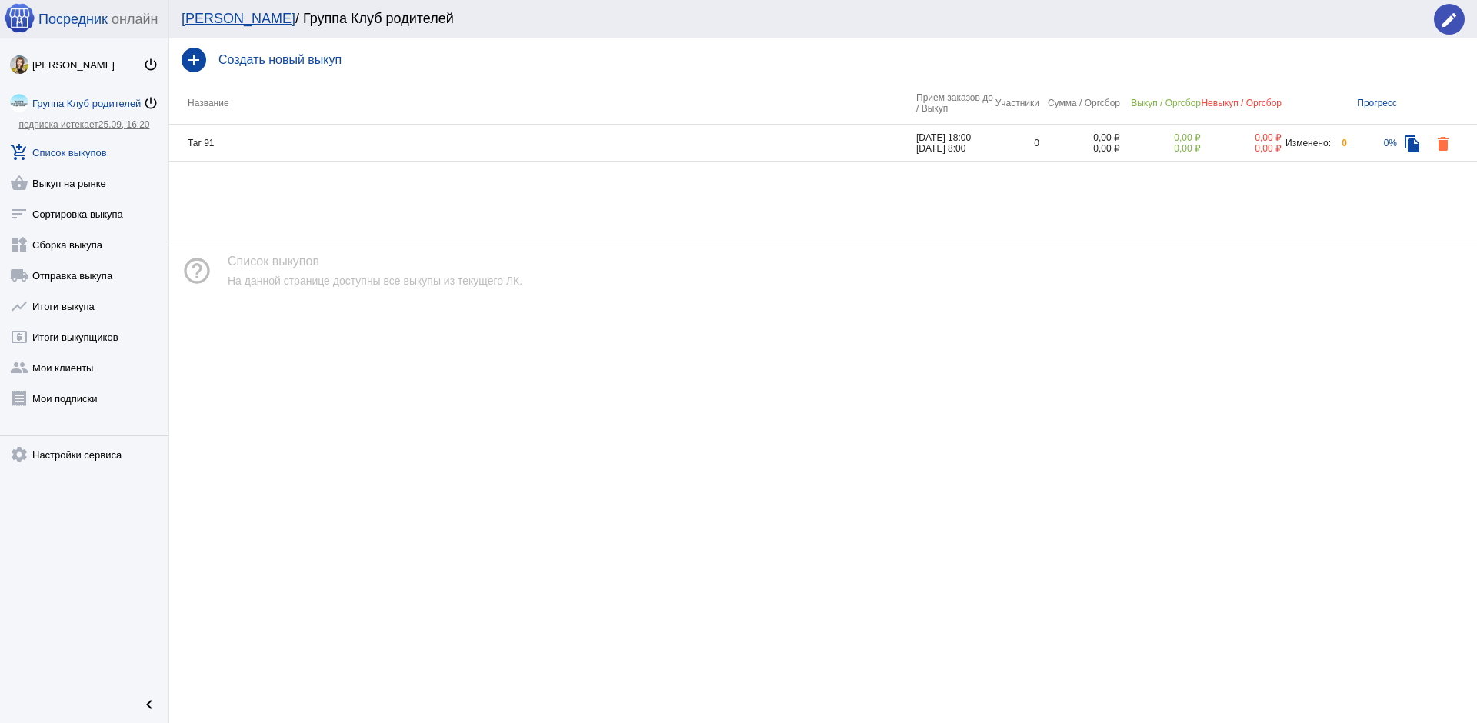
click at [1389, 142] on td "0%" at bounding box center [1372, 143] width 50 height 37
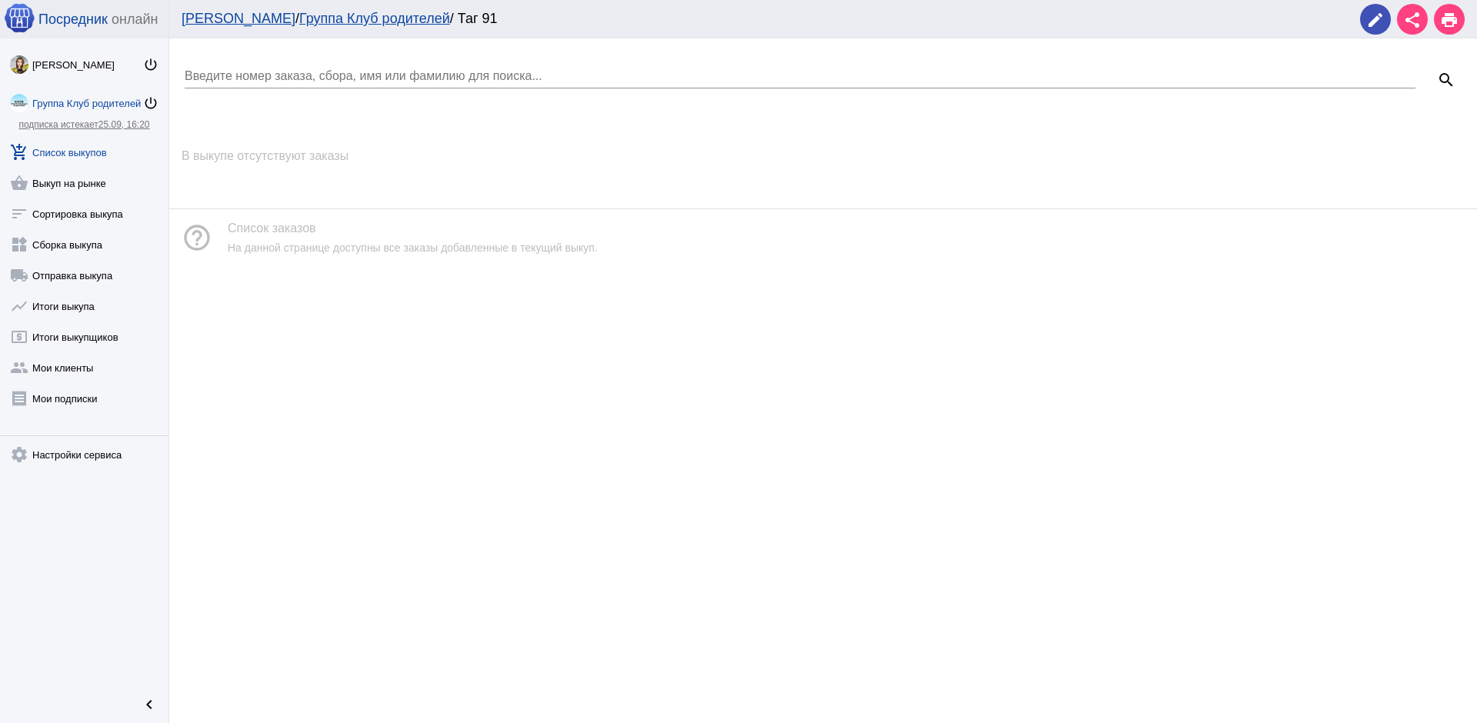
click at [332, 157] on h4 "В выкупе отсутствуют заказы" at bounding box center [823, 156] width 1283 height 14
click at [1368, 27] on mat-icon "edit" at bounding box center [1375, 20] width 18 height 18
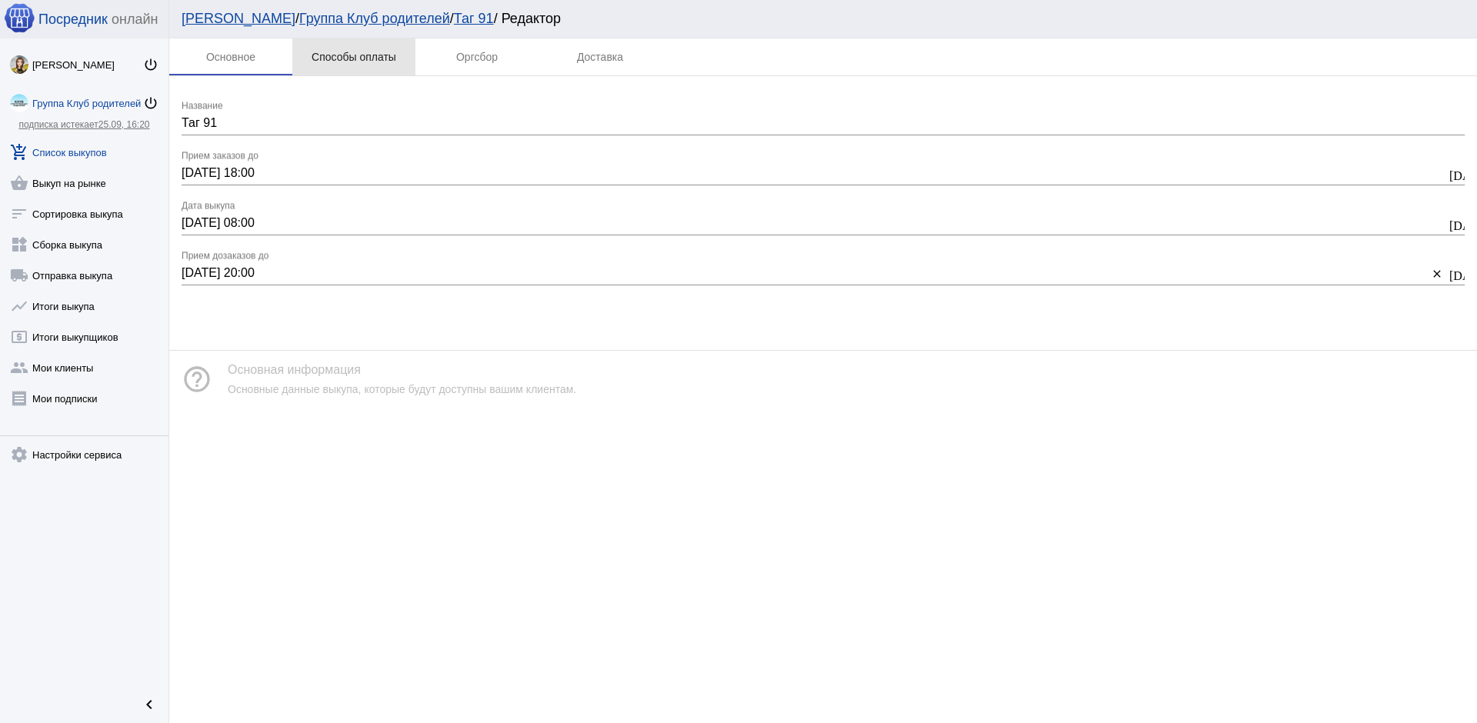
click at [347, 58] on div "Способы оплаты" at bounding box center [354, 57] width 85 height 12
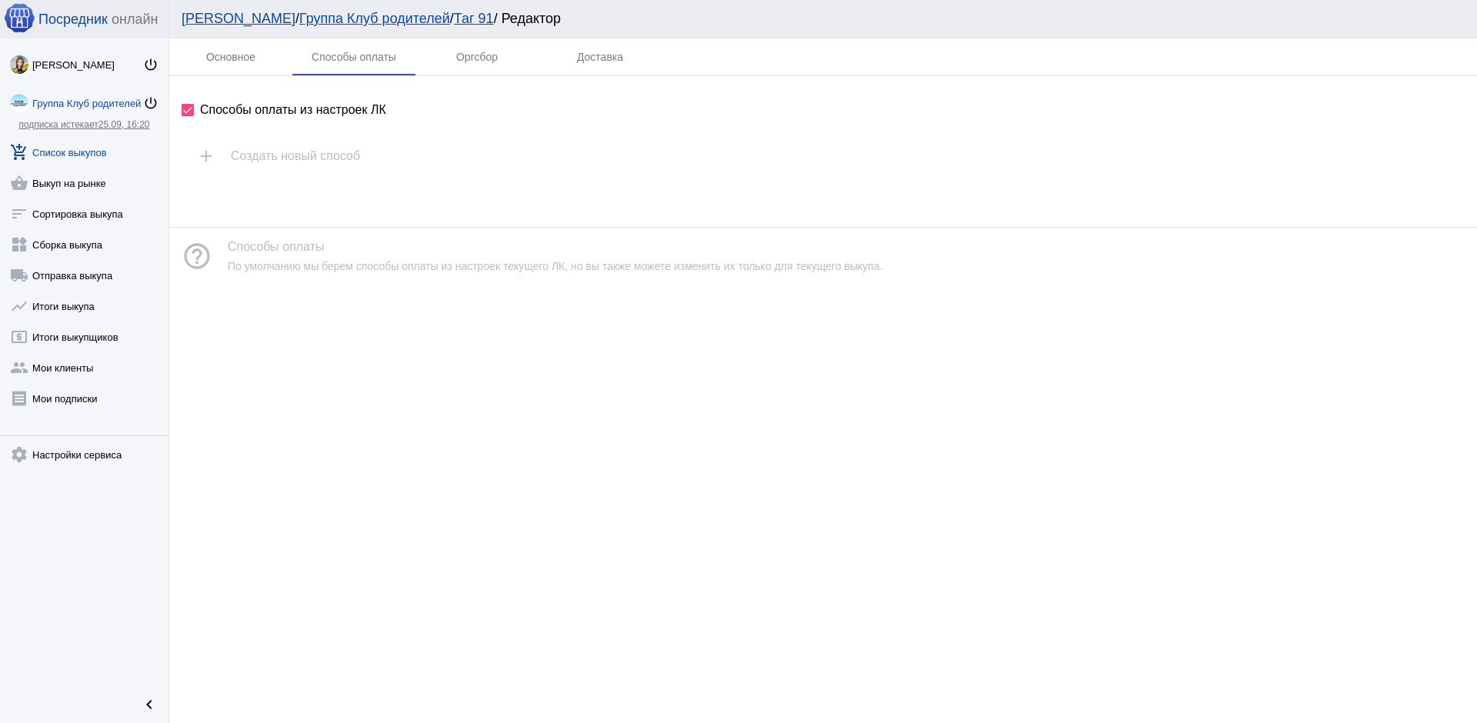
click at [294, 110] on span "Способы оплаты из настроек ЛК" at bounding box center [293, 110] width 186 height 18
click at [188, 116] on input "Способы оплаты из настроек ЛК" at bounding box center [187, 116] width 1 height 1
click at [282, 108] on span "Способы оплаты из настроек ЛК" at bounding box center [293, 110] width 186 height 18
click at [188, 116] on input "Способы оплаты из настроек ЛК" at bounding box center [187, 116] width 1 height 1
click at [190, 108] on div at bounding box center [188, 110] width 12 height 12
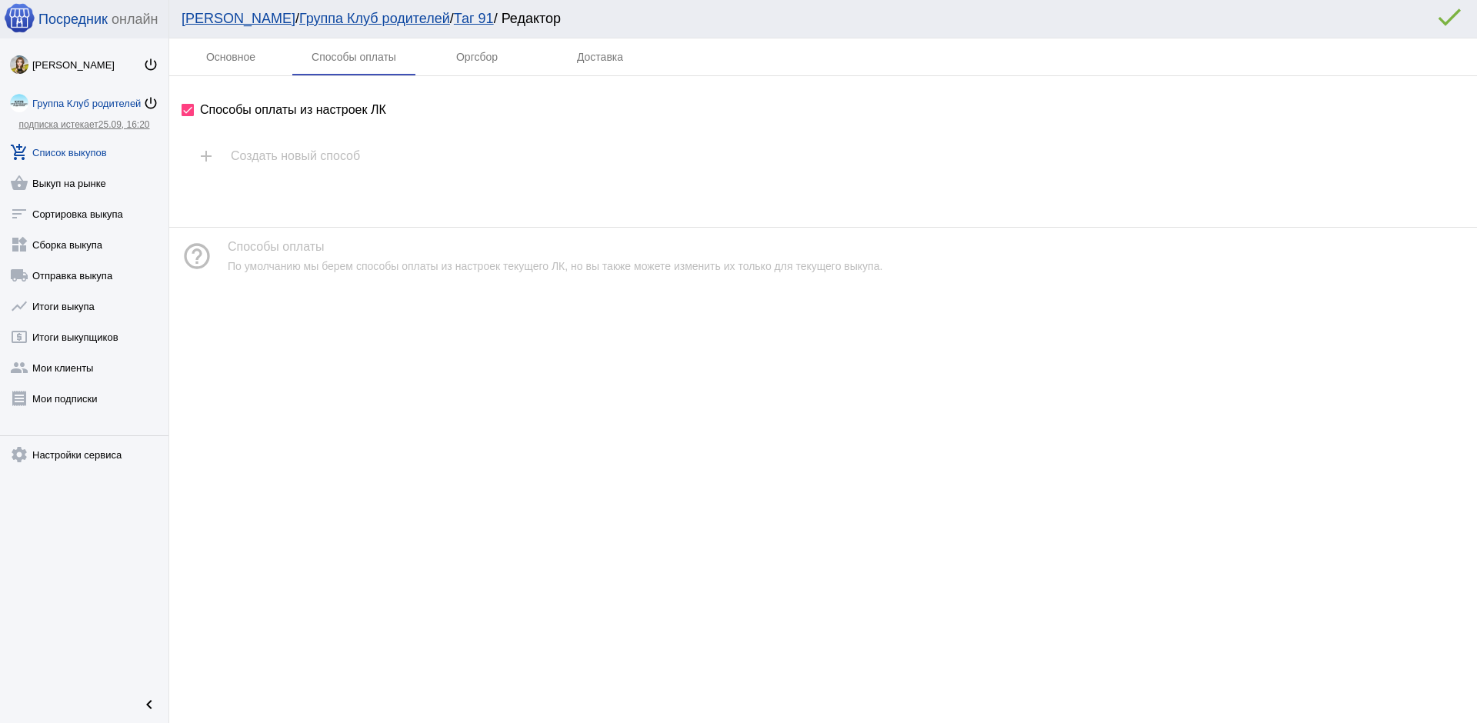
click at [188, 116] on input "Способы оплаты из настроек ЛК" at bounding box center [187, 116] width 1 height 1
checkbox input "false"
click at [311, 186] on h4 "Создать новый способ" at bounding box center [841, 181] width 1221 height 14
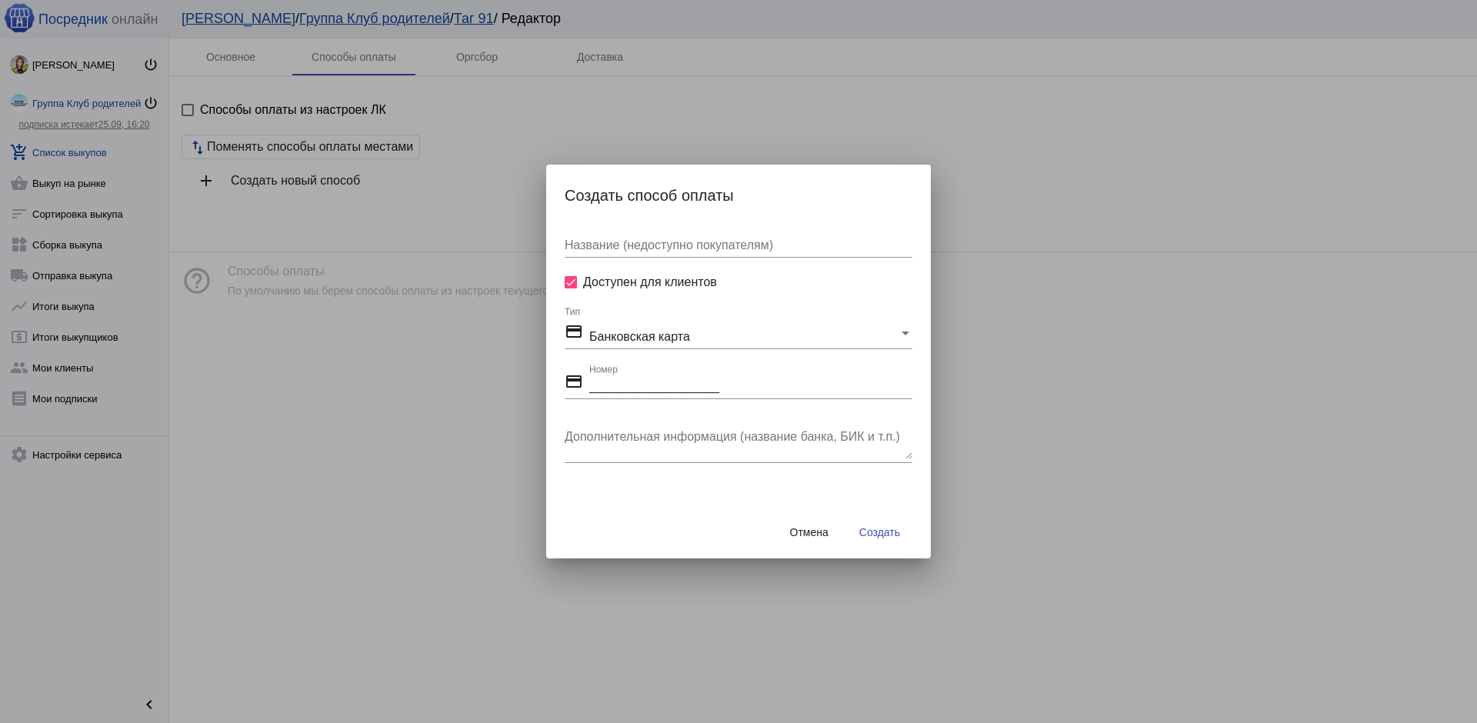
click at [649, 382] on input "___________________" at bounding box center [750, 387] width 323 height 14
click at [672, 252] on div "Название (недоступно покупателям)" at bounding box center [739, 240] width 348 height 35
type input "СБЕРБАНК"
click at [645, 386] on input "___________________" at bounding box center [750, 387] width 323 height 14
type input "[CREDIT_CARD_NUMBER]___"
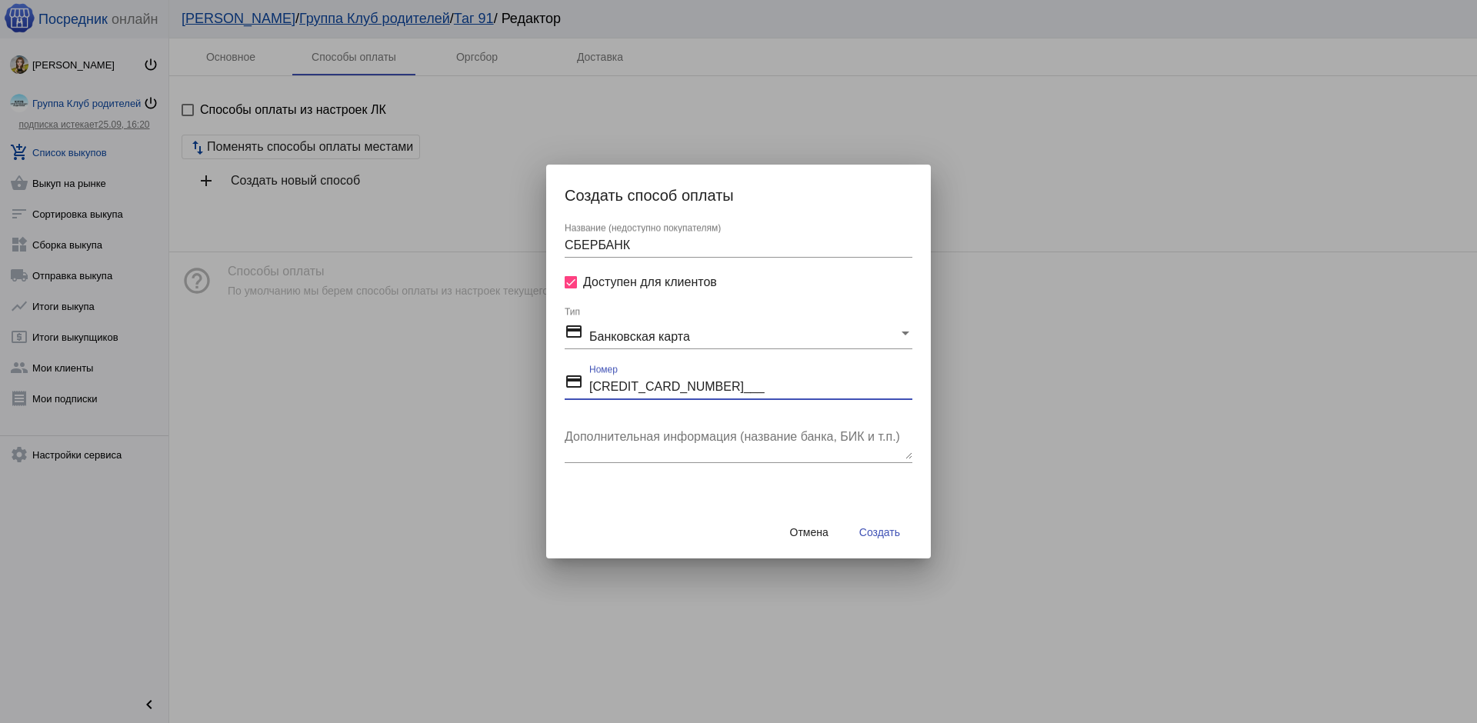
click at [655, 441] on textarea "Дополнительная информация (название банка, БИК и т.п.)" at bounding box center [739, 443] width 348 height 31
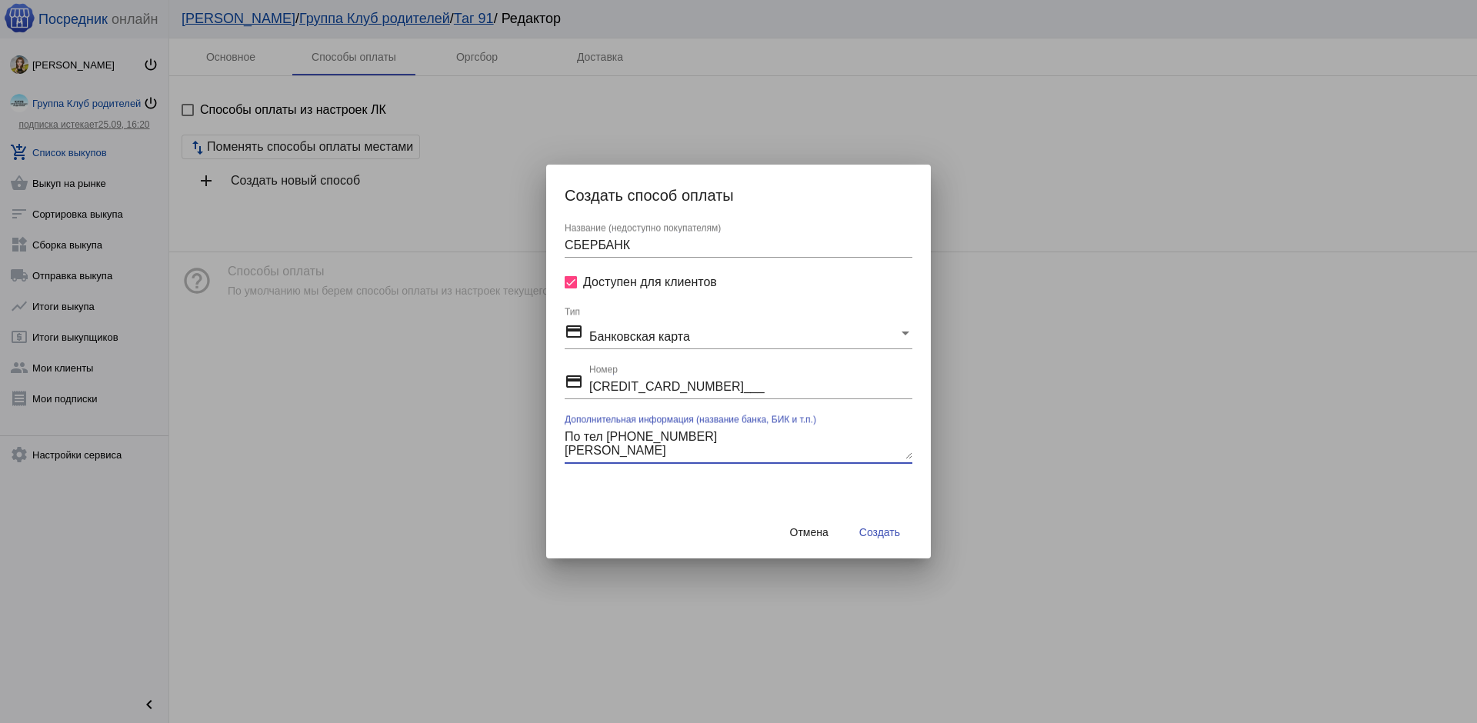
click at [741, 431] on textarea "По тел [PHONE_NUMBER] [PERSON_NAME]" at bounding box center [739, 443] width 348 height 31
type textarea "По тел [PHONE_NUMBER] [PERSON_NAME]"
click at [878, 533] on span "Создать" at bounding box center [879, 532] width 41 height 12
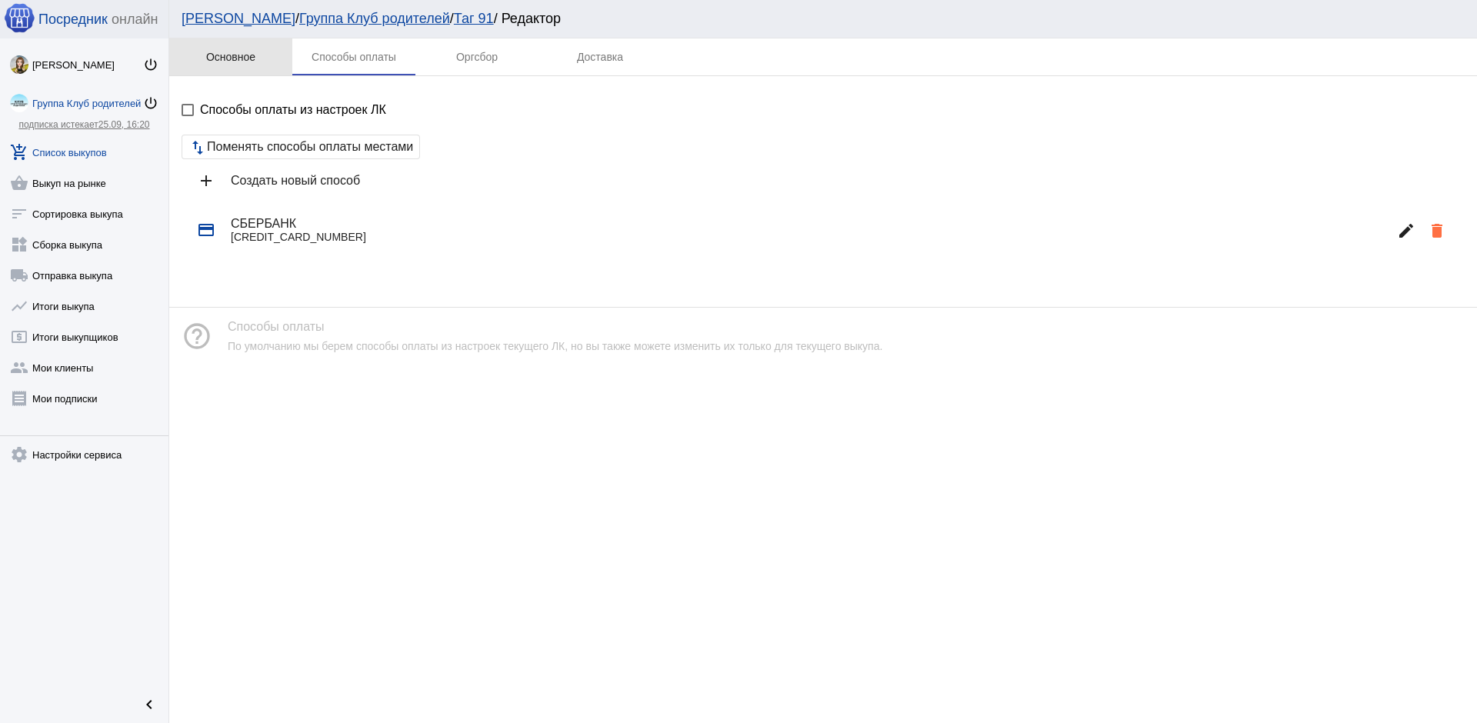
click at [208, 60] on div "Основное" at bounding box center [230, 57] width 49 height 12
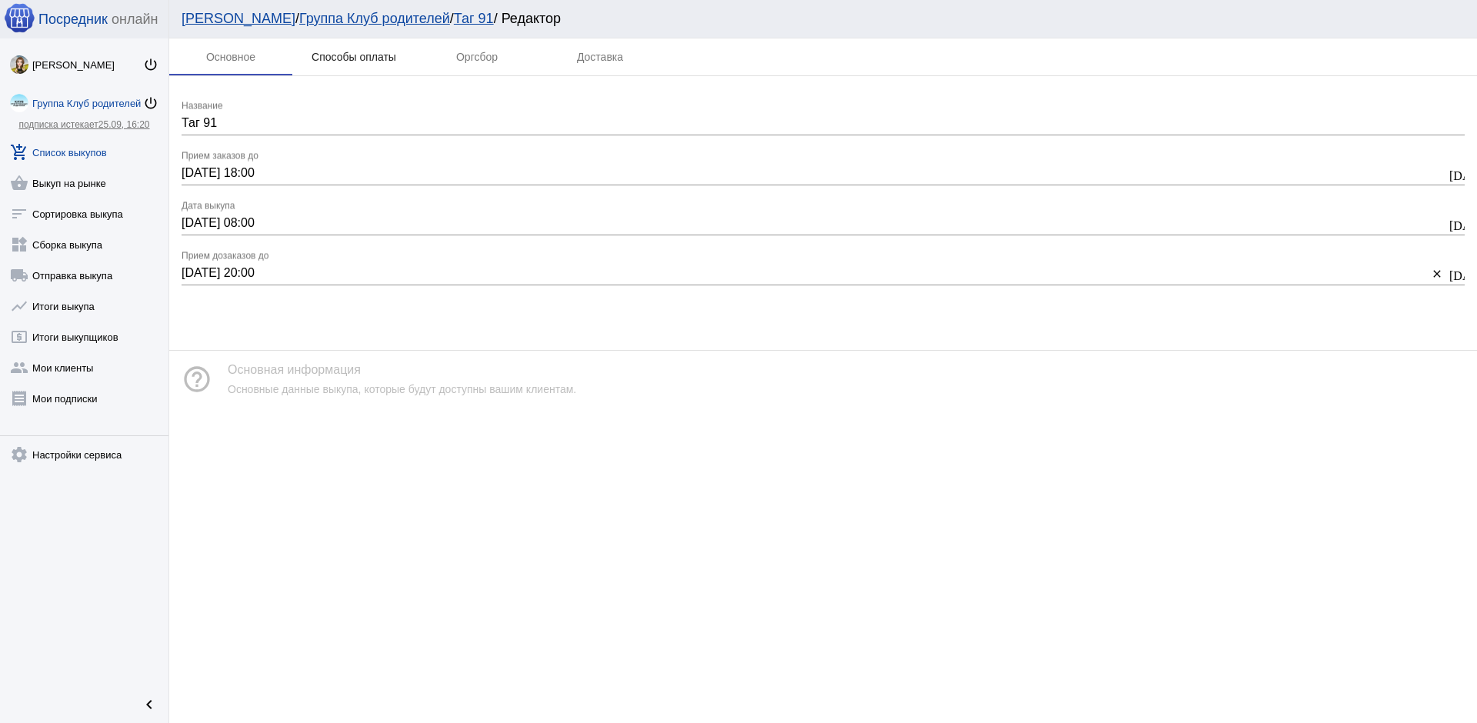
click at [351, 54] on div "Способы оплаты" at bounding box center [354, 57] width 85 height 12
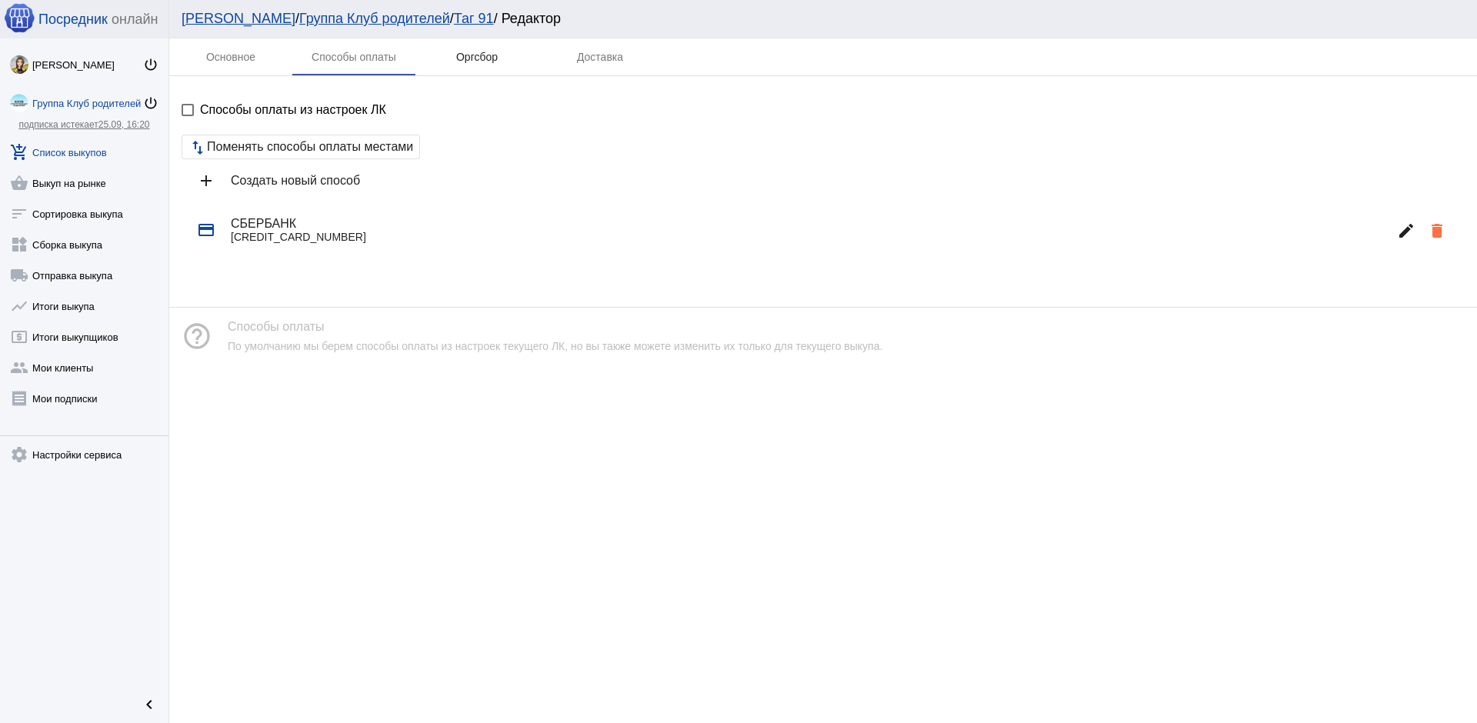
click at [473, 62] on div "Оргсбор" at bounding box center [477, 57] width 42 height 12
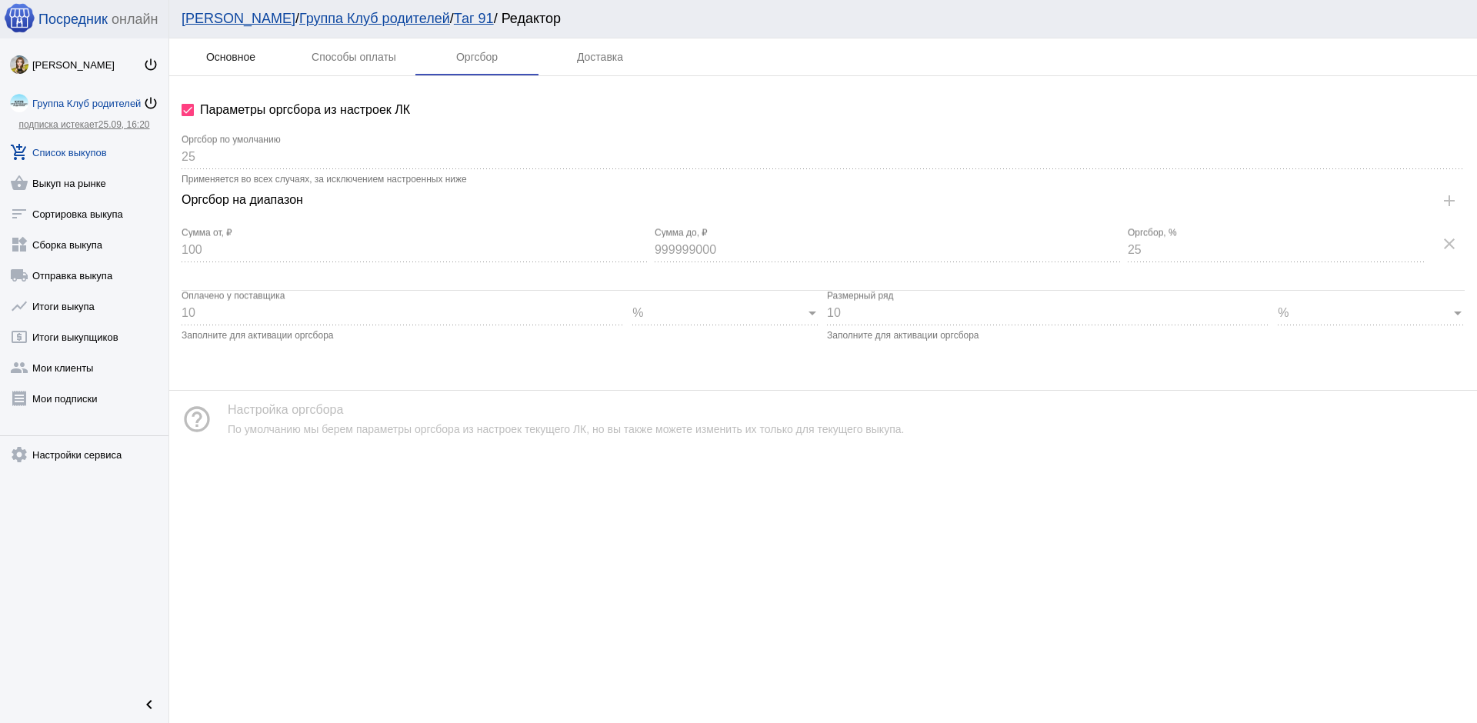
click at [248, 55] on div "Основное" at bounding box center [230, 57] width 49 height 12
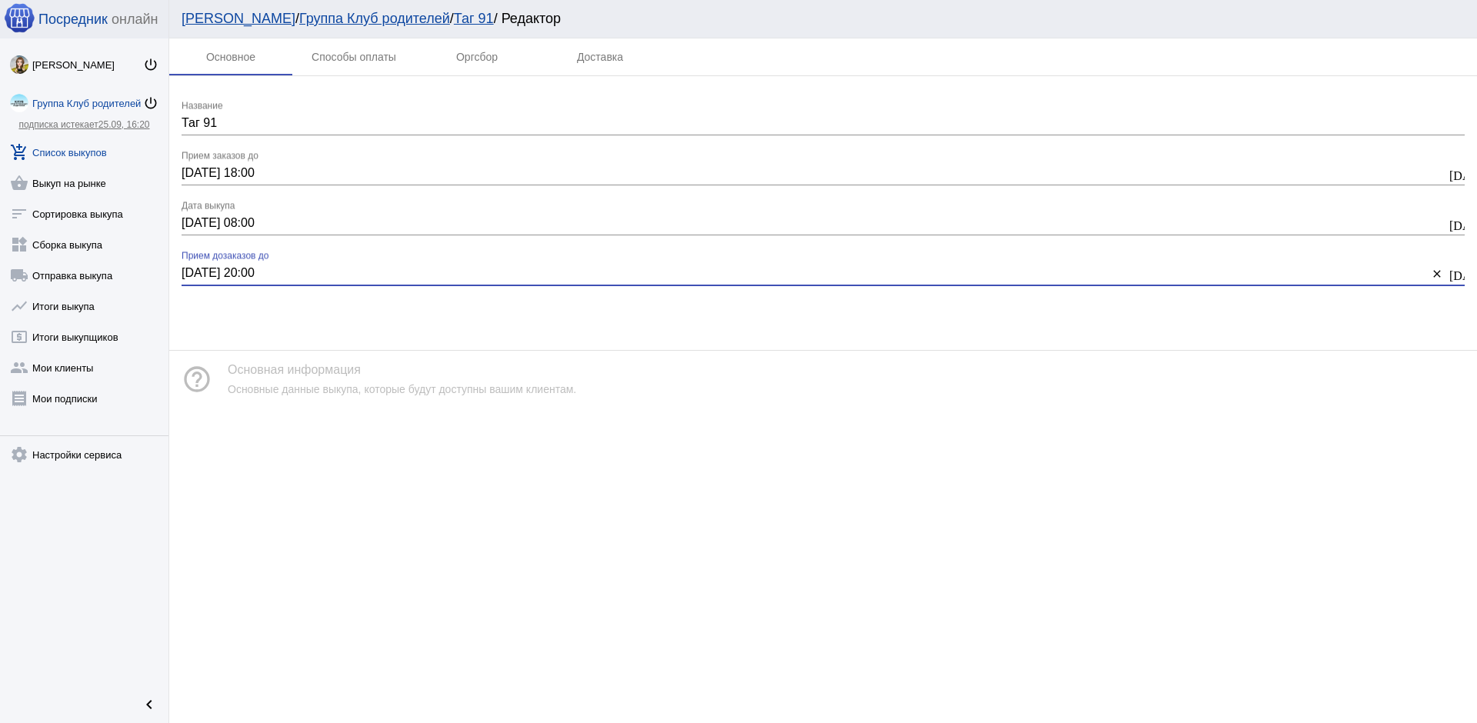
click at [247, 267] on input "[DATE] 20:00" at bounding box center [805, 273] width 1246 height 14
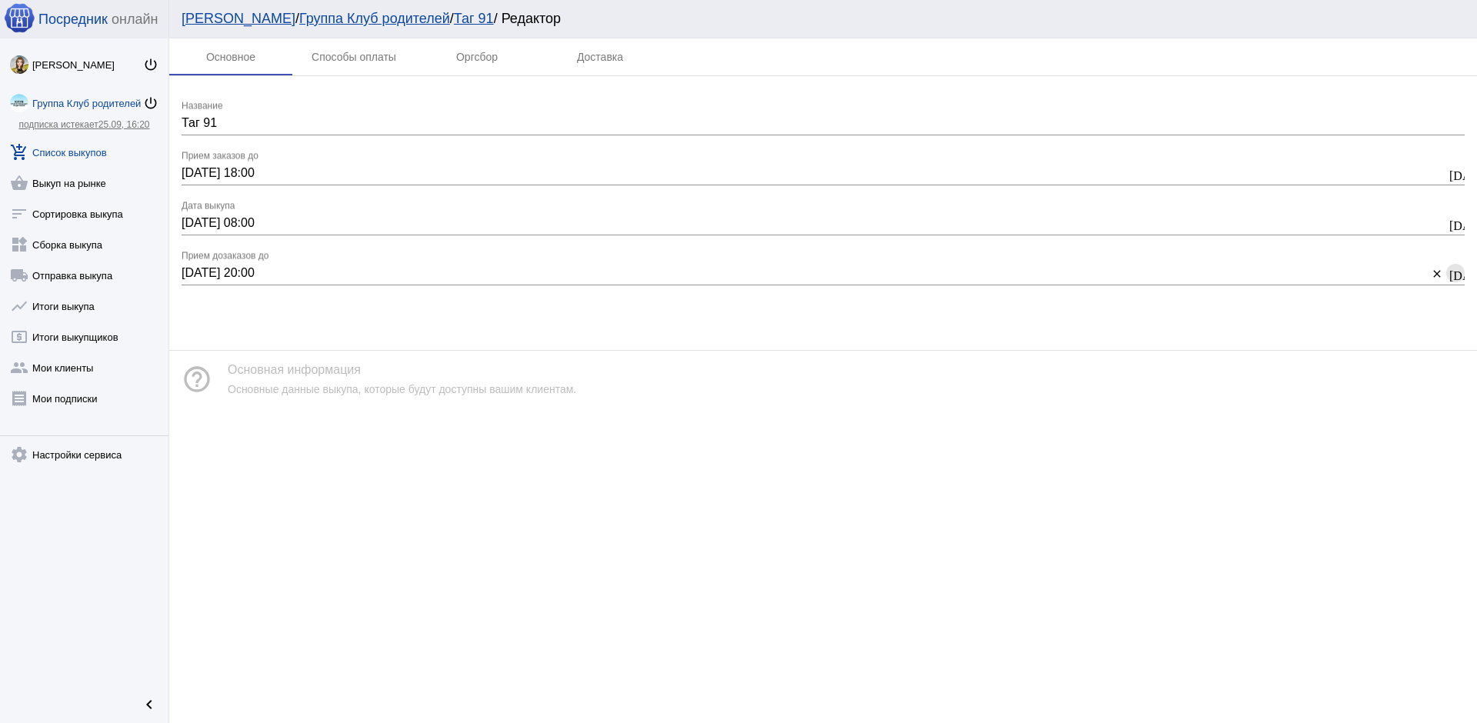
click at [1460, 276] on mat-icon "[DATE]" at bounding box center [1455, 274] width 12 height 14
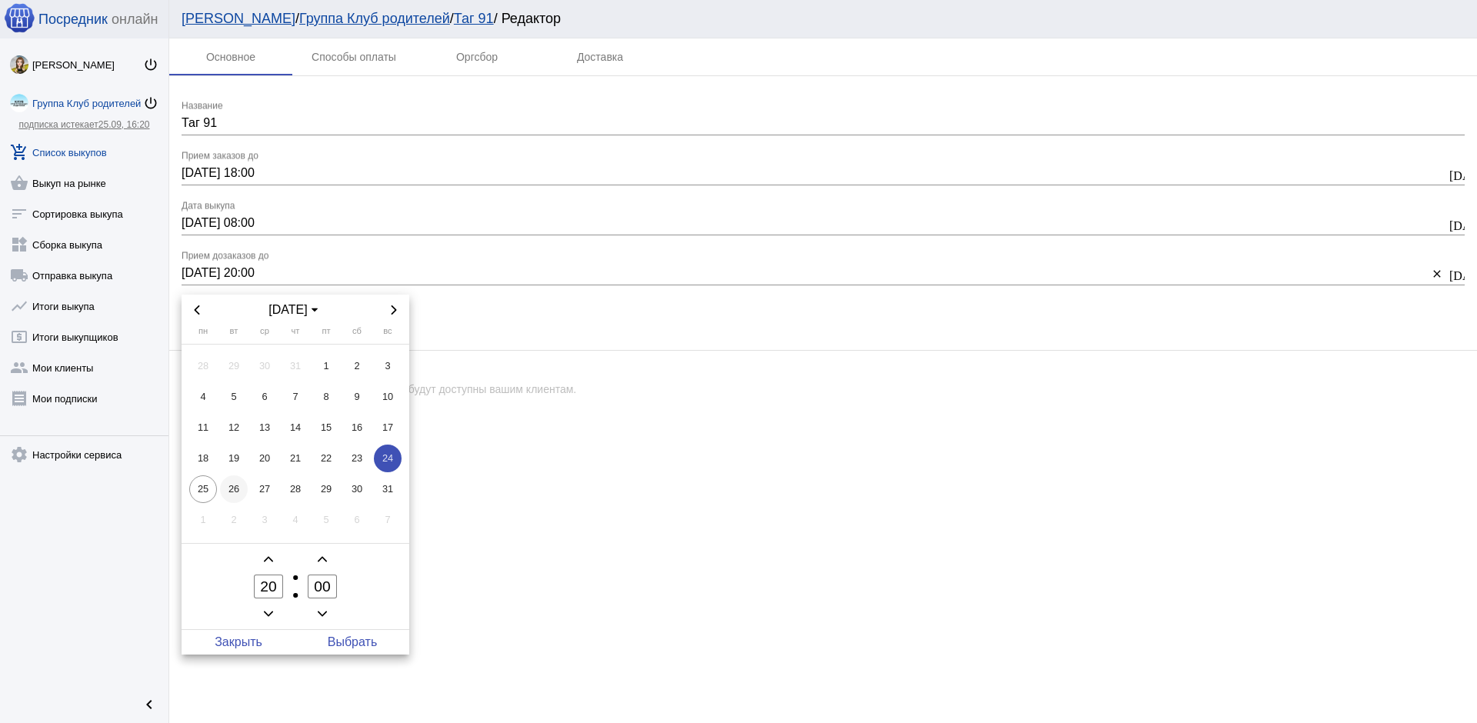
click at [236, 496] on span "26" at bounding box center [234, 489] width 28 height 28
click at [705, 446] on div at bounding box center [738, 361] width 1477 height 723
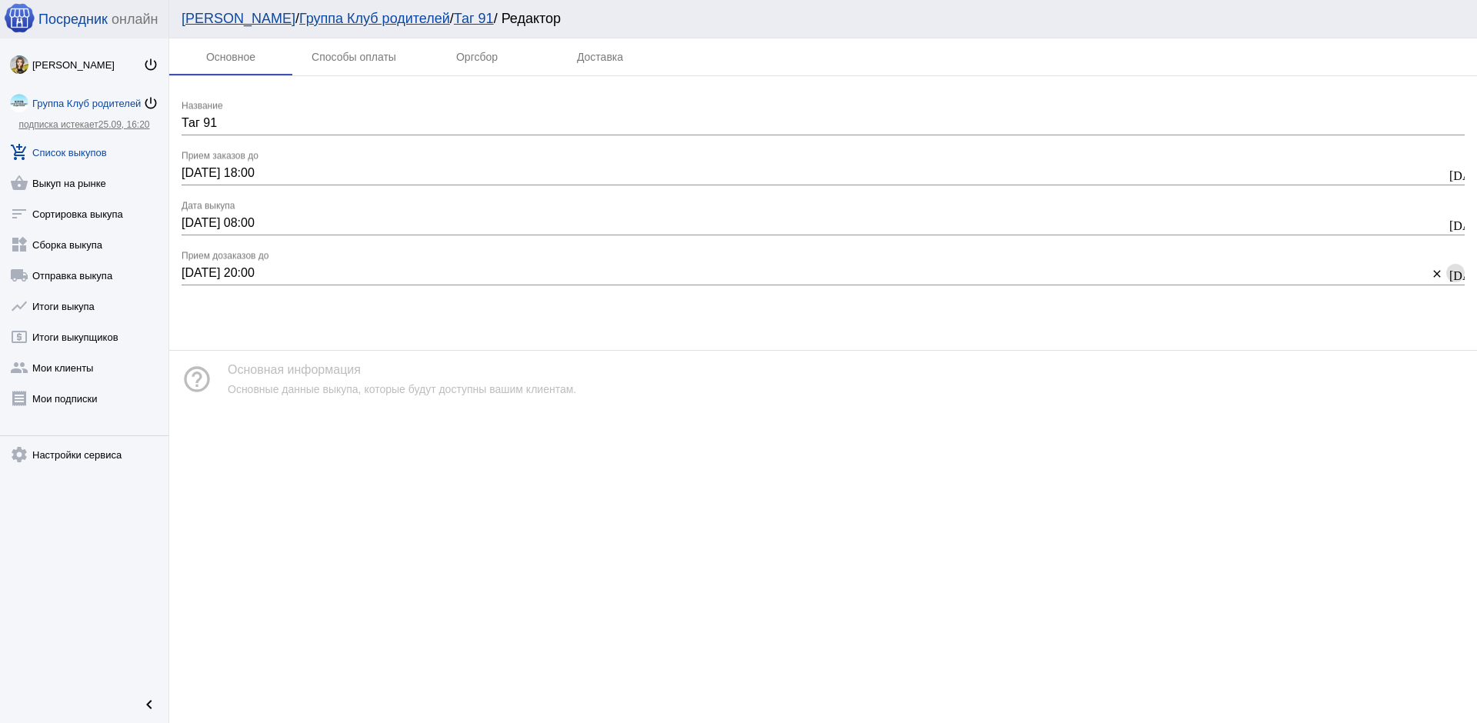
click at [882, 372] on div "help_outline Основная информация Основные данные выкупа, которые будут доступны…" at bounding box center [823, 379] width 1308 height 57
click at [273, 162] on div "[DATE] 18:00 [DATE] 18:00 Прием заказов до" at bounding box center [814, 168] width 1264 height 35
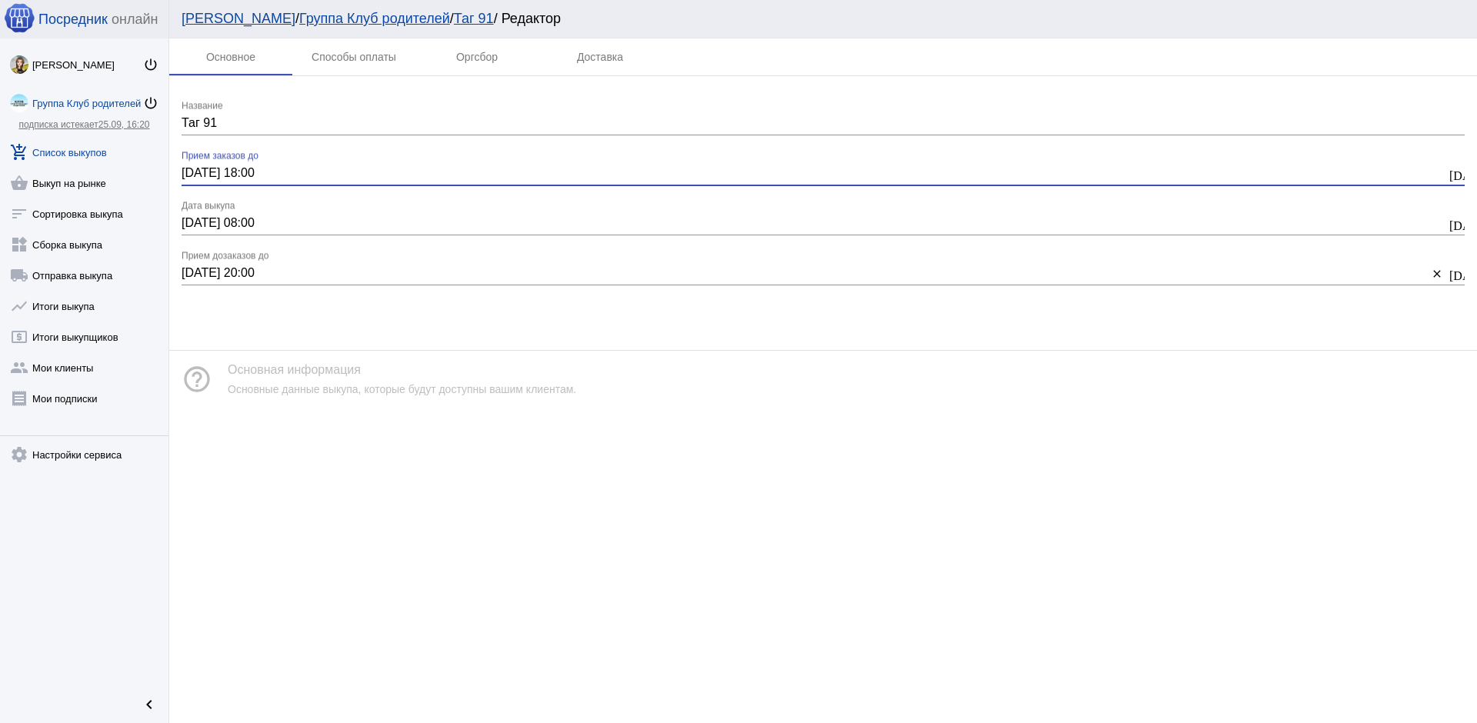
click at [233, 131] on div "Таг 91 Название" at bounding box center [823, 118] width 1283 height 35
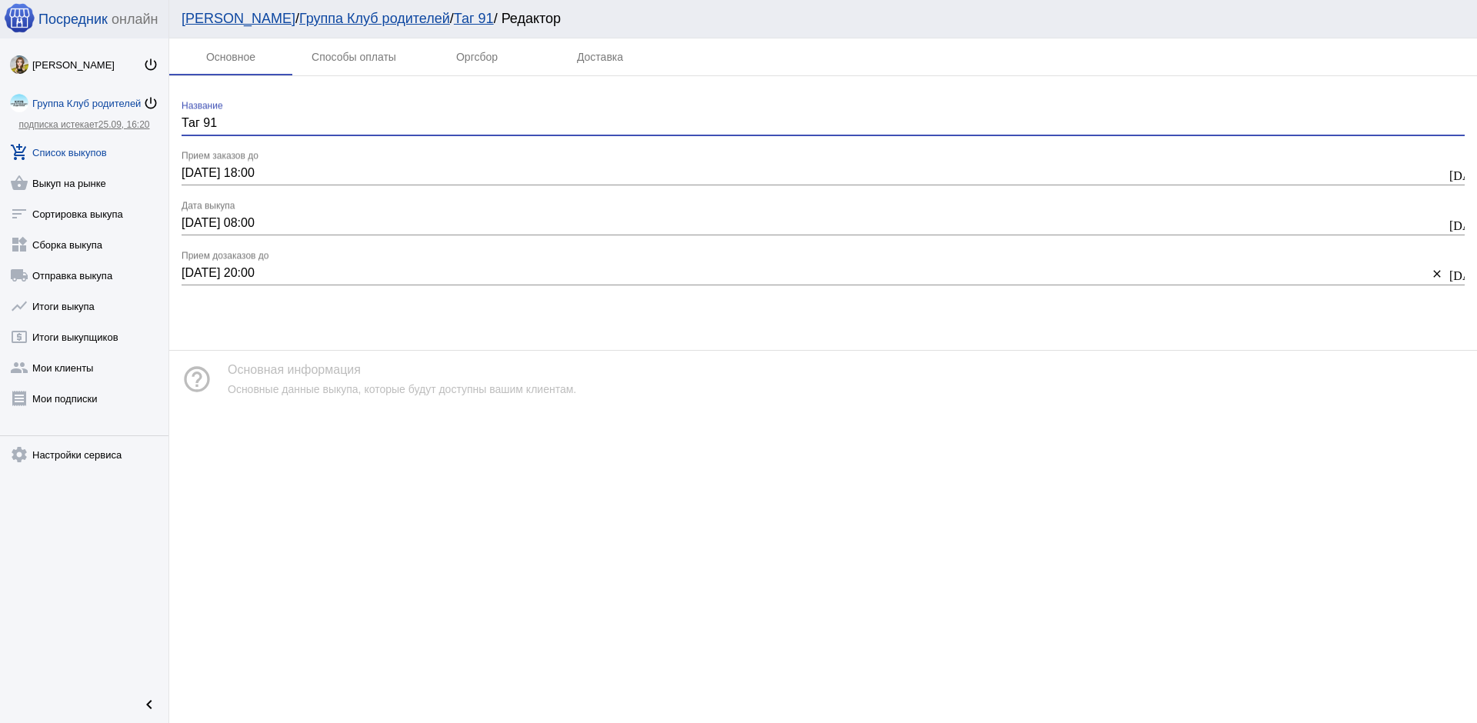
click at [207, 115] on div "Таг 91 Название" at bounding box center [823, 118] width 1283 height 35
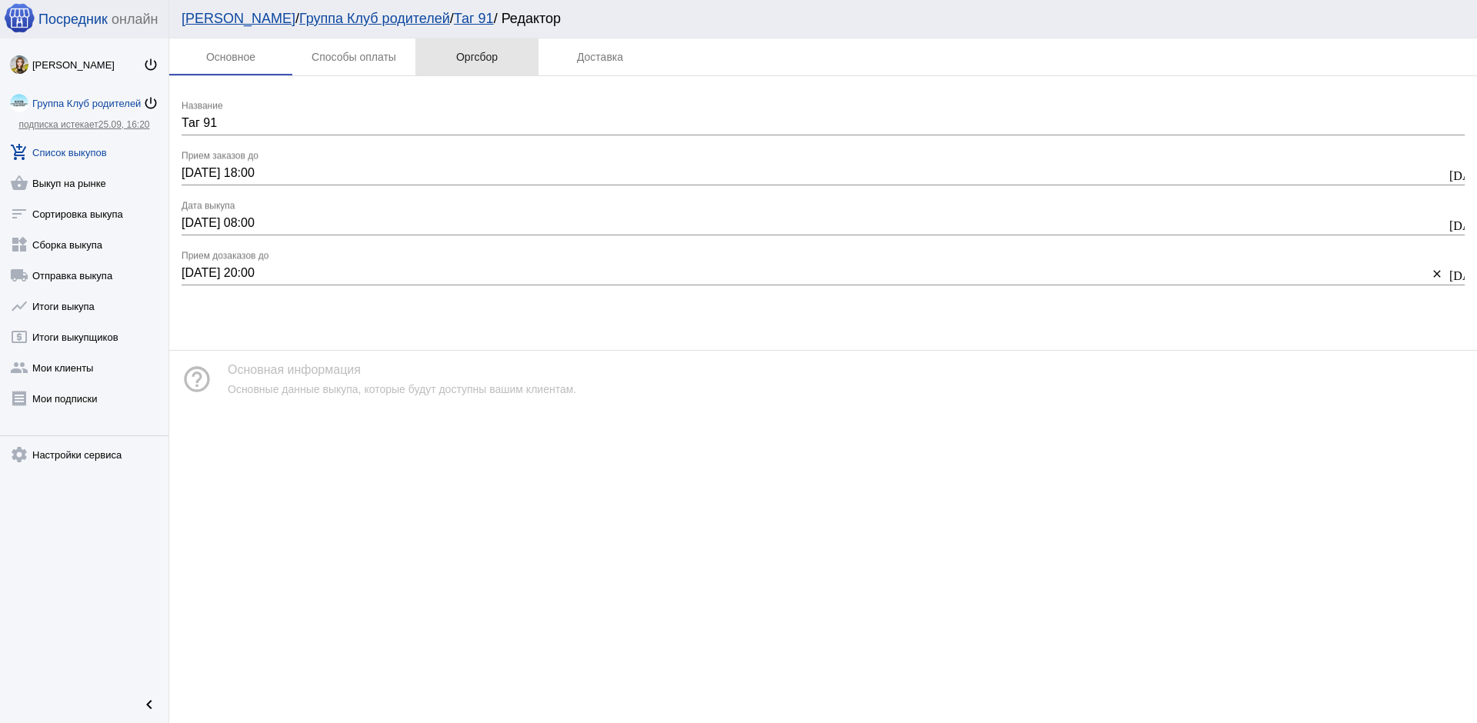
click at [483, 52] on div "Оргсбор" at bounding box center [477, 57] width 42 height 12
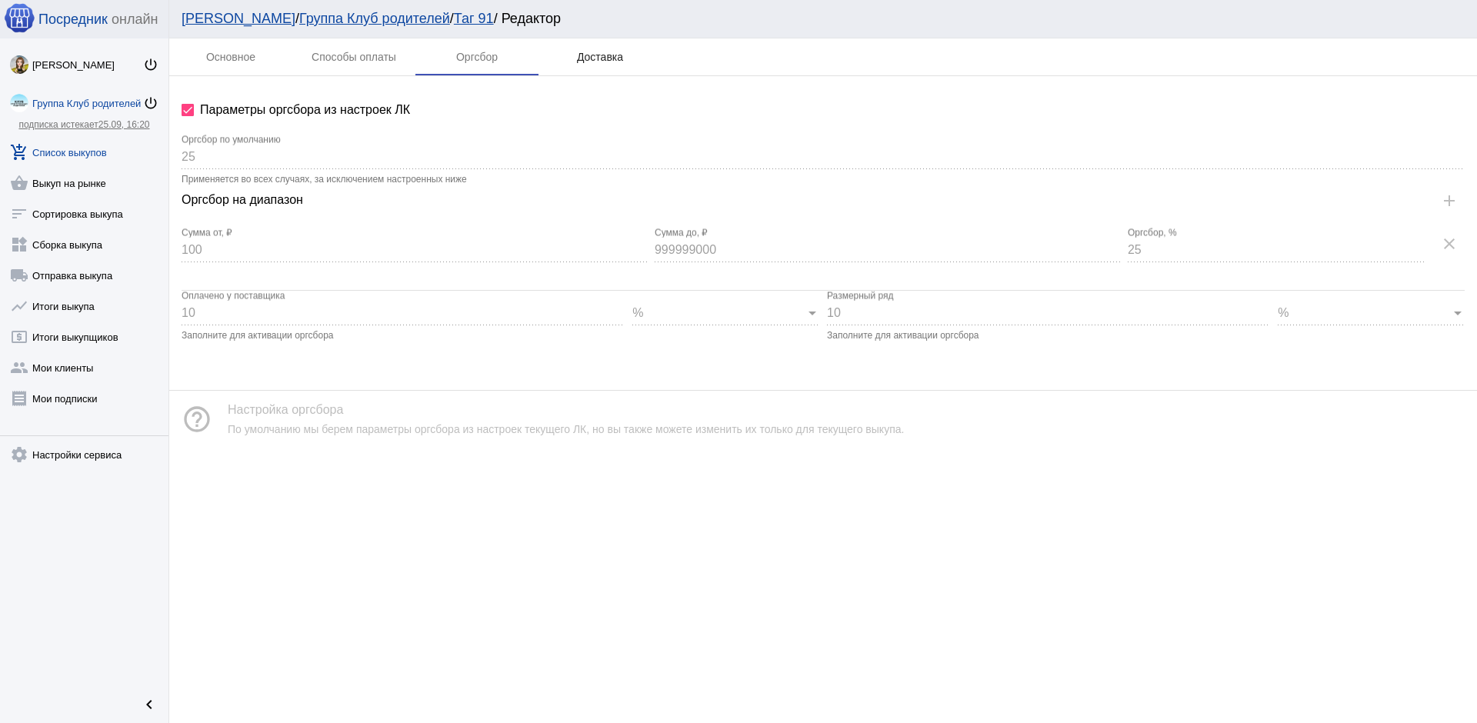
click at [595, 62] on div "Доставка" at bounding box center [600, 57] width 46 height 12
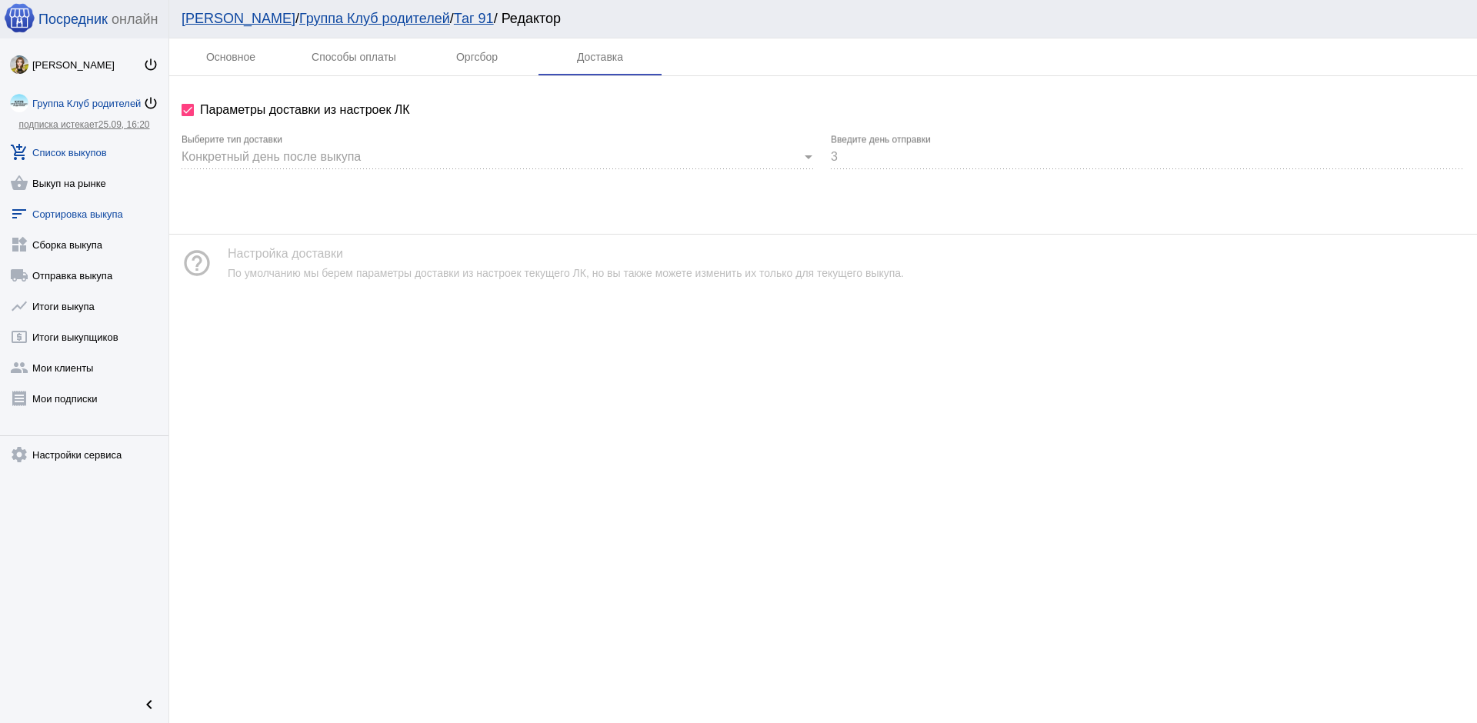
click at [62, 213] on link "sort Сортировка выкупа" at bounding box center [84, 210] width 168 height 31
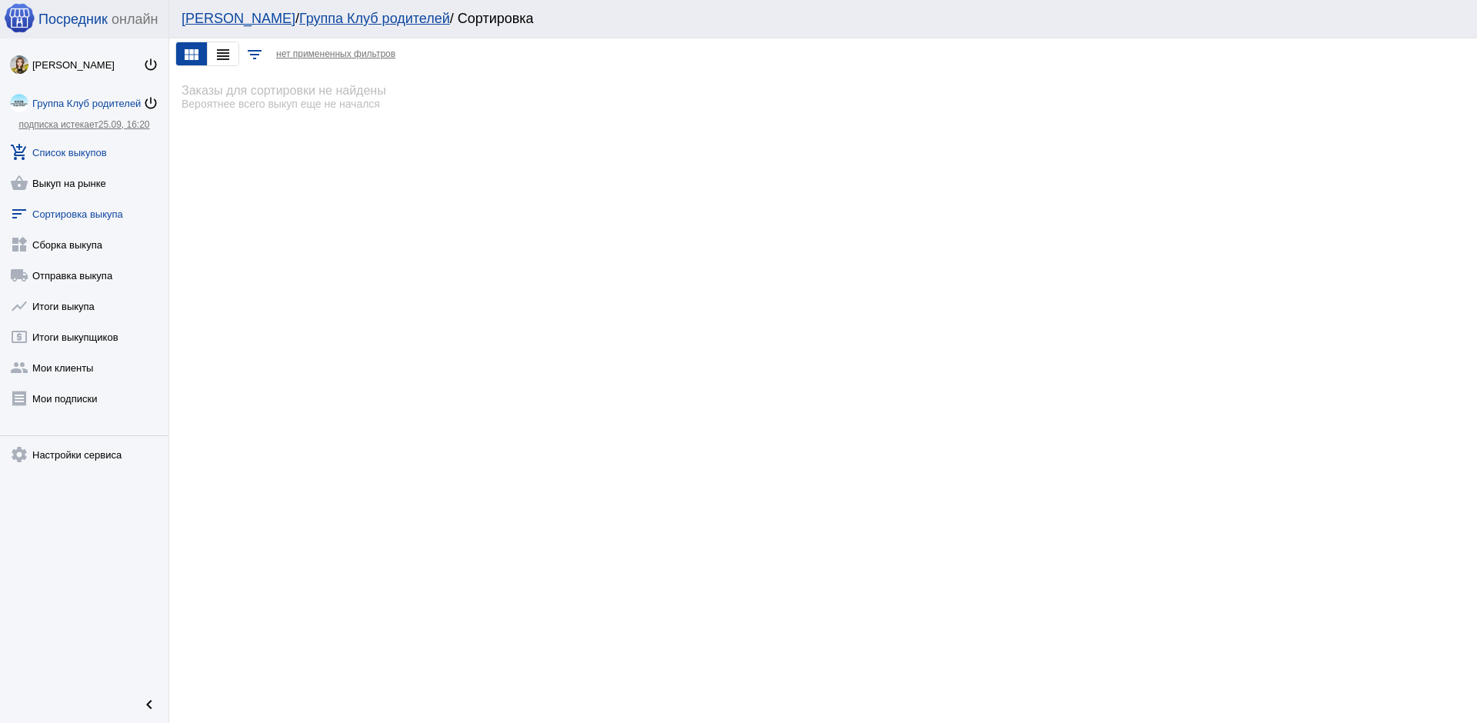
click at [21, 154] on mat-icon "add_shopping_cart" at bounding box center [19, 152] width 18 height 18
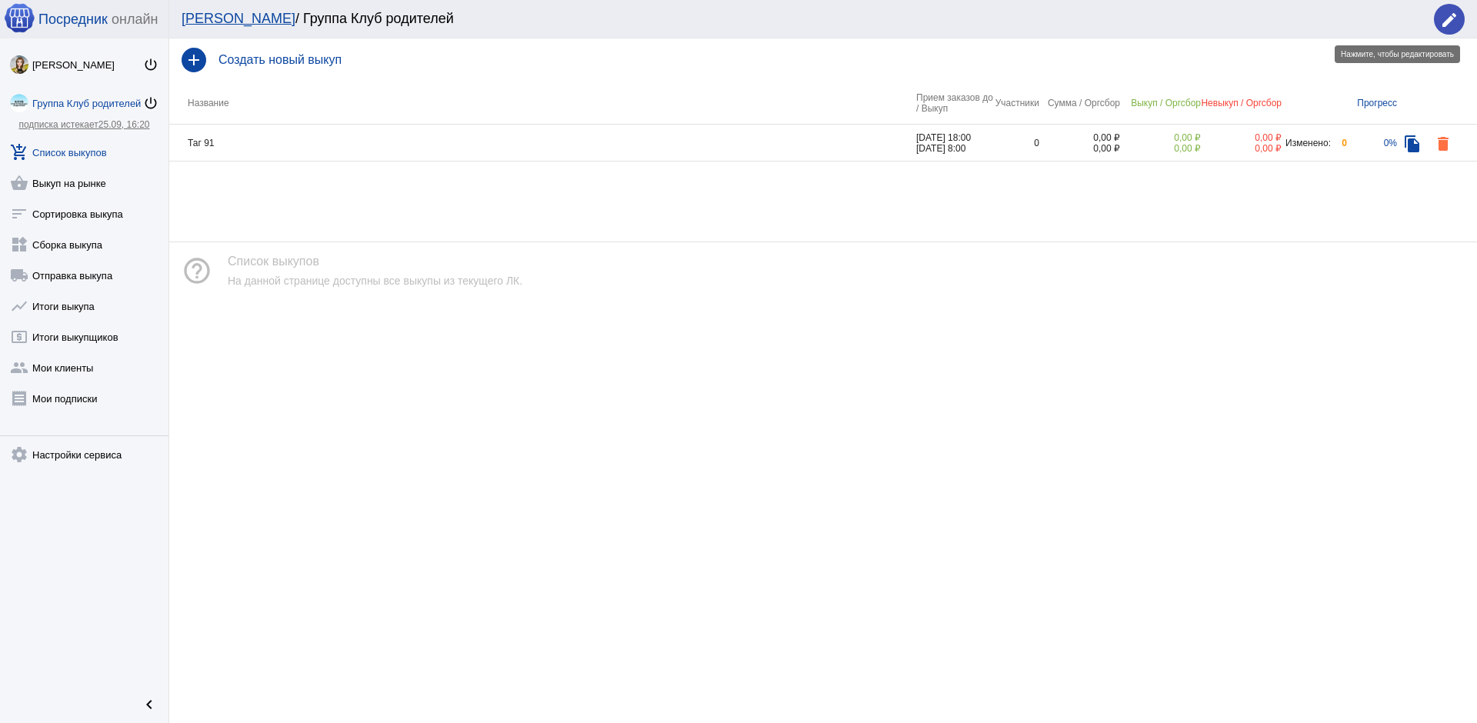
click at [1441, 22] on mat-icon "edit" at bounding box center [1449, 20] width 18 height 18
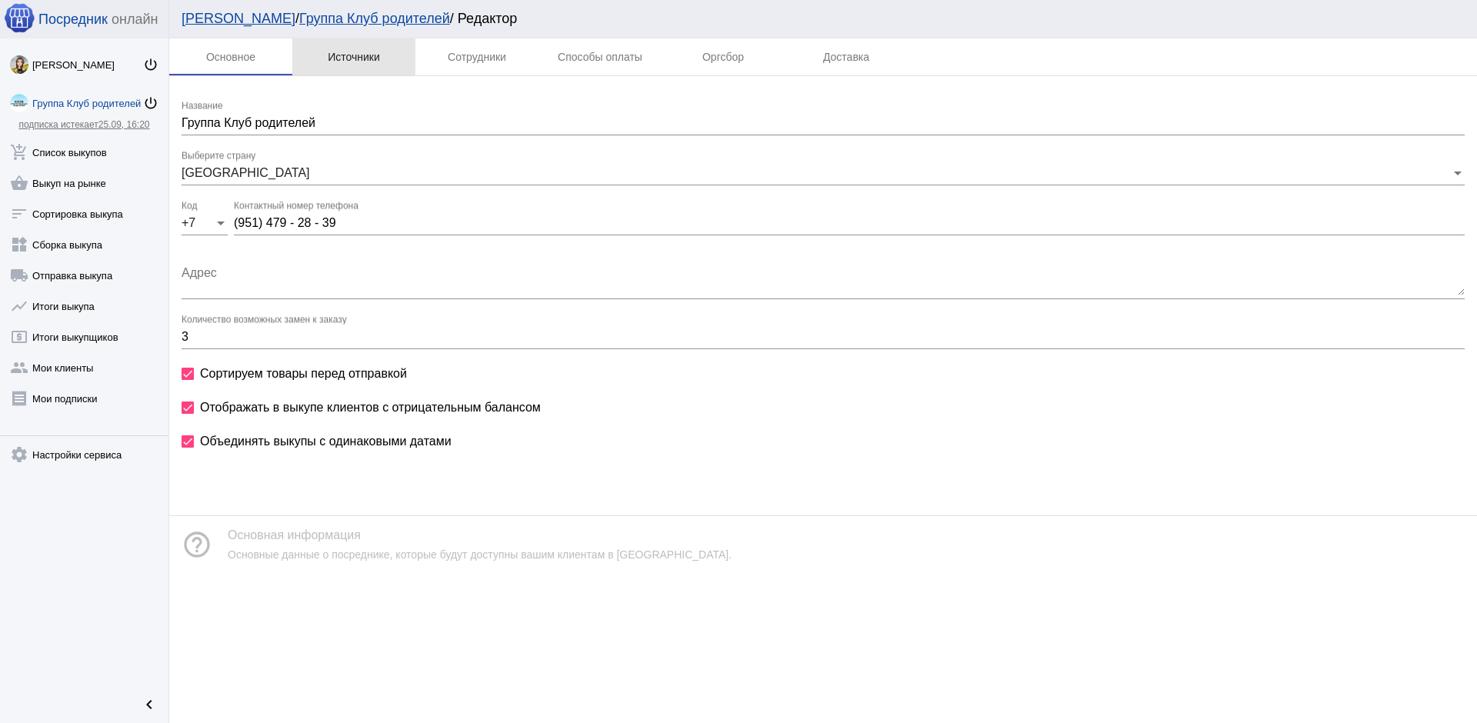
click at [345, 56] on div "Источники" at bounding box center [354, 57] width 52 height 12
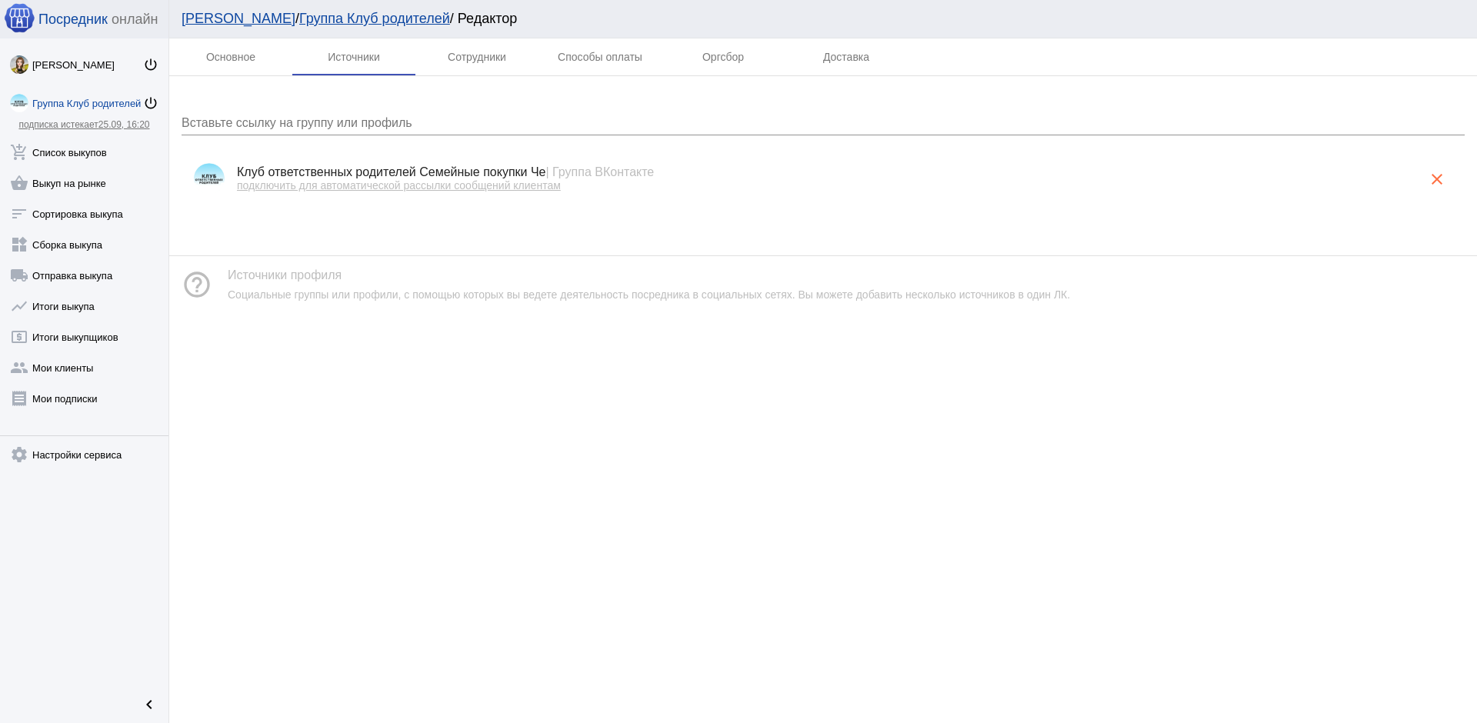
click at [380, 182] on span "подключить для автоматической рассылки сообщений клиентам" at bounding box center [399, 185] width 324 height 12
click at [479, 64] on div "Сотрудники" at bounding box center [476, 56] width 123 height 37
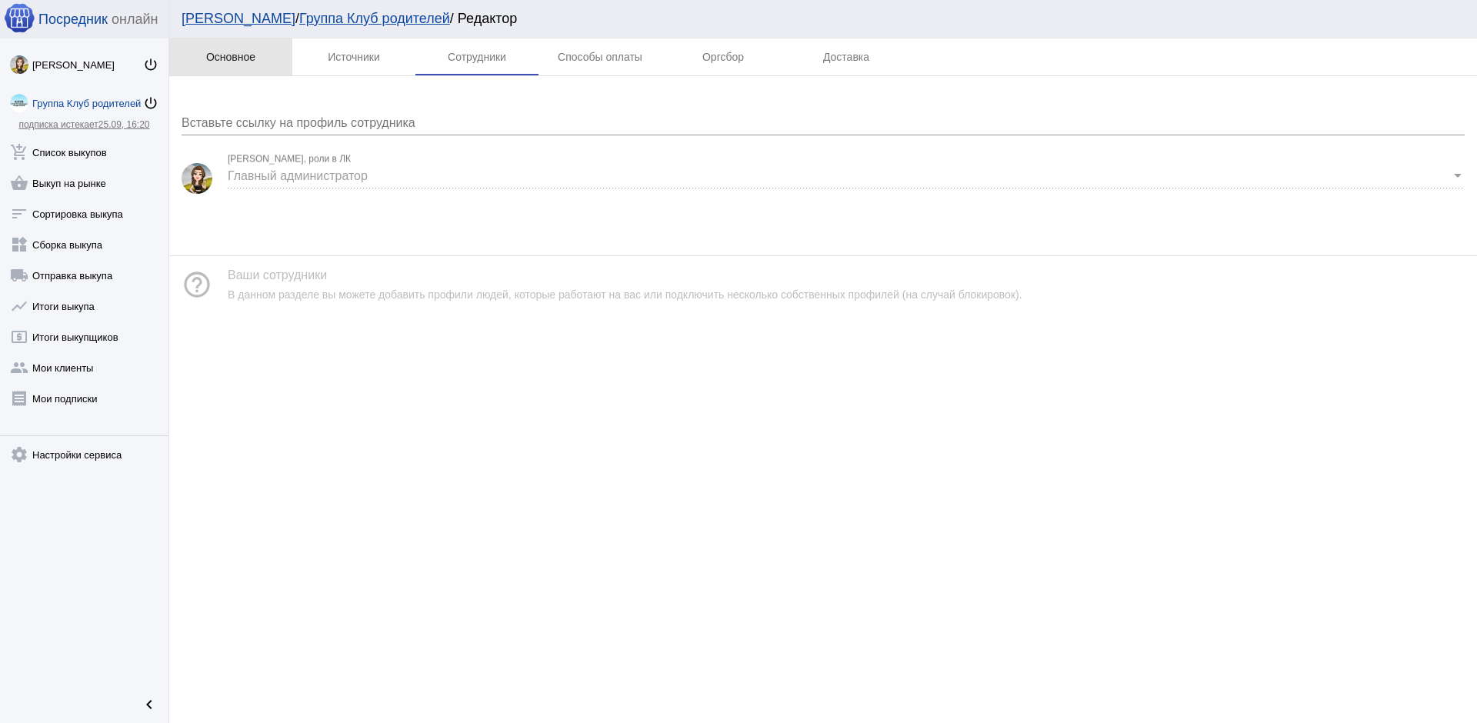
click at [258, 66] on div "Основное" at bounding box center [230, 56] width 123 height 37
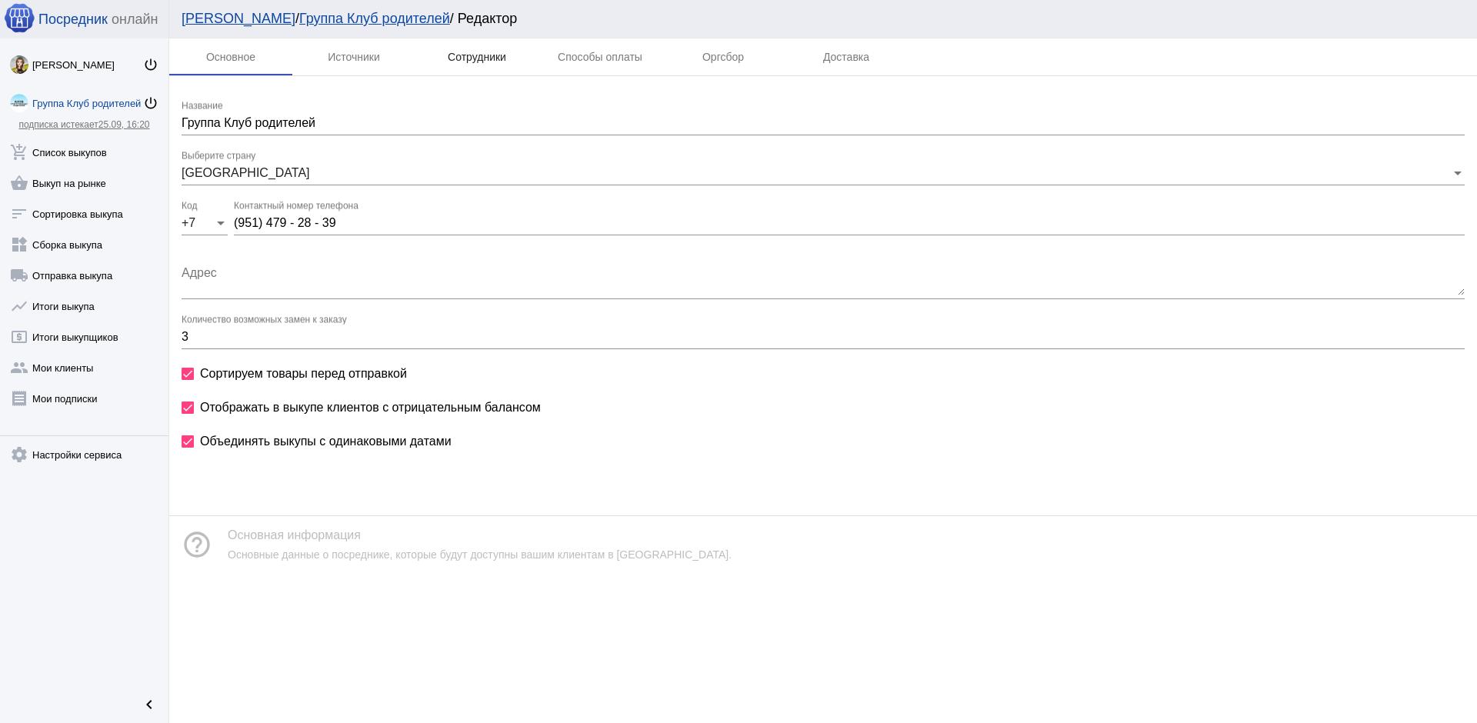
click at [468, 53] on div "Сотрудники" at bounding box center [477, 57] width 58 height 12
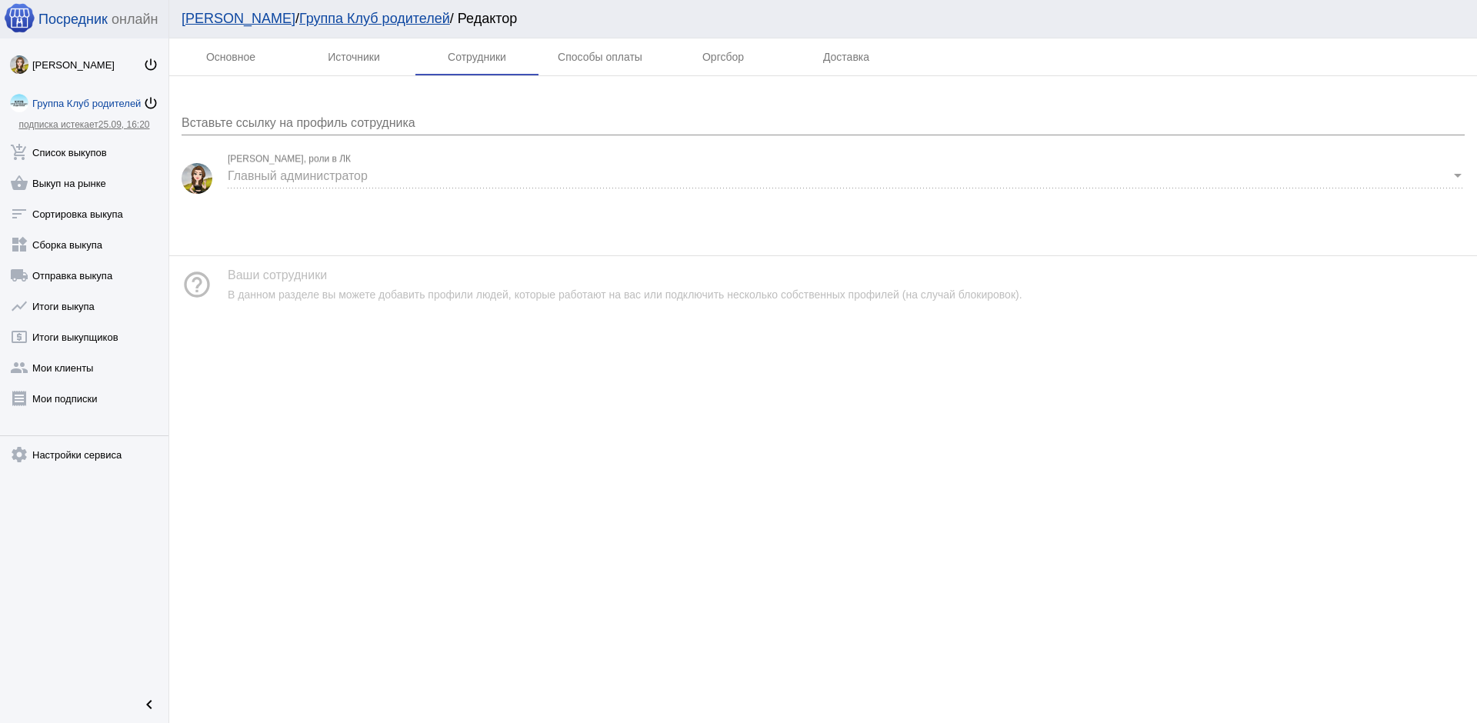
click at [348, 175] on span "Главный администратор" at bounding box center [298, 175] width 140 height 13
click at [336, 164] on div "Главный администратор Верочка Миронова, роли в ЛК" at bounding box center [846, 171] width 1237 height 35
click at [340, 154] on div "Главный администратор Верочка Миронова, роли в ЛК" at bounding box center [846, 171] width 1237 height 35
click at [381, 124] on input "Вставьте ссылку на профиль сотрудника" at bounding box center [823, 123] width 1283 height 14
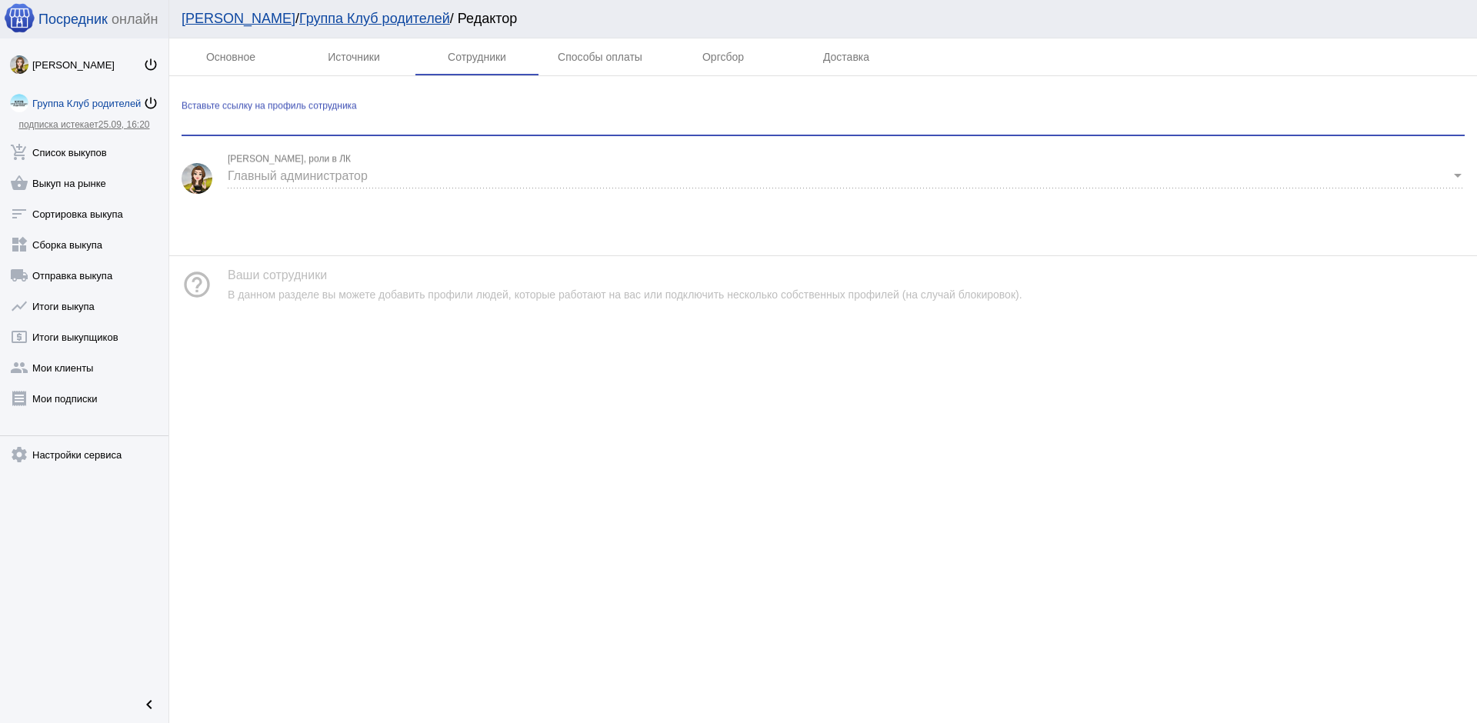
click at [347, 125] on input "Вставьте ссылку на профиль сотрудника" at bounding box center [823, 123] width 1283 height 14
click at [196, 177] on img at bounding box center [197, 178] width 31 height 31
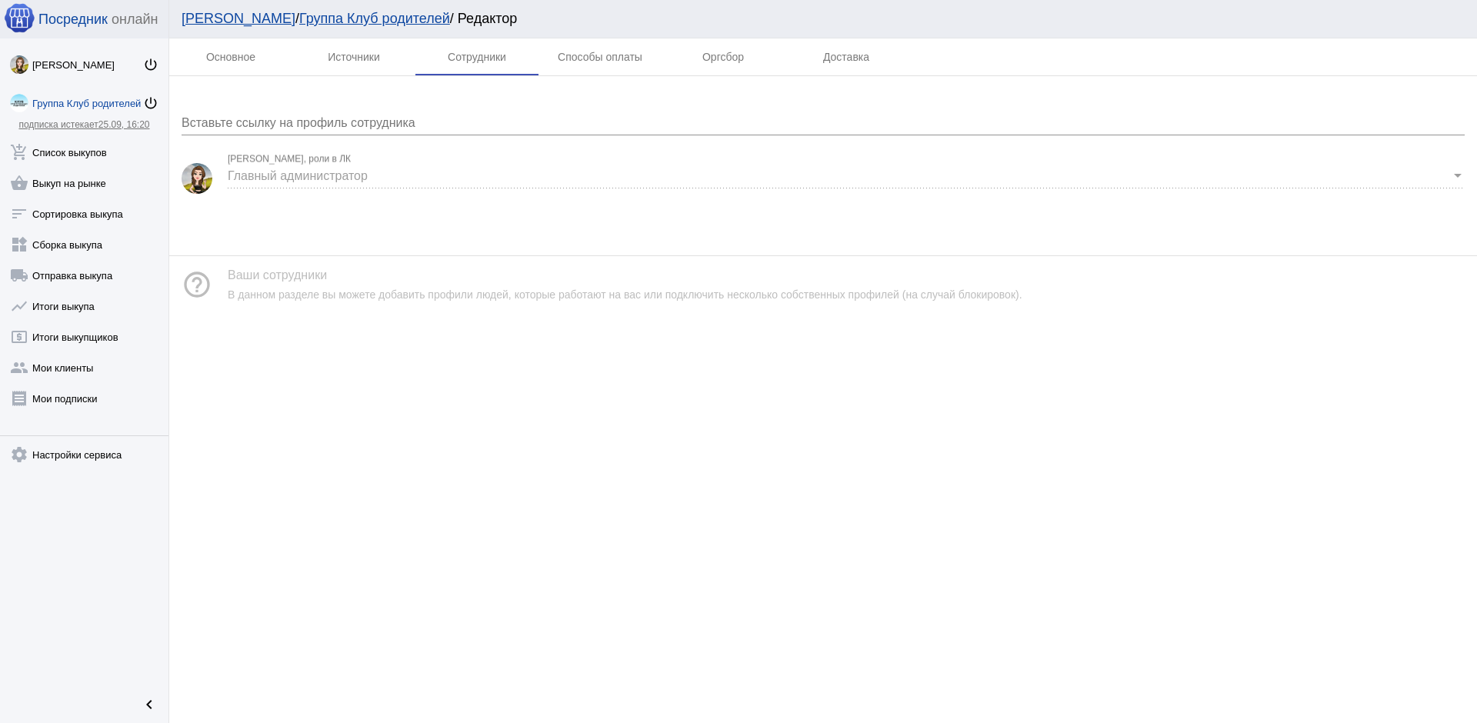
click at [261, 175] on span "Главный администратор" at bounding box center [298, 175] width 140 height 13
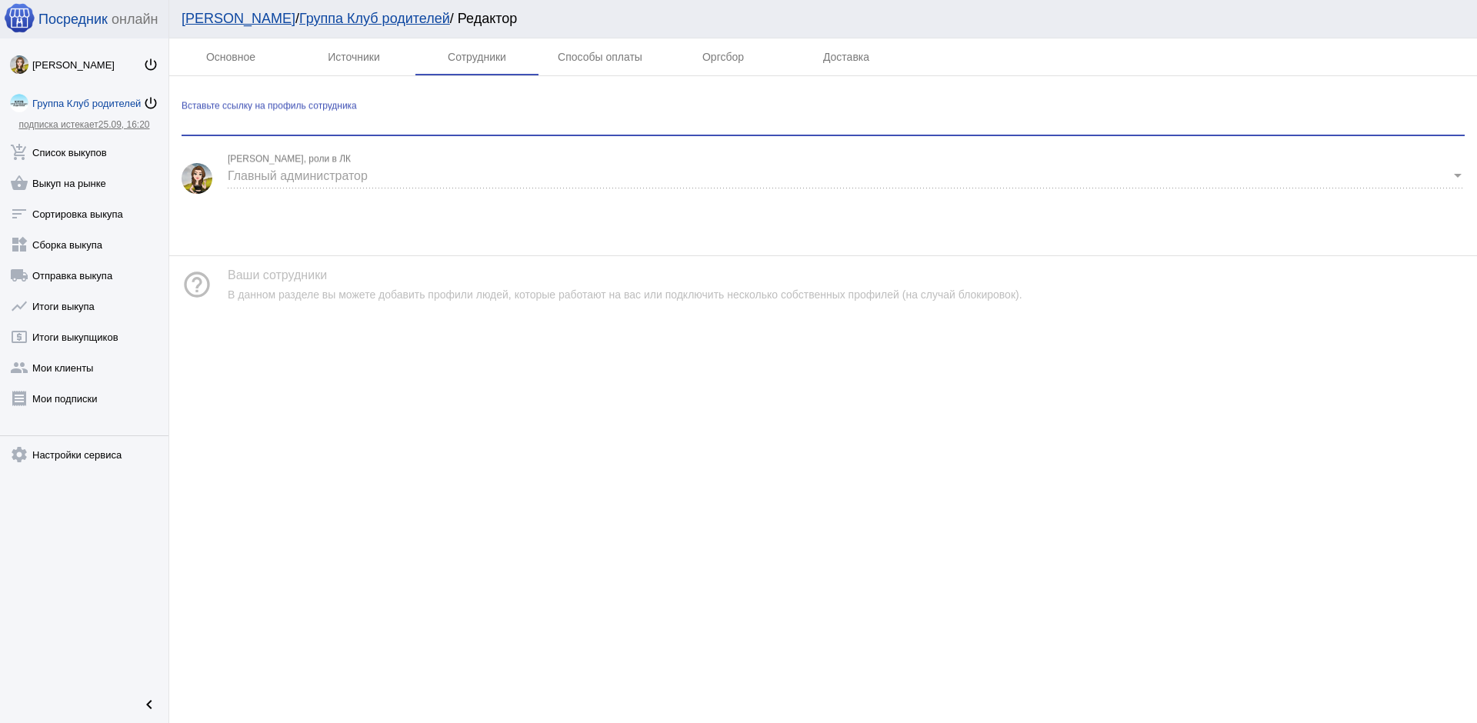
click at [374, 123] on input "Вставьте ссылку на профиль сотрудника" at bounding box center [823, 123] width 1283 height 14
paste input "https://vk.com/verochka_s.mironova"
type input "https://vk.com/verochka_s.mironova"
click at [374, 123] on input "Вставьте ссылку на профиль сотрудника" at bounding box center [823, 123] width 1283 height 14
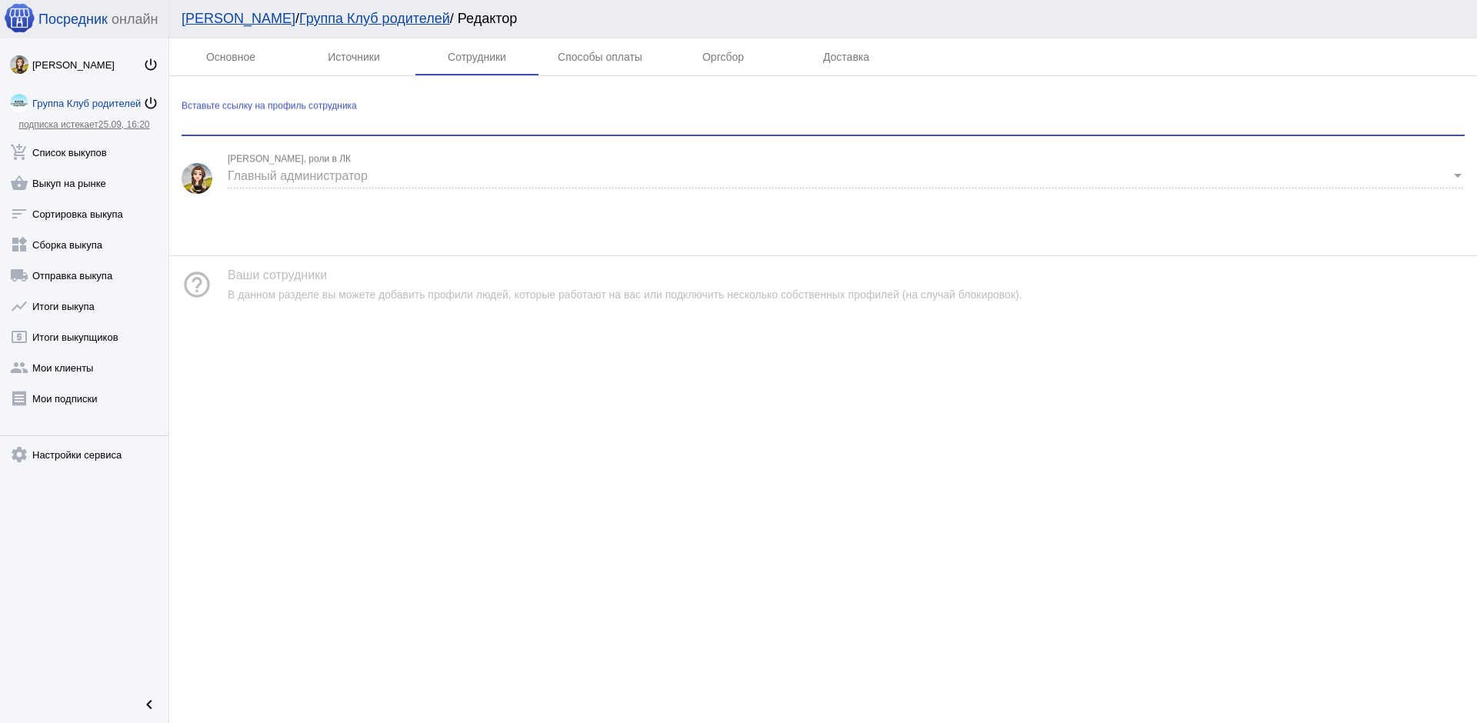
click at [370, 126] on input "Вставьте ссылку на профиль сотрудника" at bounding box center [823, 123] width 1283 height 14
click at [410, 125] on input "Вставьте ссылку на профиль сотрудника" at bounding box center [823, 123] width 1283 height 14
paste input "https://vk.com/veramironova174"
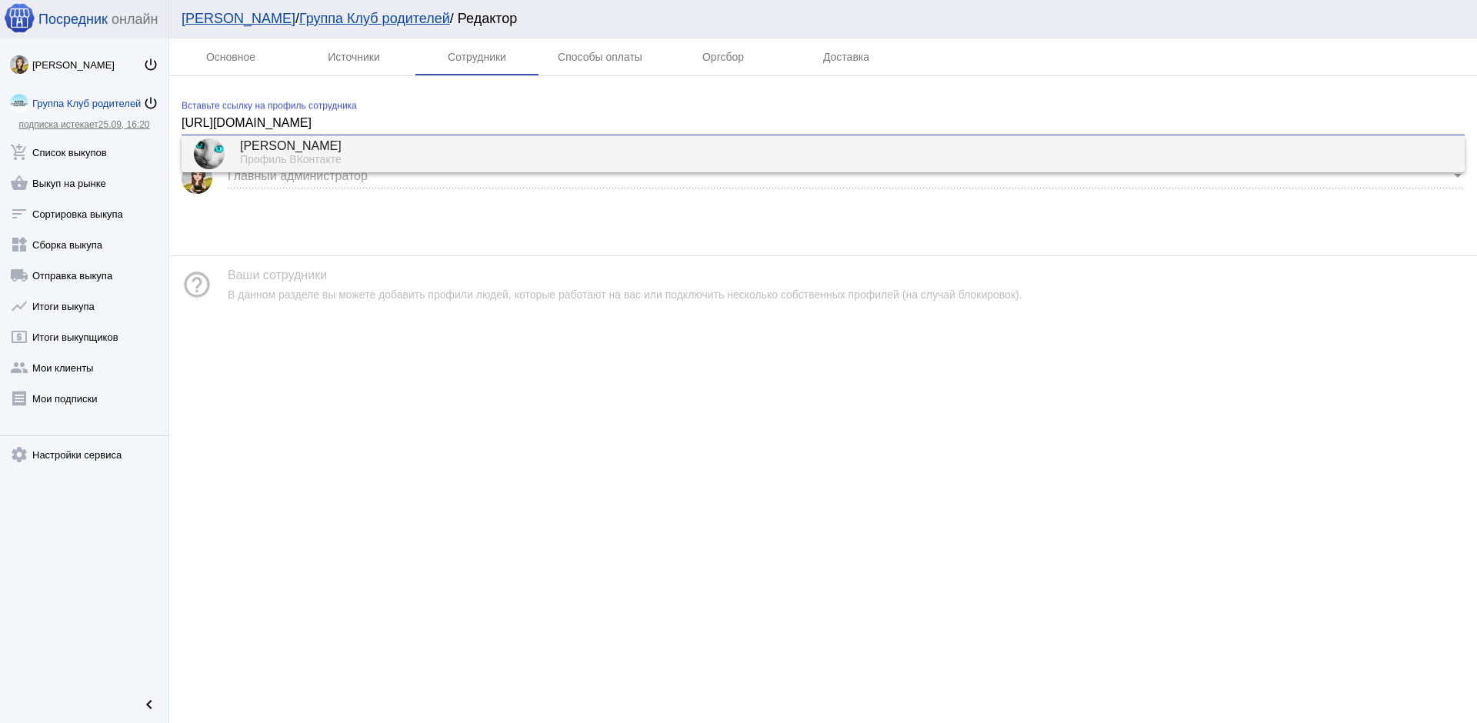
type input "https://vk.com/veramironova174"
click at [408, 150] on div "Вера Миронова" at bounding box center [846, 147] width 1212 height 14
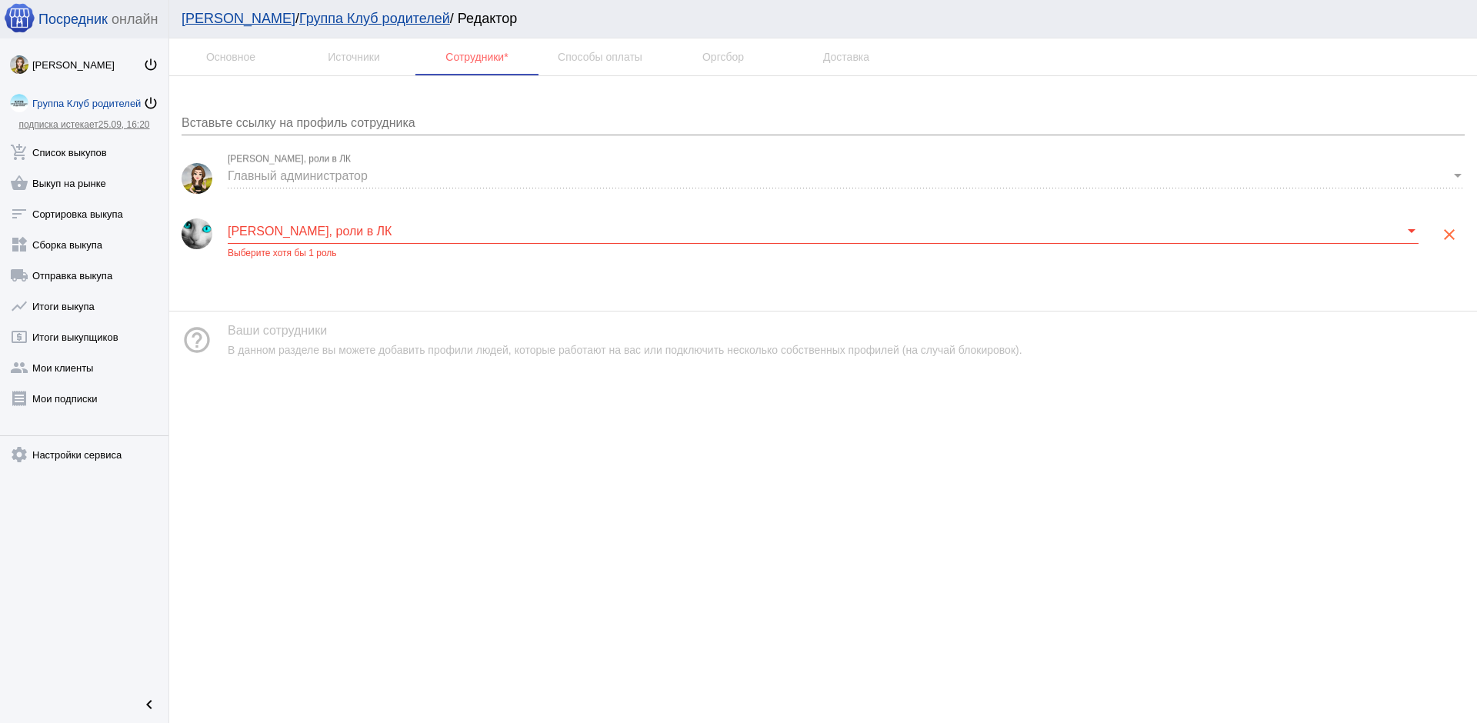
click at [327, 256] on mat-error "Выберите хотя бы 1 роль" at bounding box center [823, 253] width 1191 height 11
click at [330, 254] on mat-error "Выберите хотя бы 1 роль" at bounding box center [823, 253] width 1191 height 11
click at [355, 233] on span at bounding box center [816, 232] width 1177 height 14
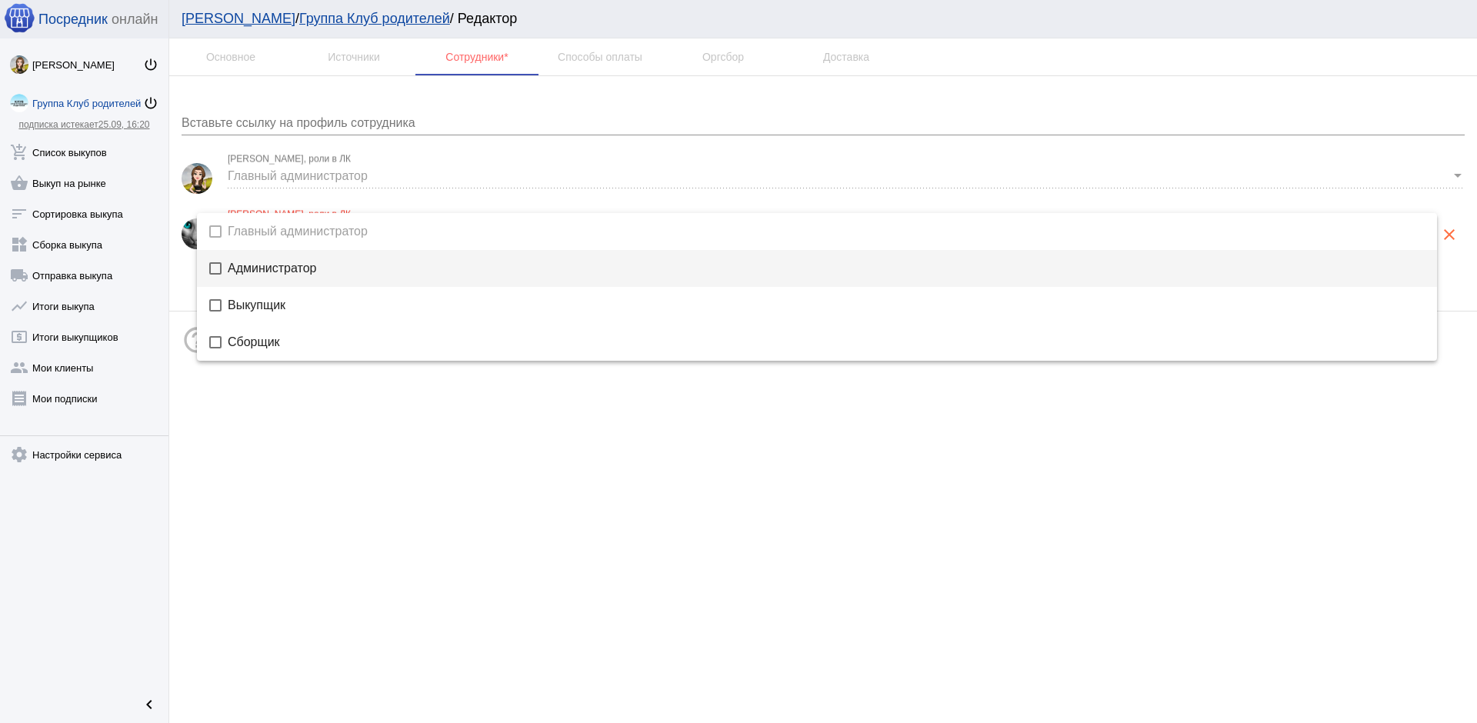
drag, startPoint x: 299, startPoint y: 264, endPoint x: 306, endPoint y: 252, distance: 13.5
click at [298, 264] on span "Администратор" at bounding box center [826, 268] width 1197 height 12
click at [333, 409] on div at bounding box center [738, 361] width 1477 height 723
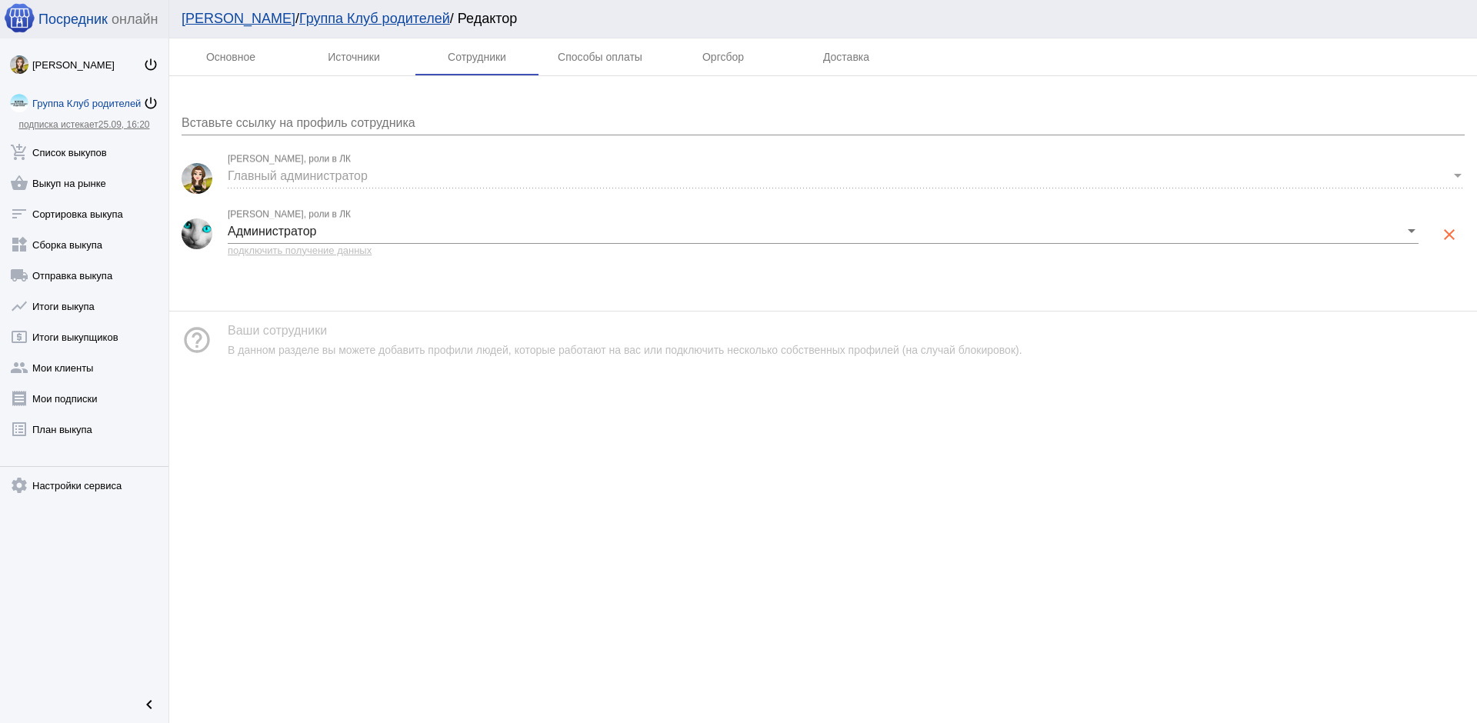
click at [362, 251] on span "подключить получение данных" at bounding box center [300, 251] width 144 height 12
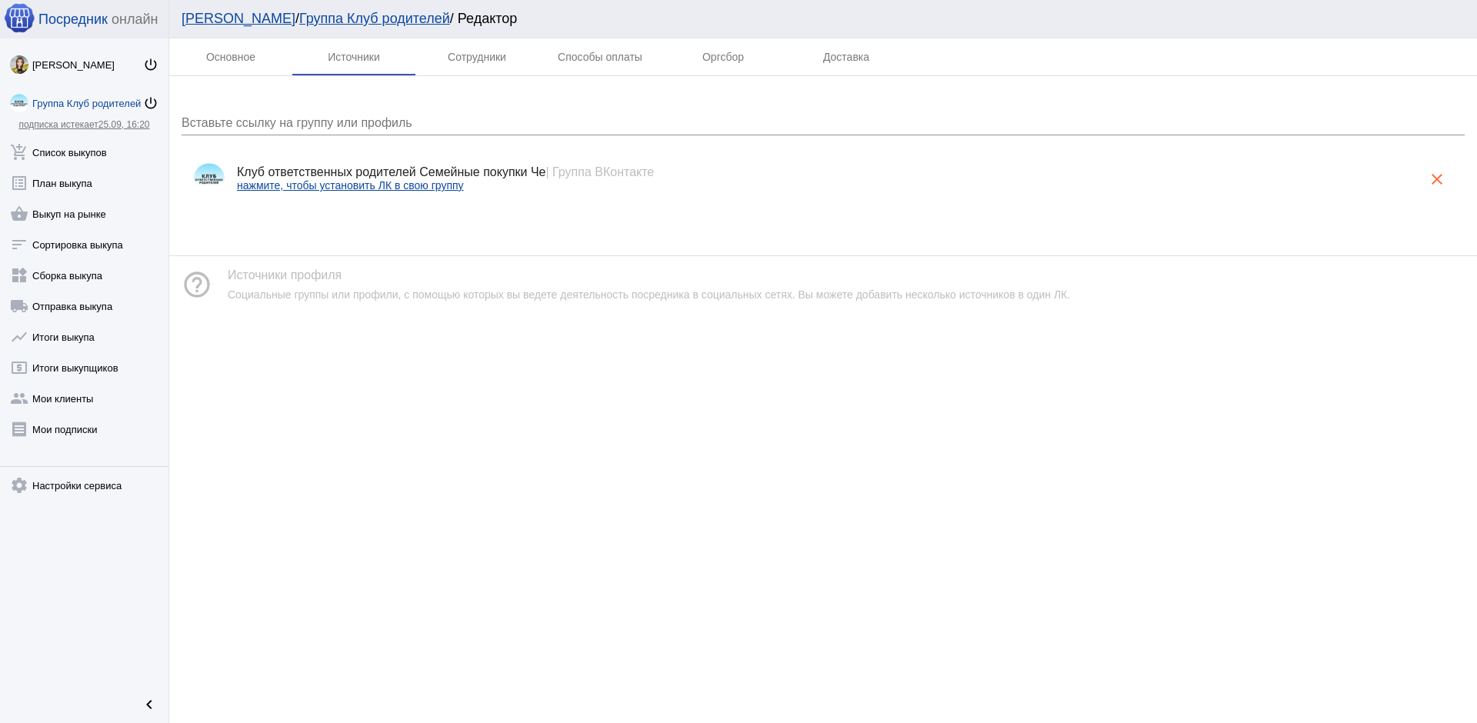
click at [597, 174] on span "| Группа ВКонтакте" at bounding box center [600, 171] width 108 height 13
click at [534, 185] on p "нажмите, чтобы установить ЛК в свою группу" at bounding box center [829, 185] width 1184 height 12
click at [484, 39] on div "Сотрудники" at bounding box center [476, 56] width 123 height 37
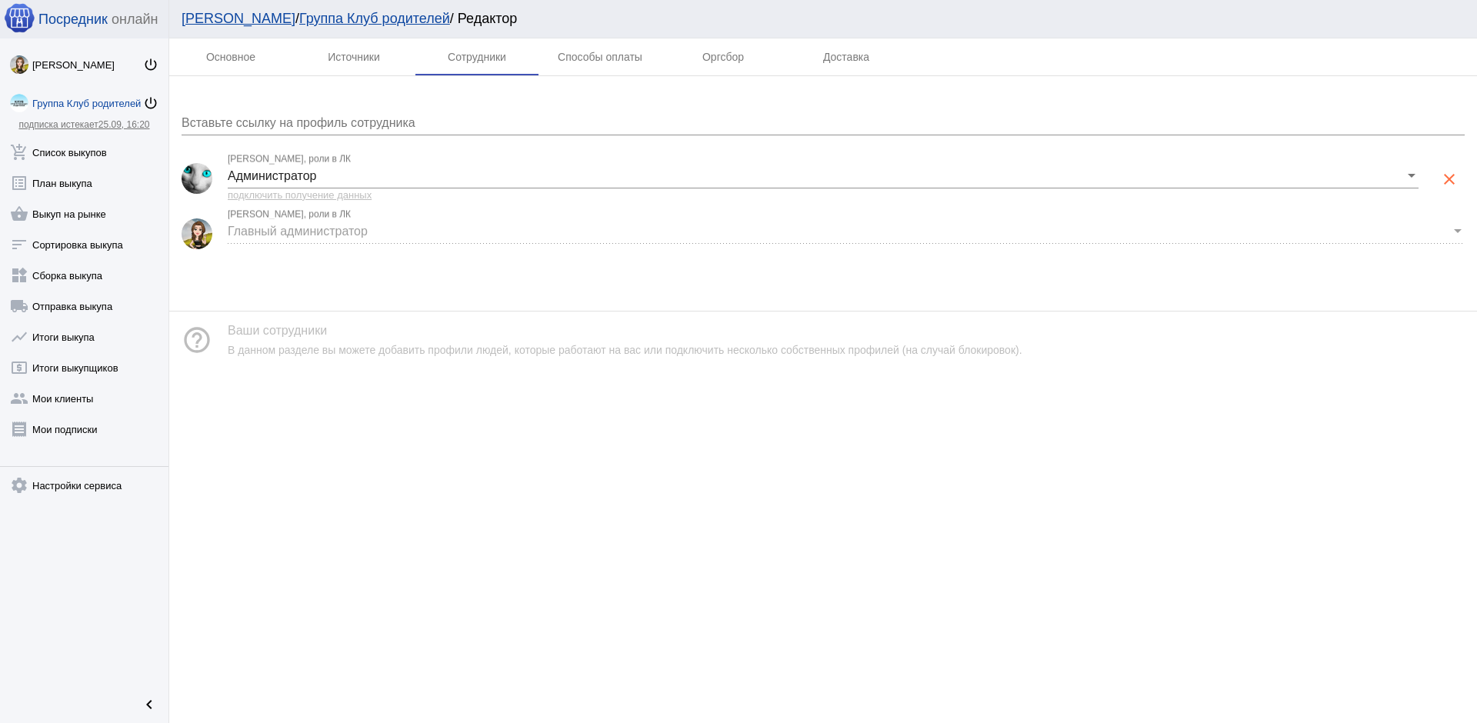
click at [312, 231] on span "Главный администратор" at bounding box center [298, 231] width 140 height 13
click at [326, 216] on div "Главный администратор Верочка Миронова, роли в ЛК" at bounding box center [846, 226] width 1237 height 35
click at [278, 216] on div "Главный администратор Верочка Миронова, роли в ЛК" at bounding box center [846, 226] width 1237 height 35
click at [199, 237] on img at bounding box center [197, 233] width 31 height 31
click at [301, 228] on span "Главный администратор" at bounding box center [298, 231] width 140 height 13
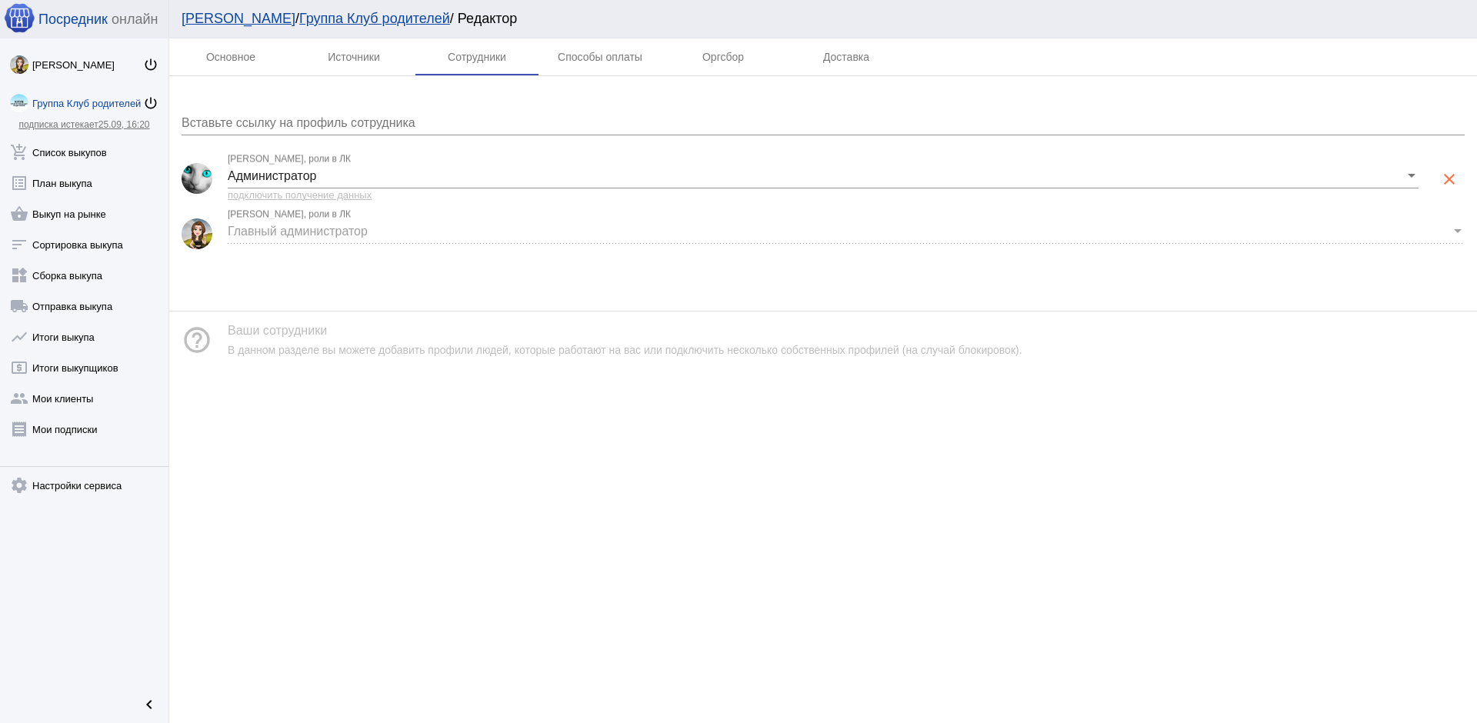
click at [309, 235] on span "Главный администратор" at bounding box center [298, 231] width 140 height 13
click at [312, 228] on span "Главный администратор" at bounding box center [298, 231] width 140 height 13
